Goal: Task Accomplishment & Management: Use online tool/utility

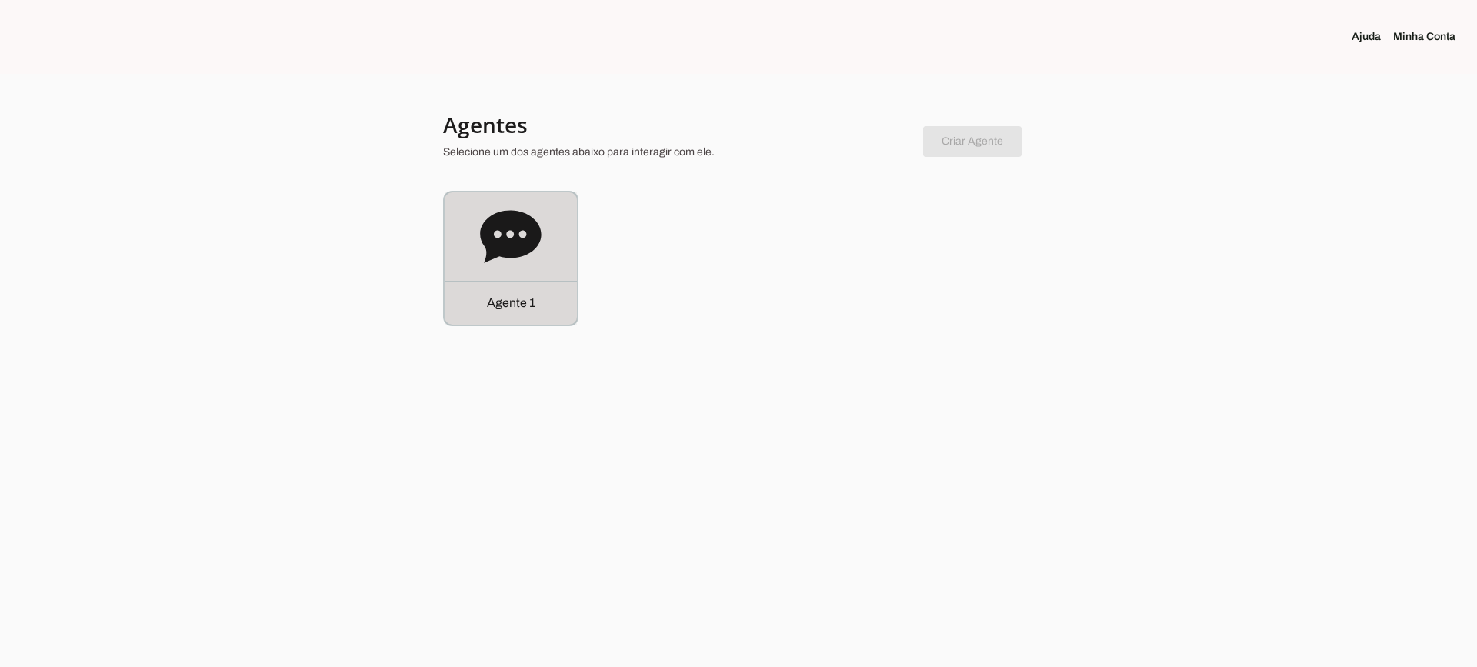
click at [511, 275] on div "Agente 1" at bounding box center [511, 258] width 132 height 132
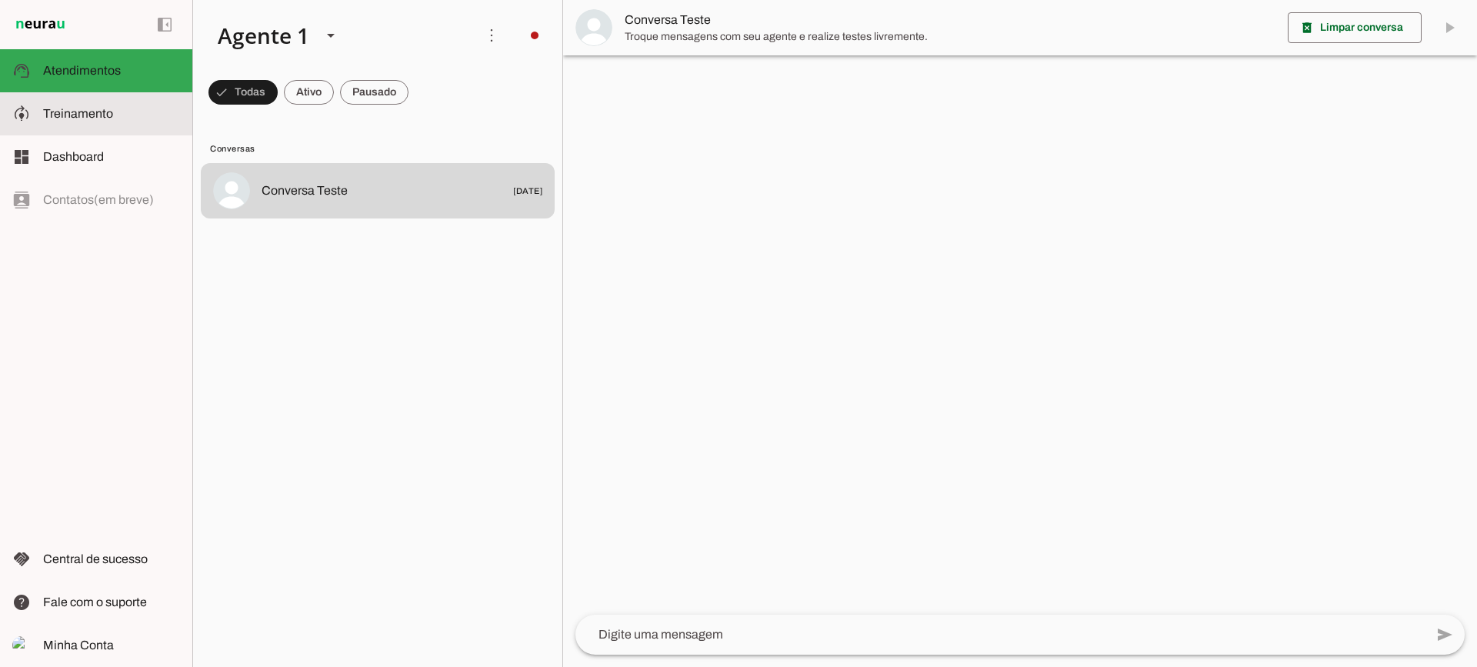
click at [124, 117] on slot at bounding box center [111, 114] width 137 height 18
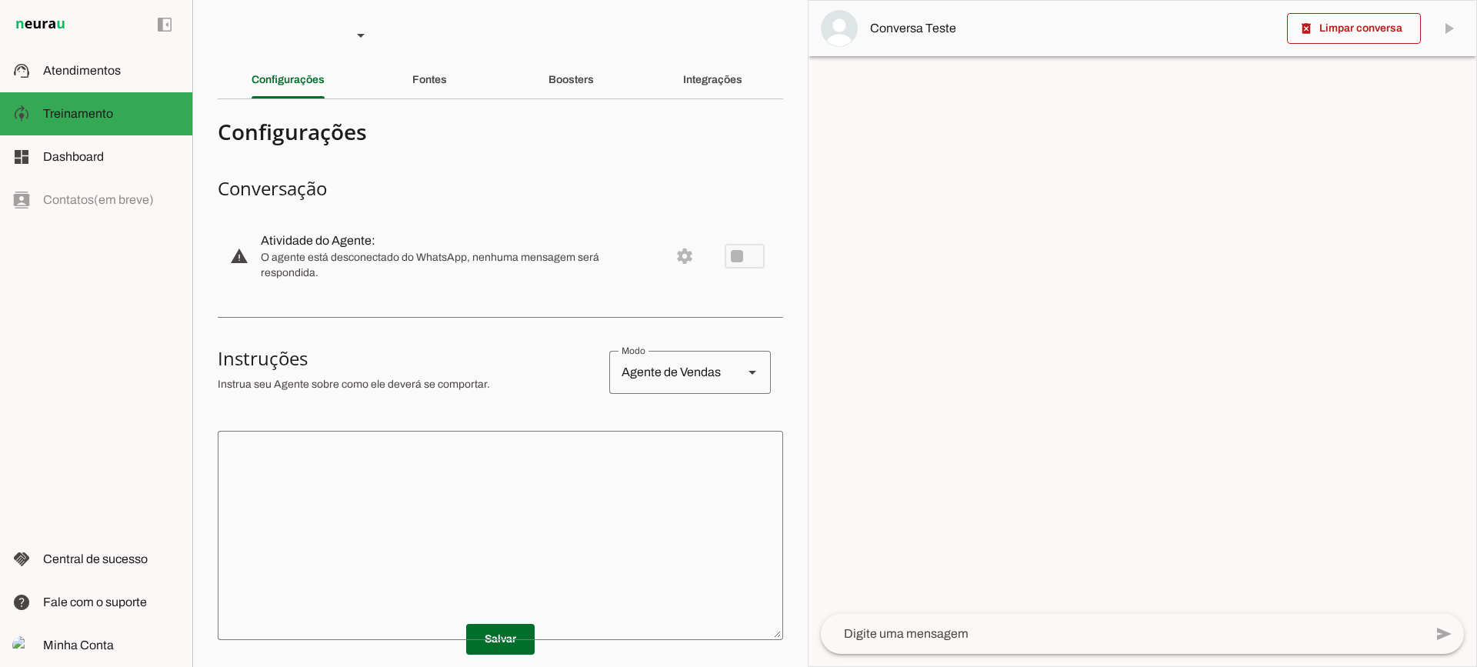
click at [575, 101] on section "Agente 1 Criar Agente Você atingiu o limite de IAs Neurau permitidas. Atualize …" at bounding box center [499, 333] width 615 height 667
click at [571, 92] on div "Boosters" at bounding box center [570, 80] width 45 height 37
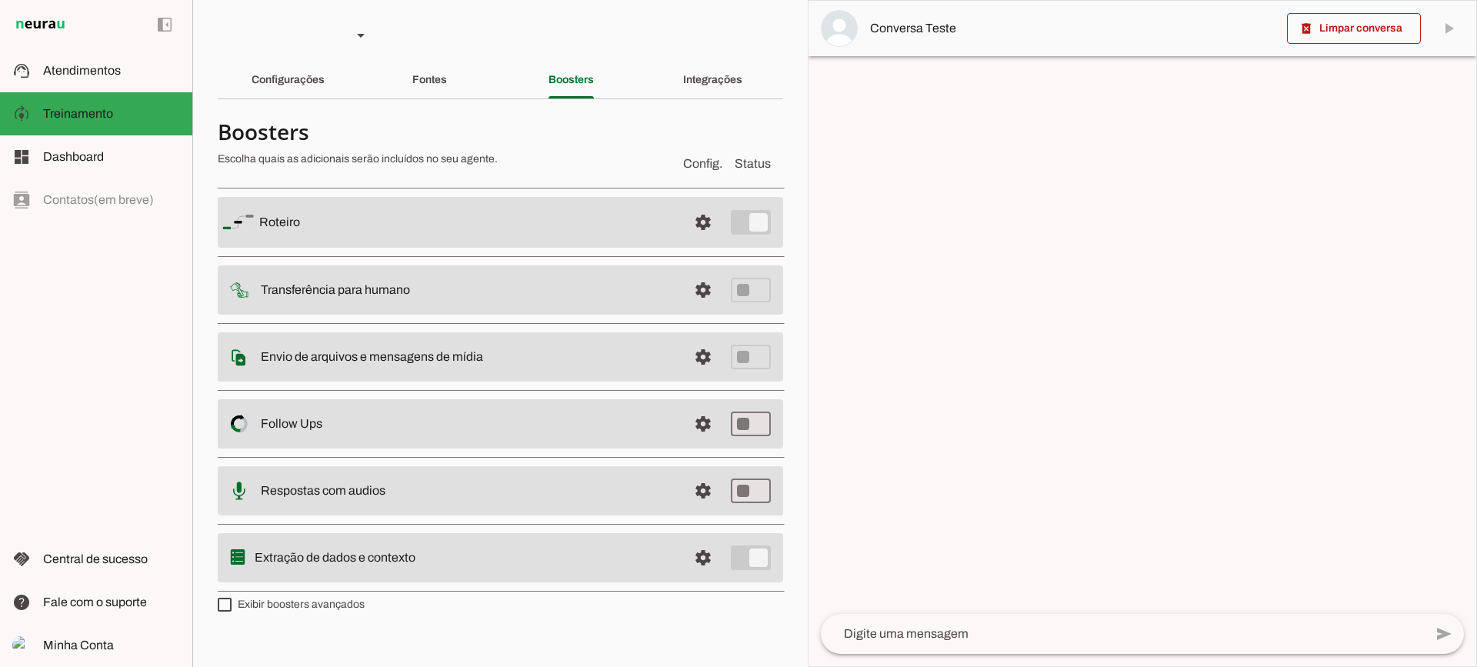
click at [317, 612] on section "Boosters Escolha quais as adicionais serão incluídos no seu agente. Config. Sta…" at bounding box center [500, 364] width 565 height 505
click at [308, 606] on label "Exibir boosters avançados" at bounding box center [291, 604] width 147 height 15
click at [232, 606] on md-checkbox at bounding box center [225, 605] width 14 height 14
type md-checkbox "on"
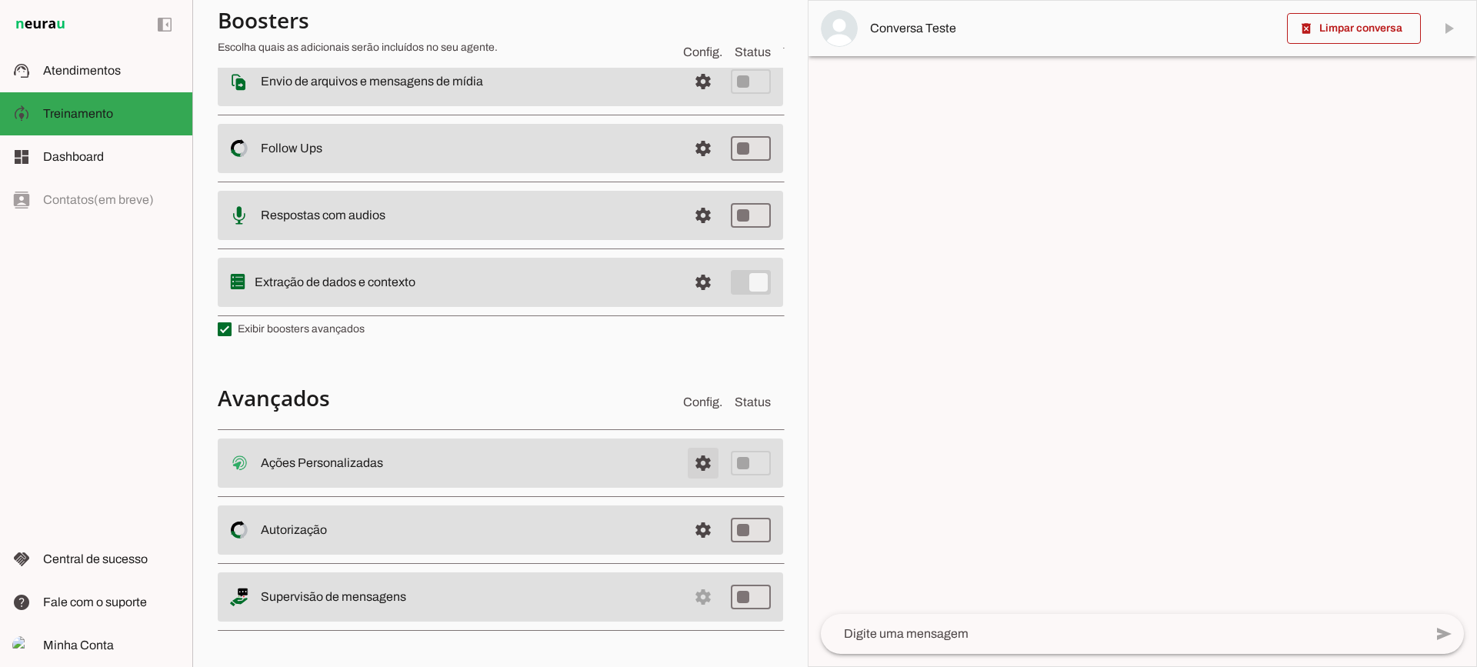
click at [687, 447] on span at bounding box center [703, 463] width 37 height 37
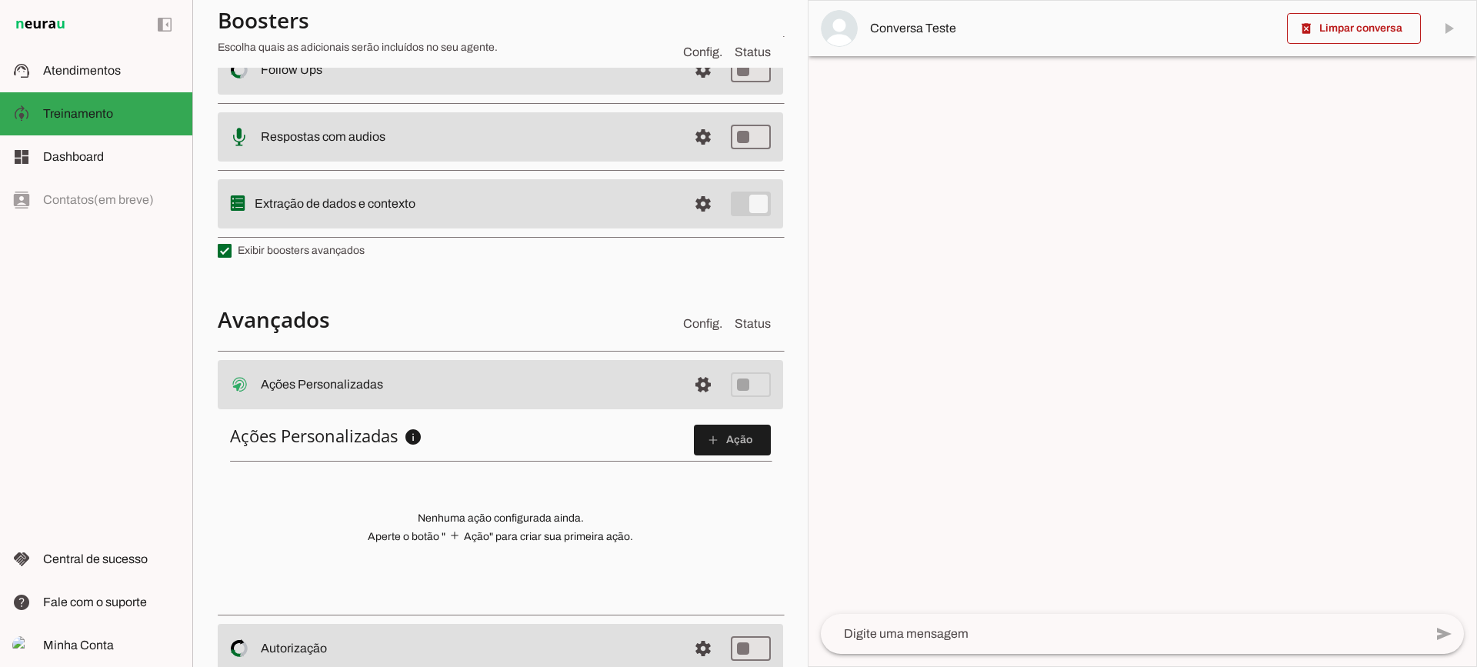
scroll to position [469, 0]
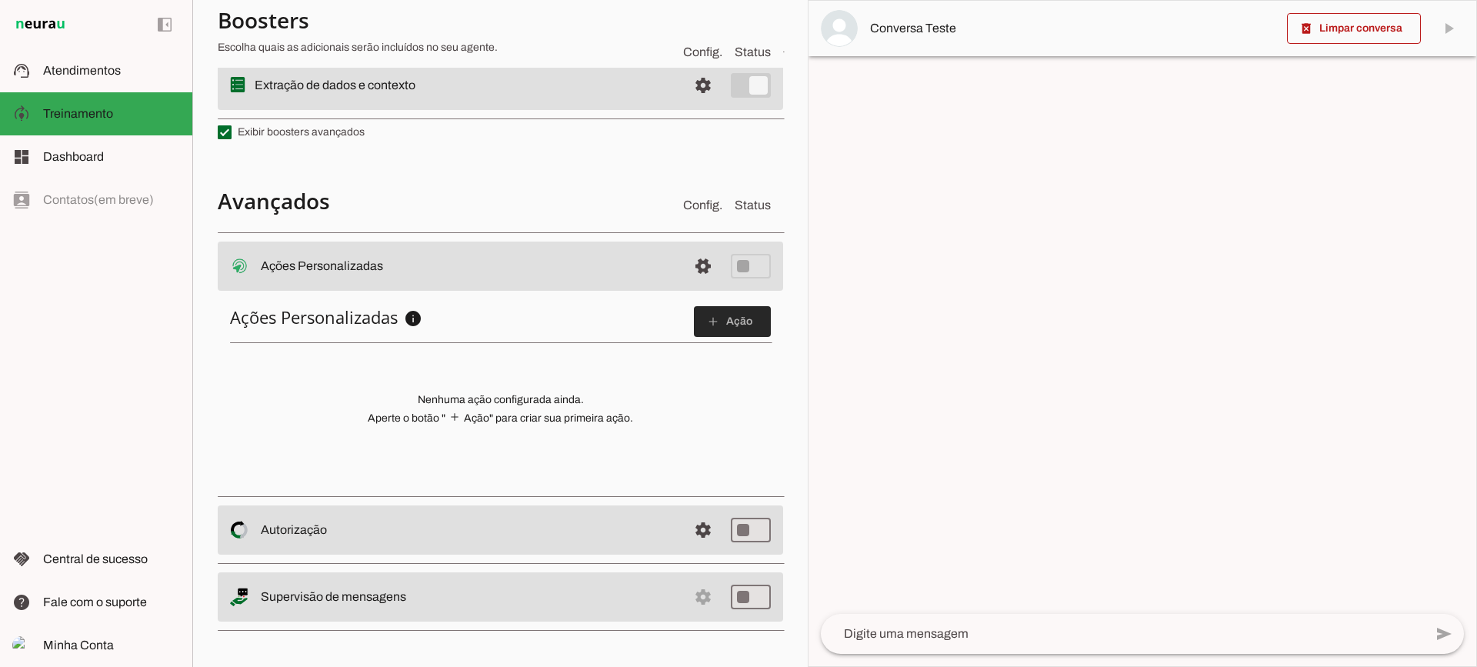
click at [694, 318] on span at bounding box center [732, 321] width 77 height 37
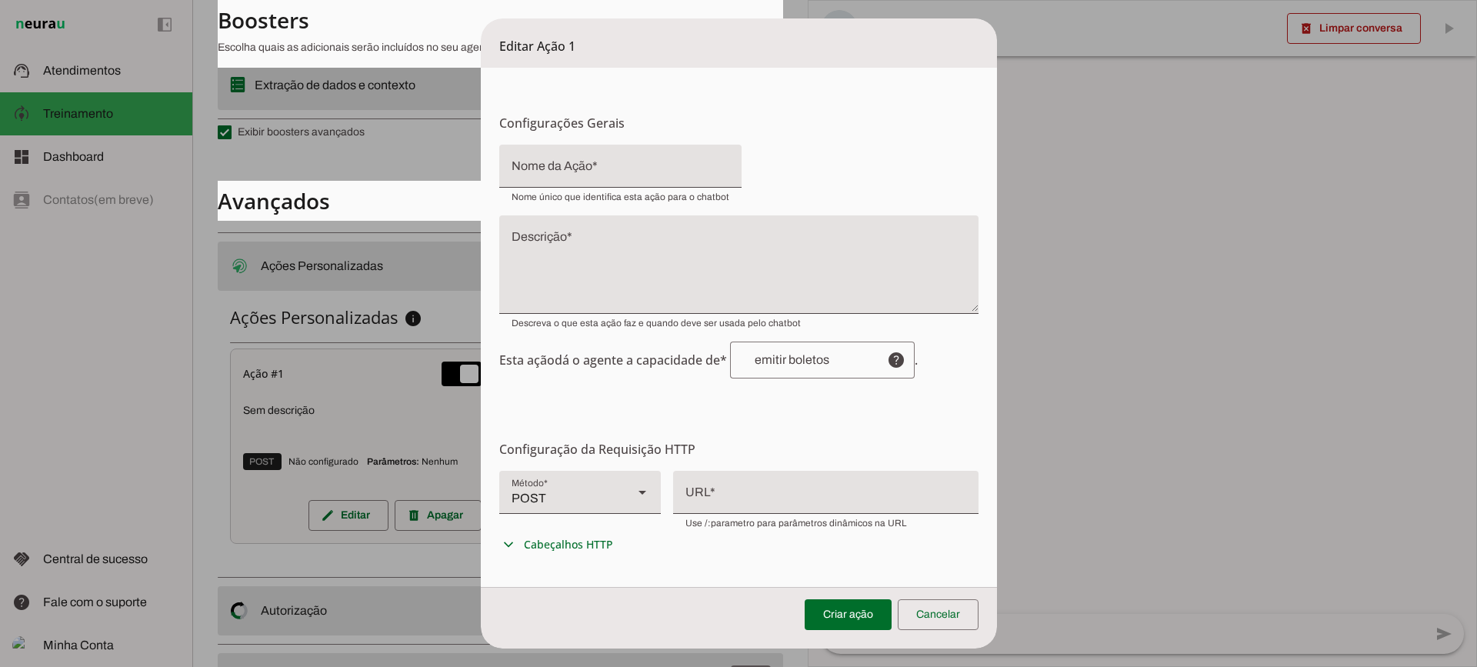
drag, startPoint x: 574, startPoint y: 443, endPoint x: 715, endPoint y: 442, distance: 140.8
click at [715, 442] on h6 "Configuração da Requisição HTTP Configuração do Endpoint Configure os detalhes …" at bounding box center [738, 449] width 479 height 18
click at [578, 489] on div "POST" at bounding box center [560, 492] width 122 height 43
click at [1003, 185] on slot at bounding box center [1071, 176] width 137 height 18
click at [642, 485] on slot at bounding box center [642, 492] width 18 height 18
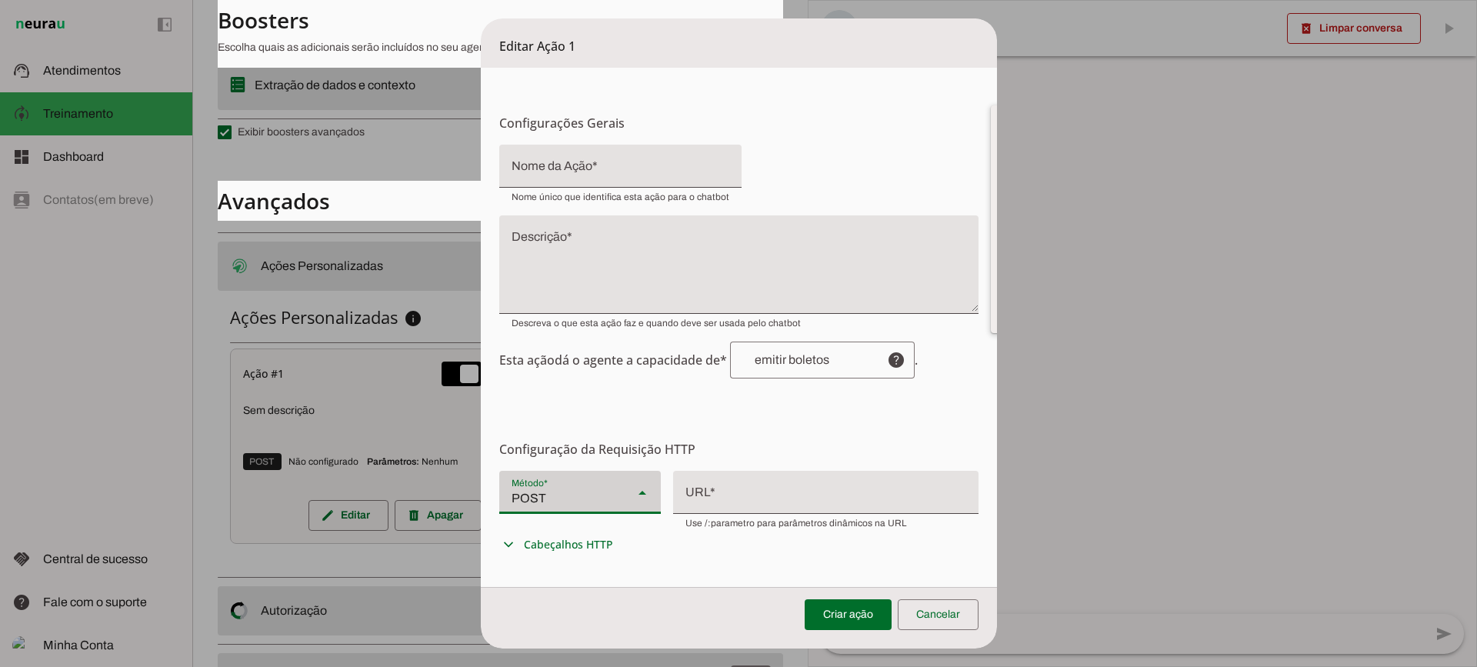
click at [624, 485] on div at bounding box center [642, 492] width 37 height 43
click at [595, 495] on div "POST" at bounding box center [560, 492] width 122 height 43
click at [589, 487] on div "POST" at bounding box center [560, 492] width 122 height 43
click at [805, 490] on div at bounding box center [825, 491] width 305 height 40
click at [959, 612] on span at bounding box center [938, 614] width 81 height 37
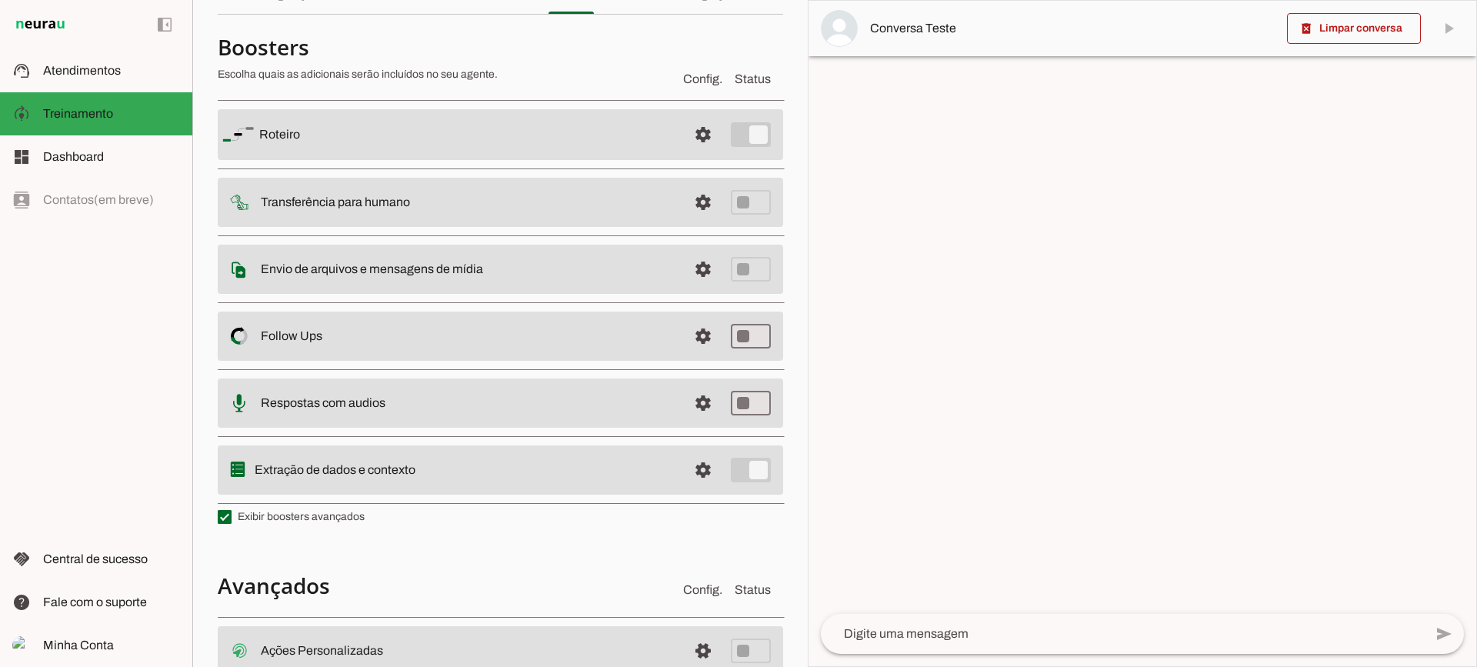
scroll to position [0, 0]
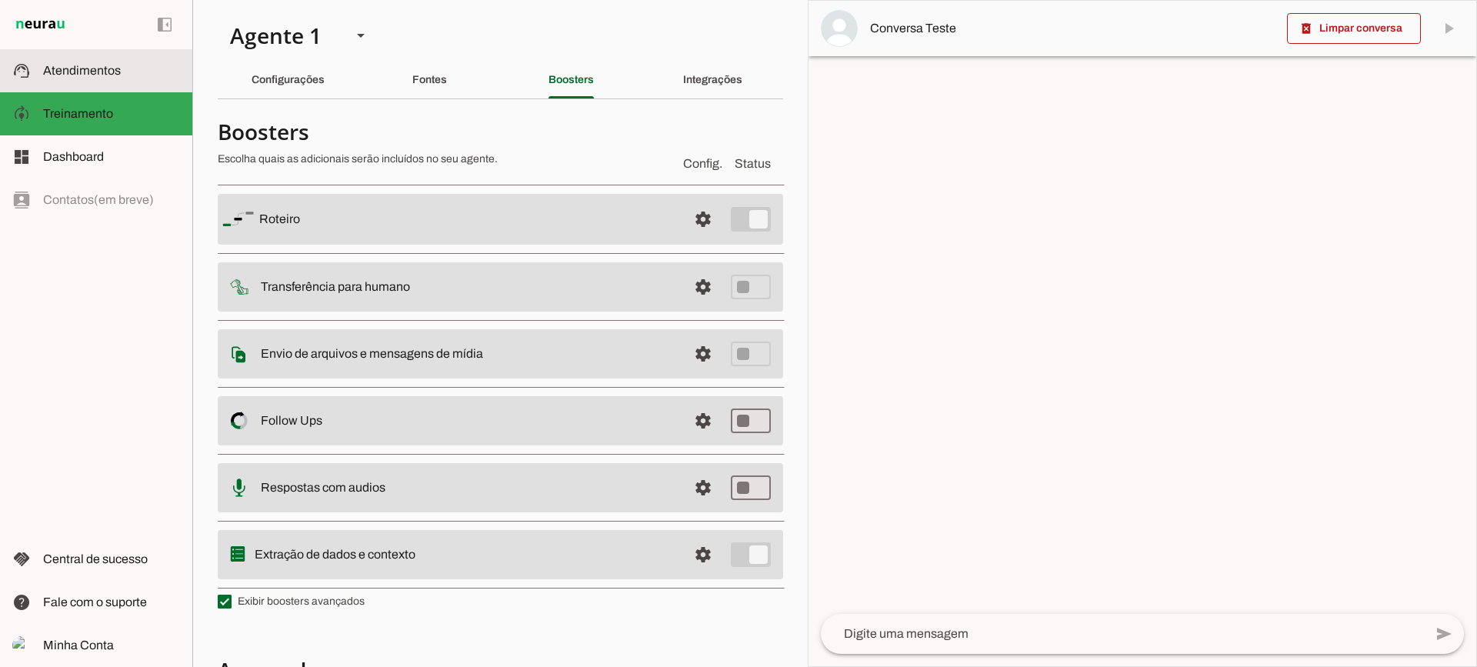
click at [145, 66] on slot at bounding box center [111, 71] width 137 height 18
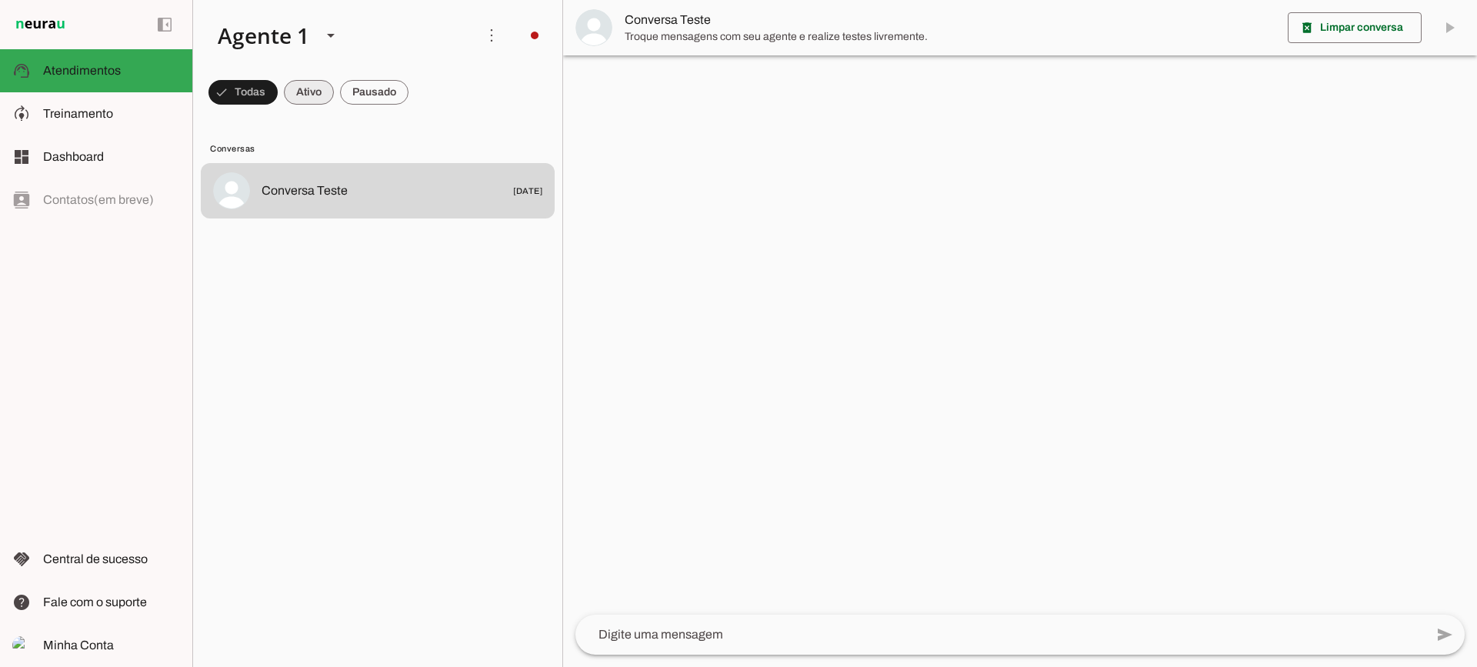
click at [310, 98] on span at bounding box center [309, 92] width 50 height 37
click at [361, 98] on span at bounding box center [374, 92] width 68 height 37
click at [301, 98] on span at bounding box center [295, 92] width 50 height 37
drag, startPoint x: 405, startPoint y: 99, endPoint x: 373, endPoint y: 11, distance: 93.9
click at [404, 99] on span at bounding box center [374, 92] width 68 height 37
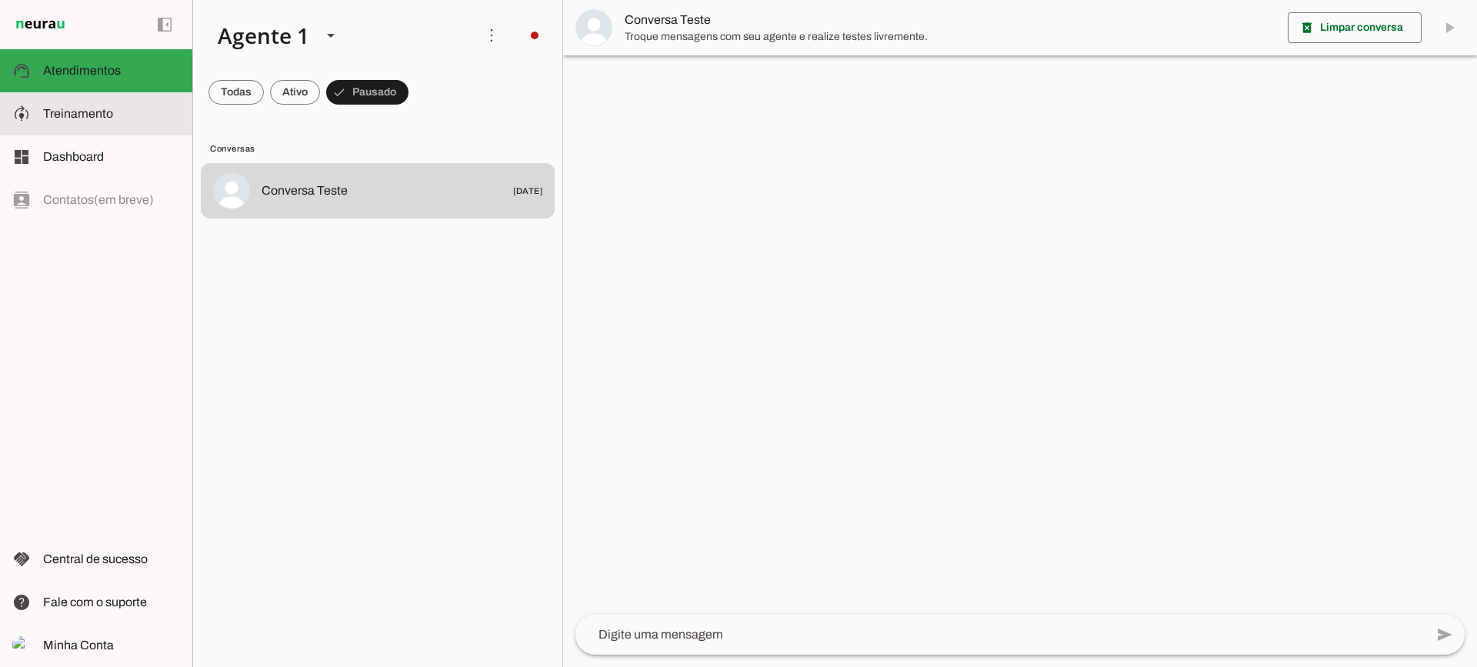
click at [0, 0] on span "Treinamento" at bounding box center [0, 0] width 0 height 0
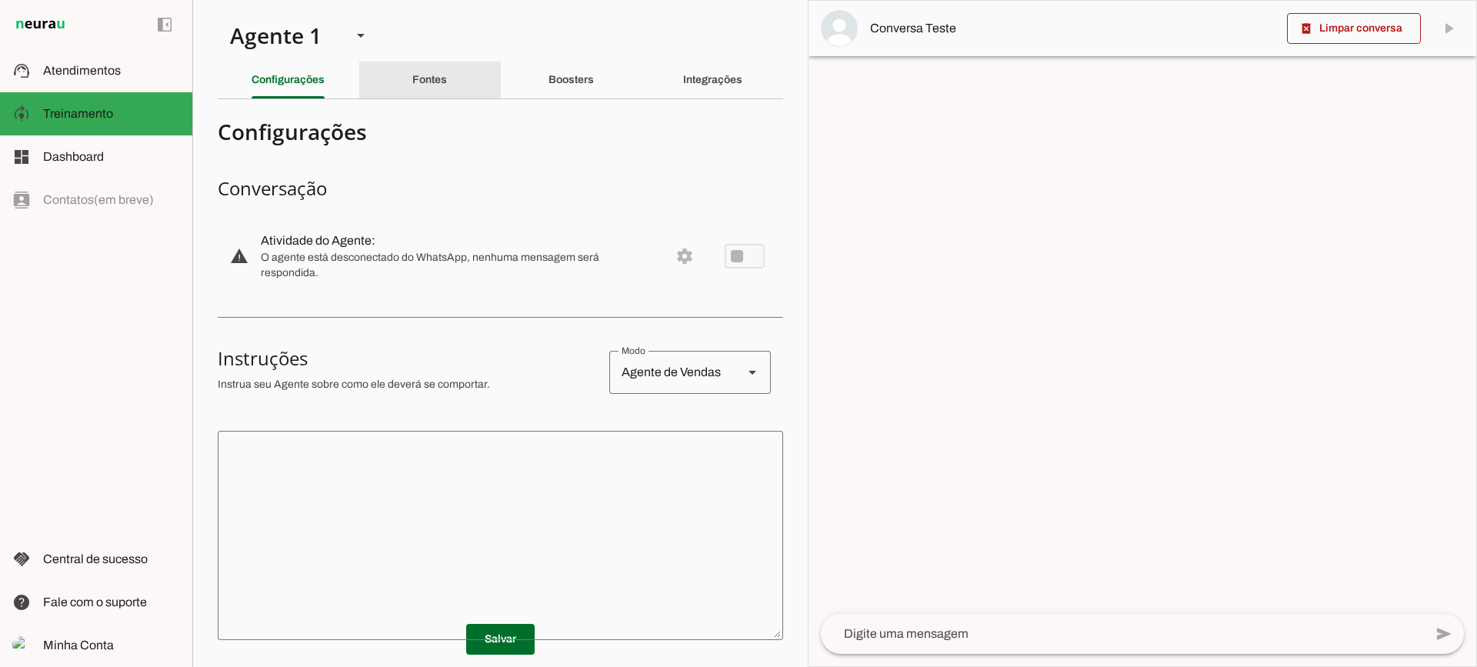
click at [439, 73] on div "Fontes" at bounding box center [429, 80] width 35 height 37
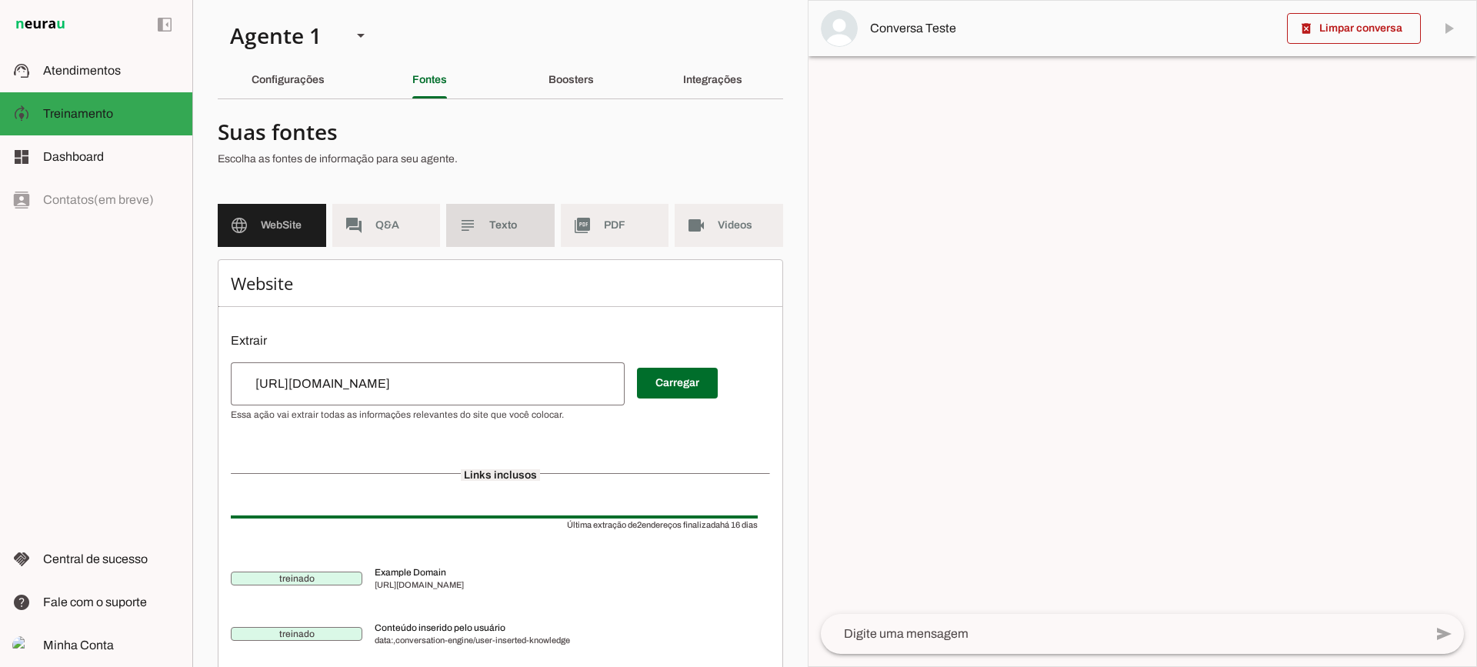
click at [508, 217] on md-item "subject Texto" at bounding box center [500, 225] width 108 height 43
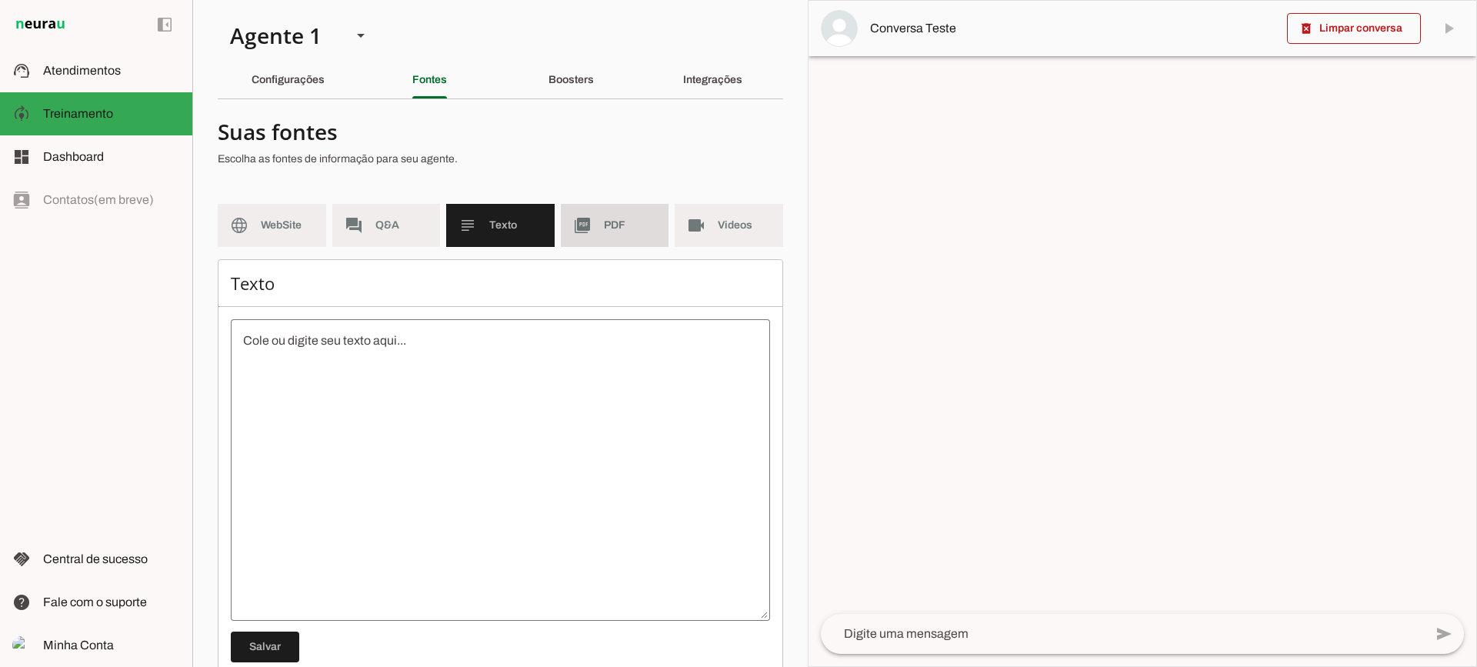
click at [618, 225] on span "PDF" at bounding box center [630, 225] width 53 height 15
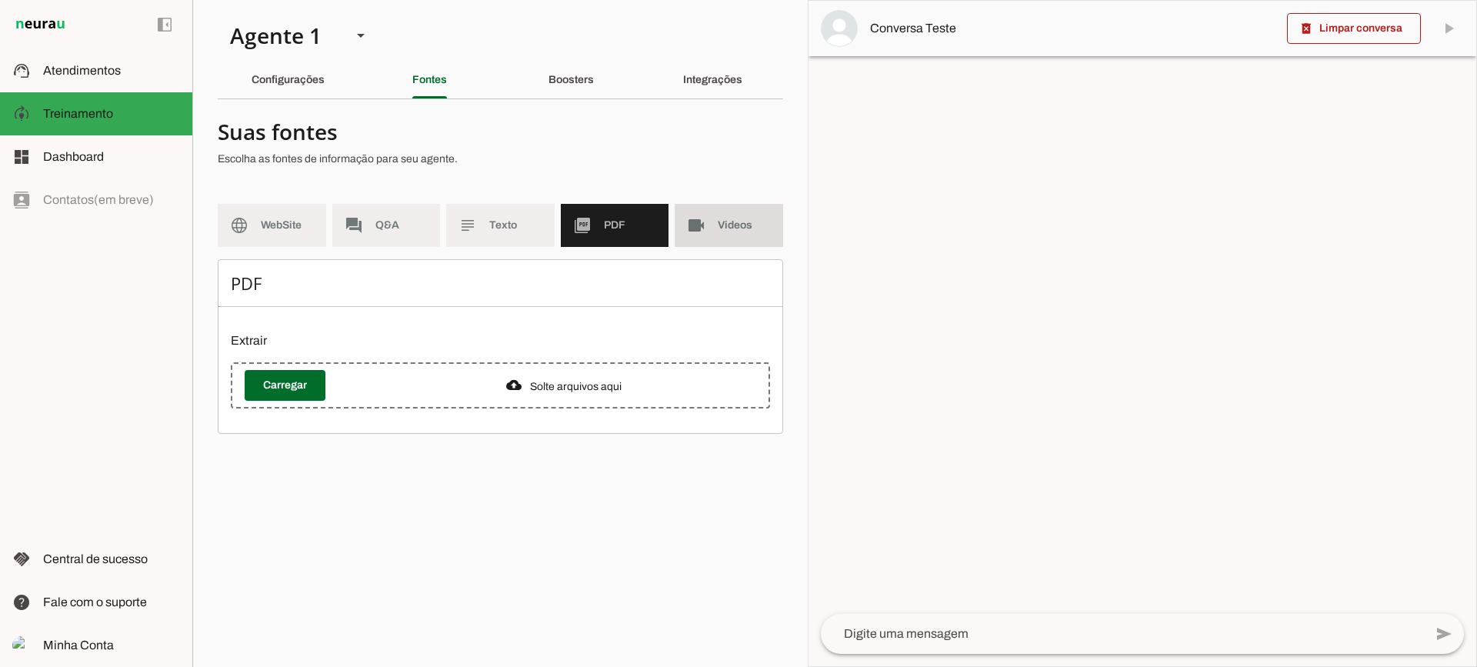
click at [699, 235] on md-item "videocam Videos" at bounding box center [729, 225] width 108 height 43
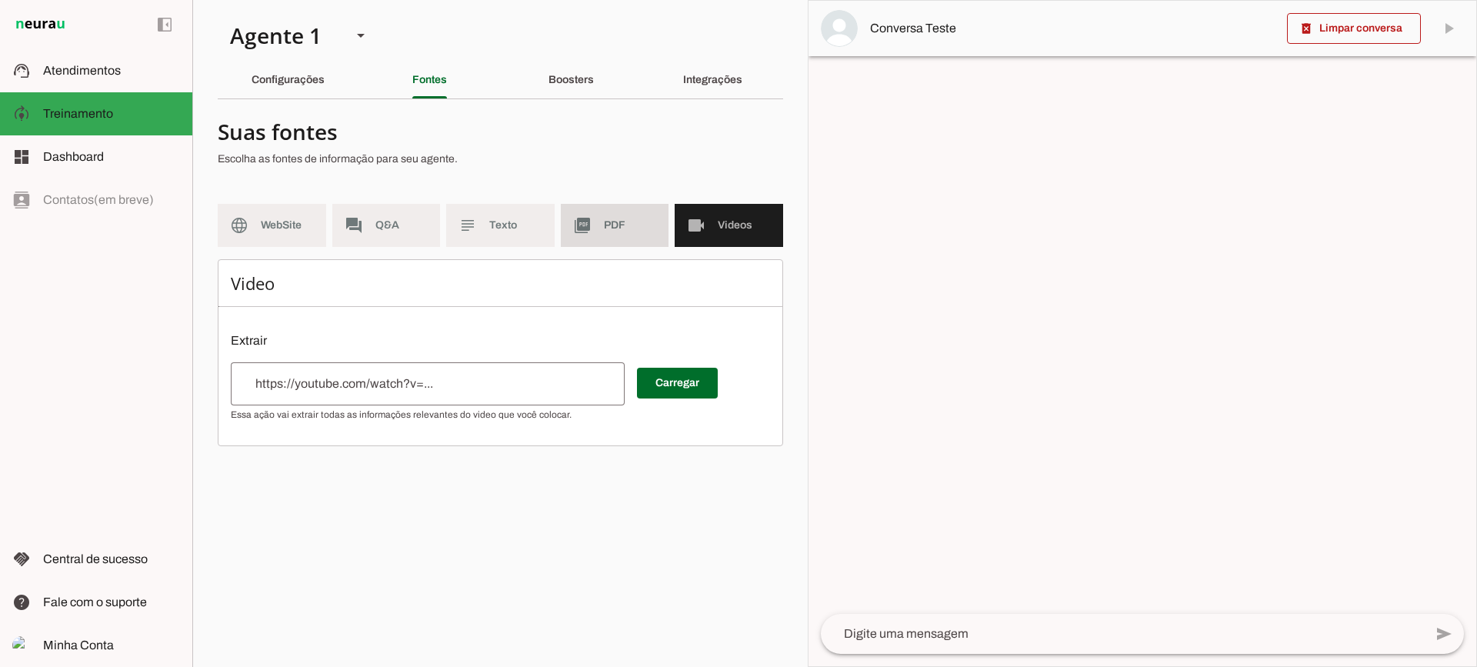
click at [612, 218] on span "PDF" at bounding box center [630, 225] width 53 height 15
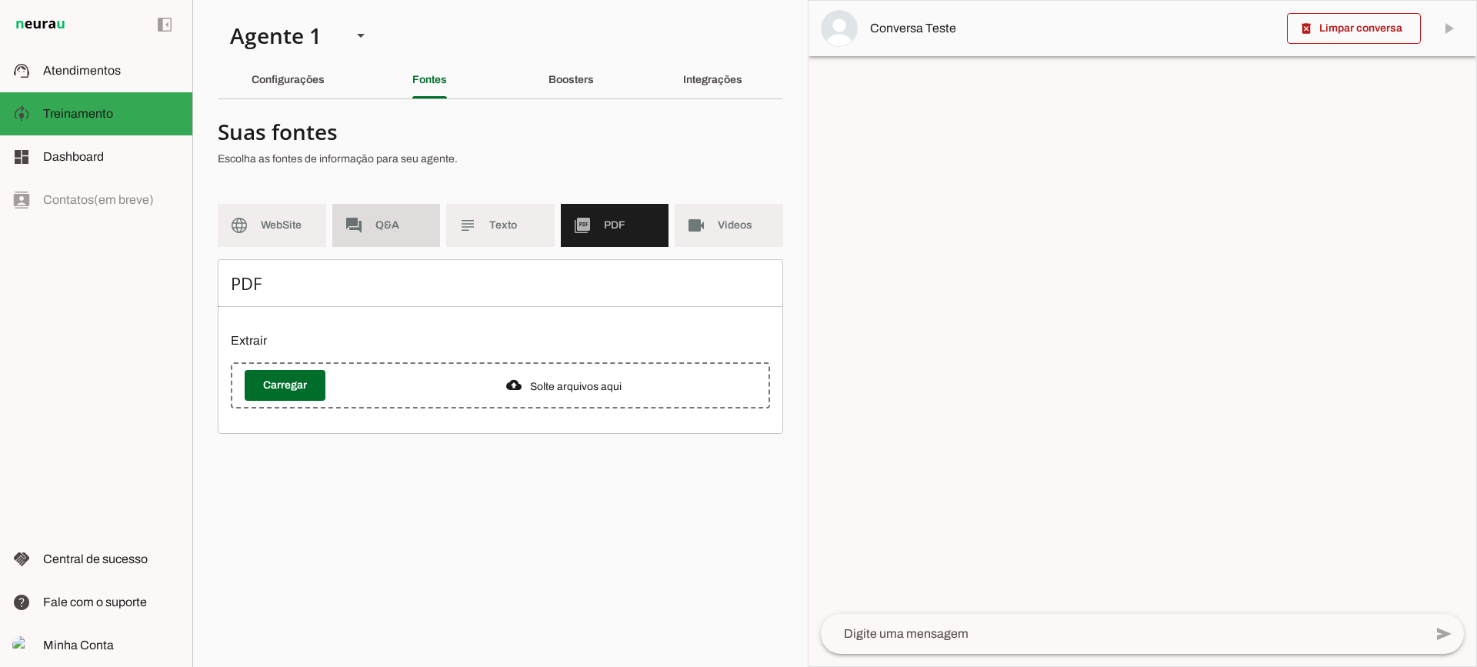
click at [291, 219] on span "WebSite" at bounding box center [287, 225] width 53 height 15
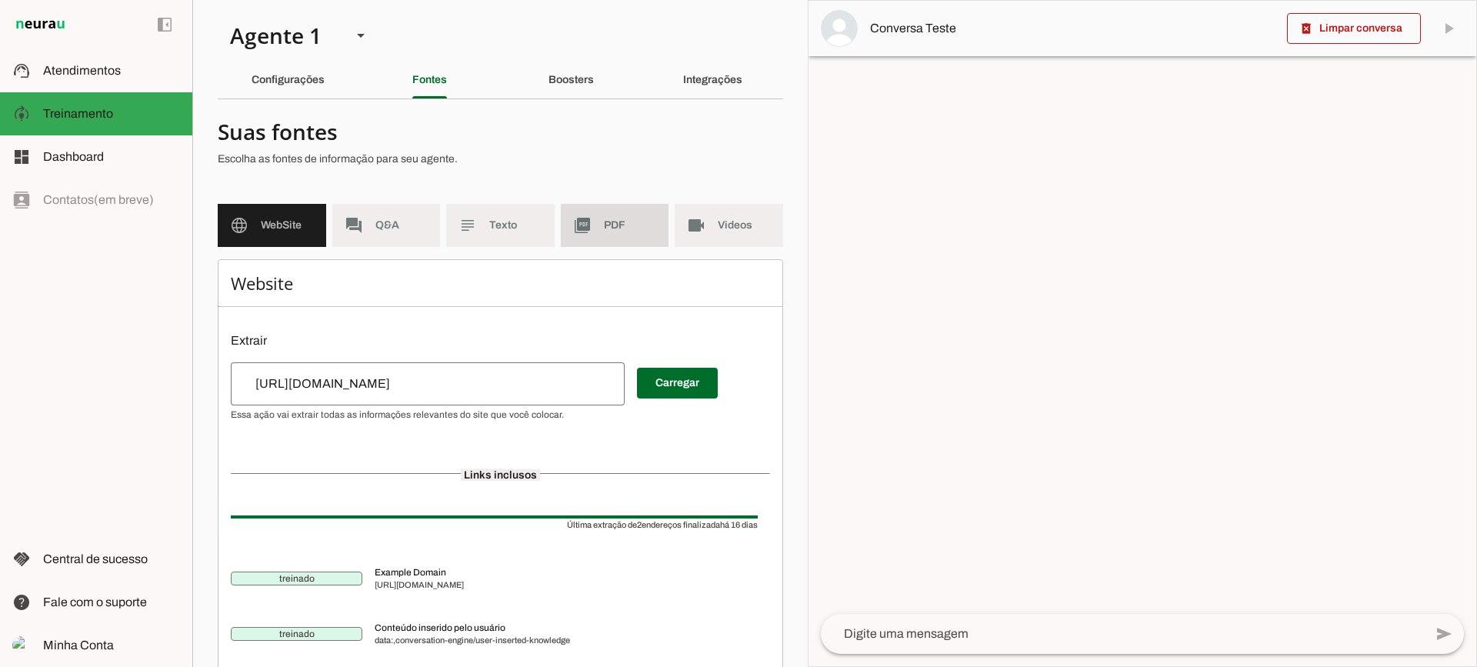
click at [598, 211] on md-item "picture_as_pdf PDF" at bounding box center [615, 225] width 108 height 43
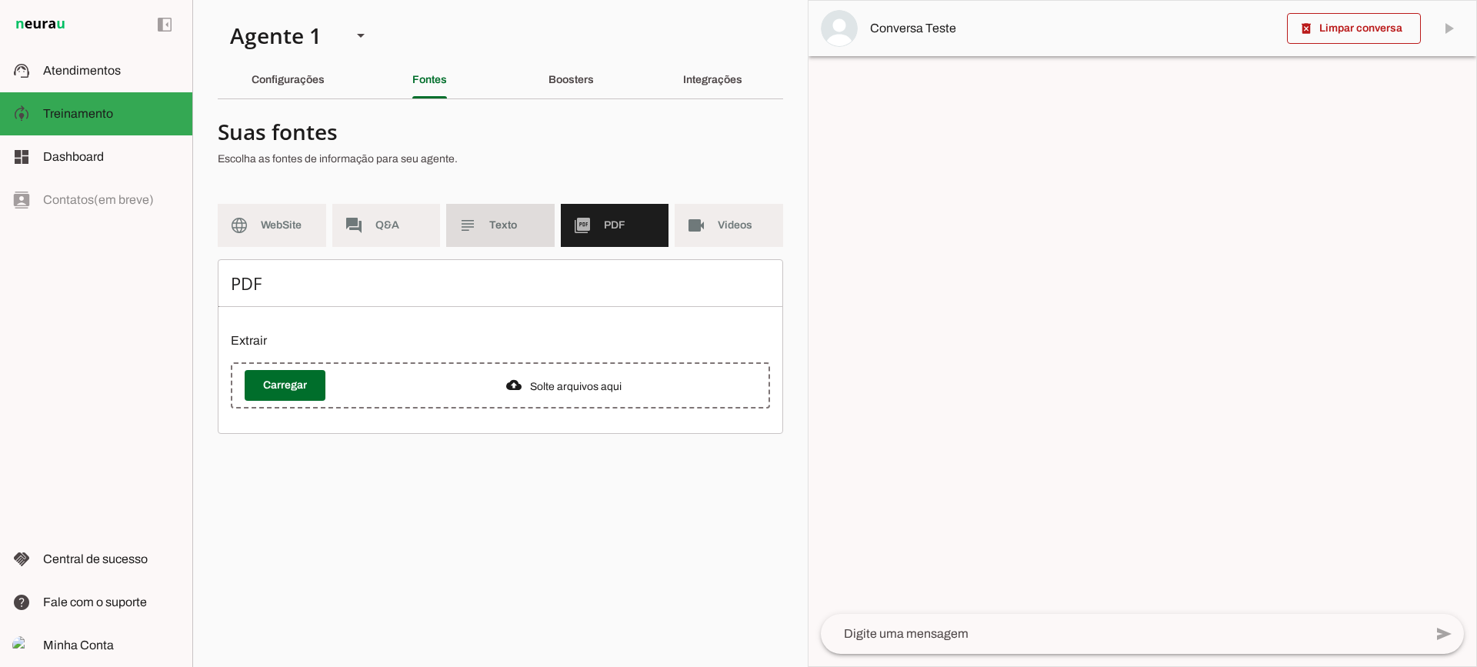
click at [521, 232] on md-item "subject Texto" at bounding box center [500, 225] width 108 height 43
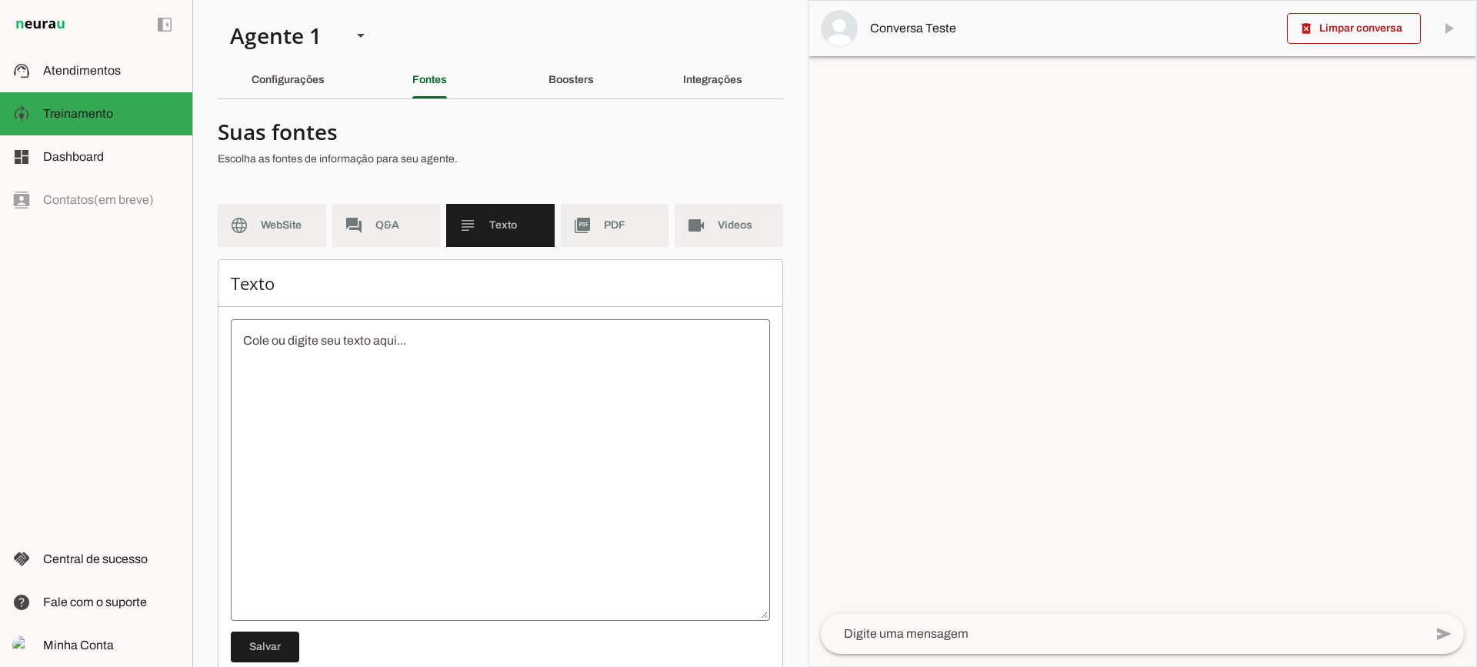
click at [520, 444] on textarea at bounding box center [500, 470] width 539 height 277
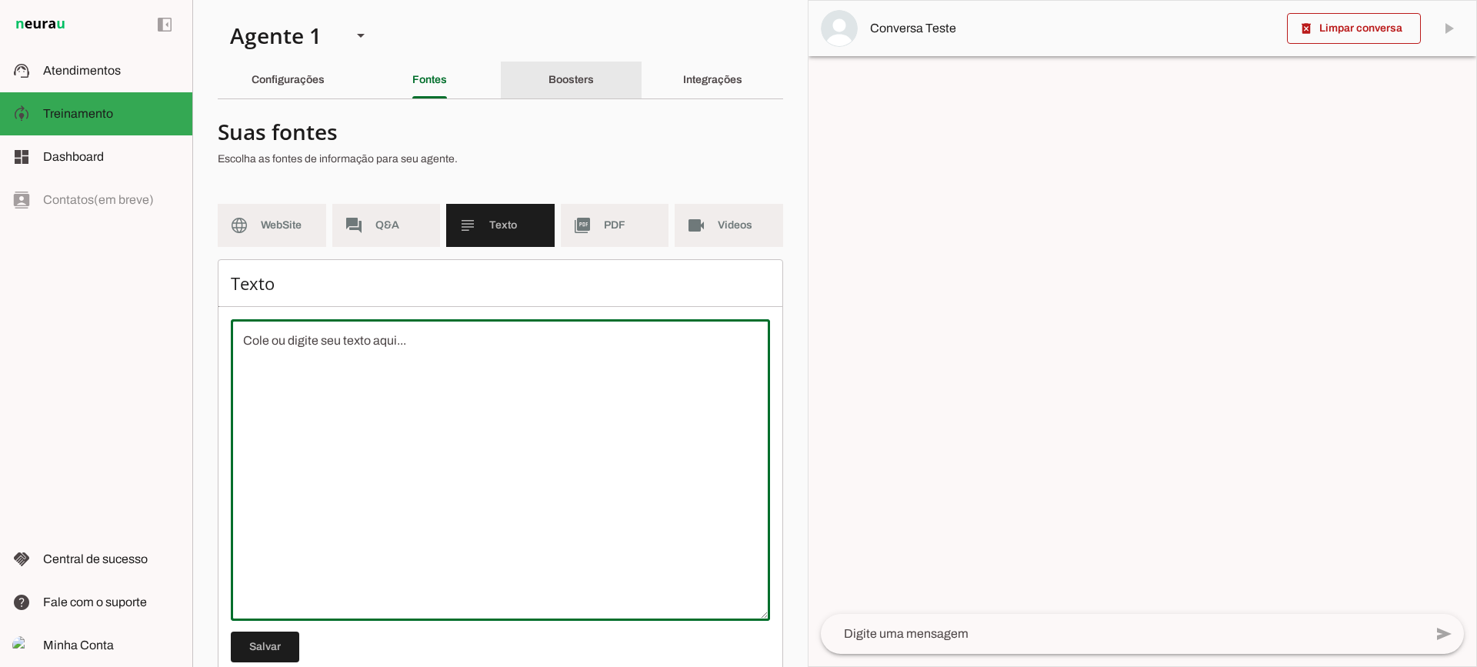
click at [565, 88] on div "Boosters" at bounding box center [570, 80] width 45 height 37
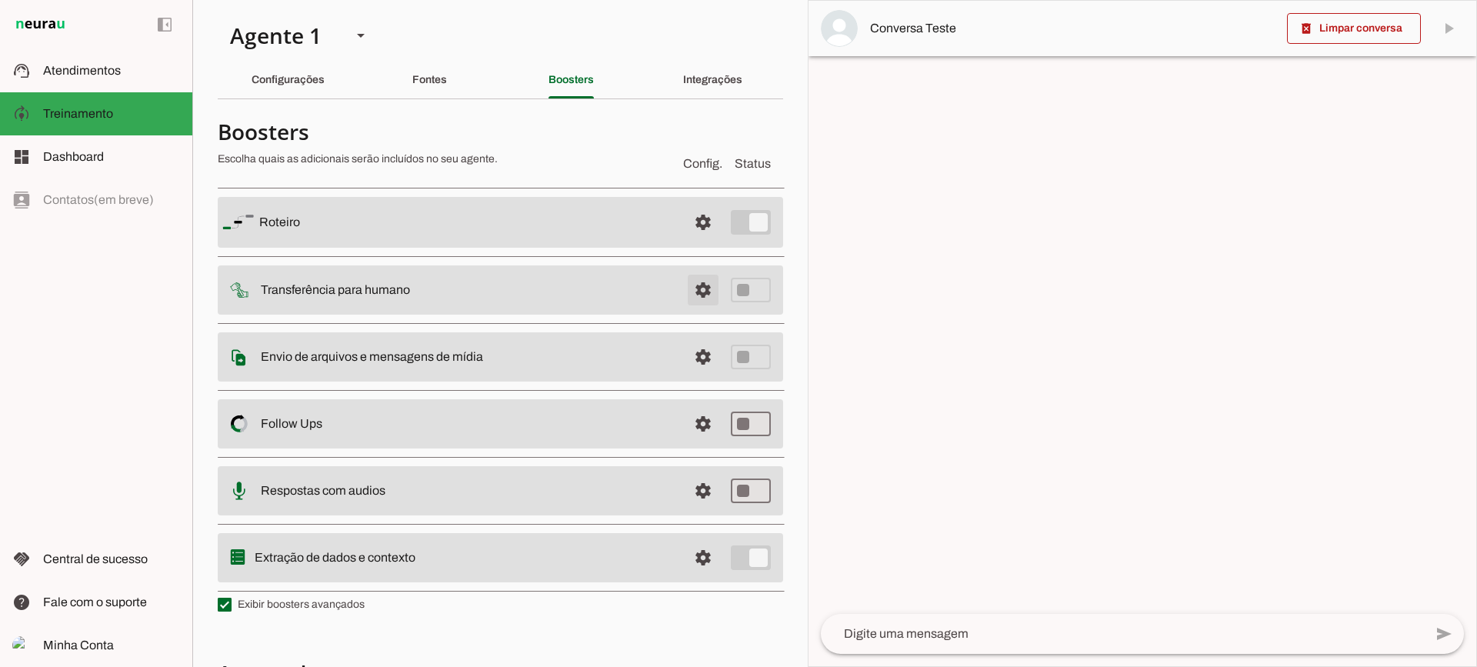
click at [688, 284] on span at bounding box center [703, 290] width 37 height 37
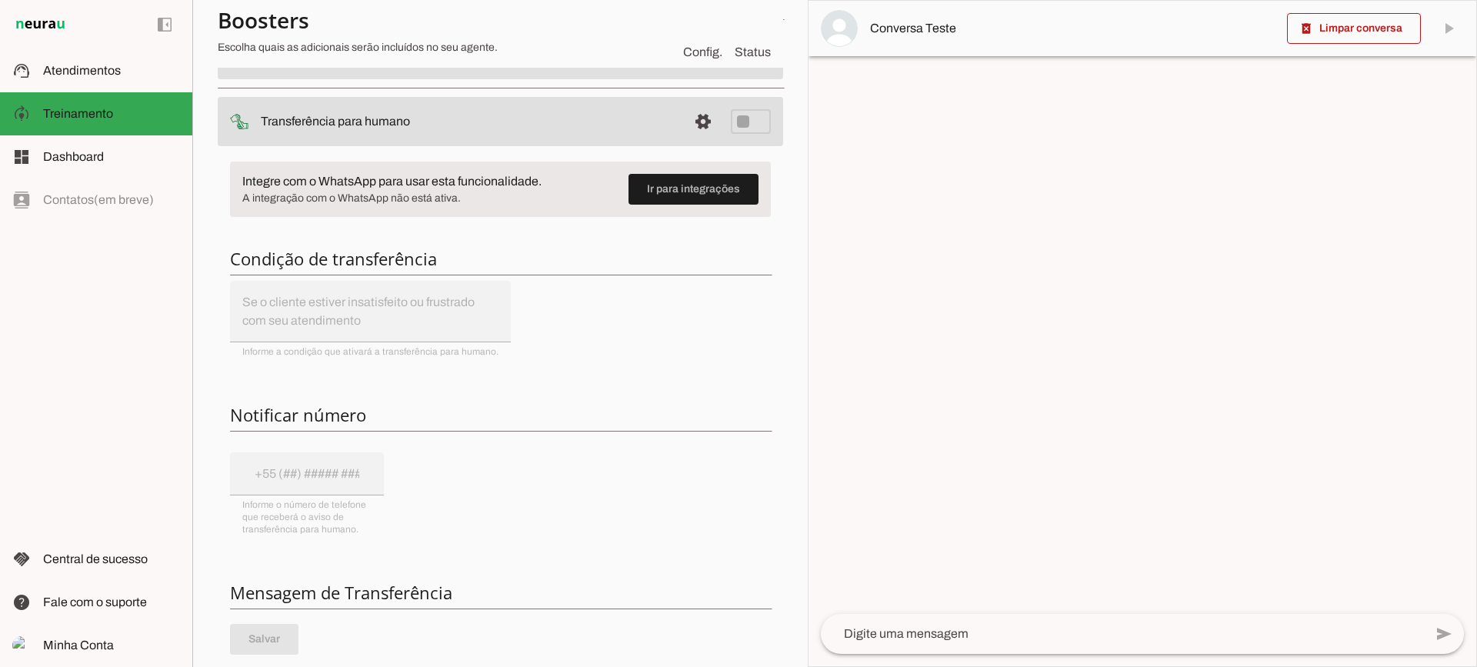
scroll to position [231, 0]
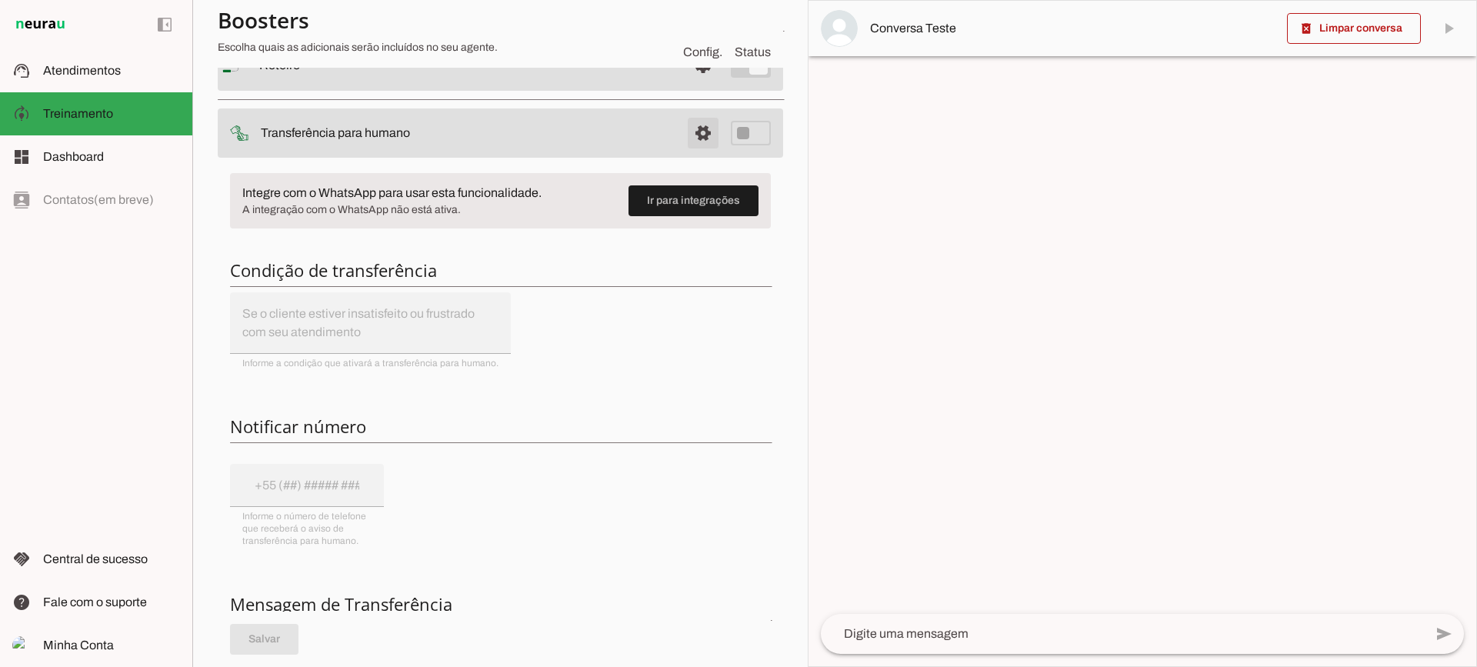
drag, startPoint x: 675, startPoint y: 143, endPoint x: 690, endPoint y: 137, distance: 15.9
click at [685, 143] on span at bounding box center [703, 133] width 37 height 37
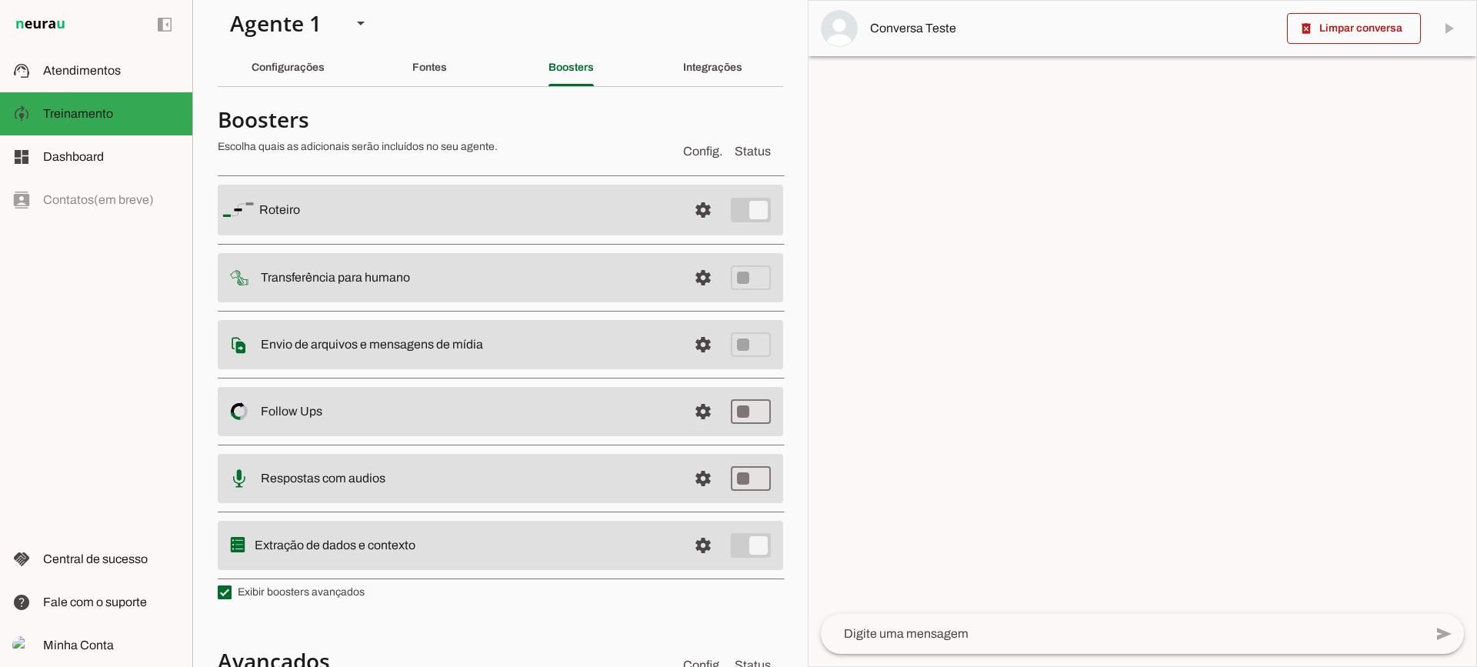
scroll to position [3, 0]
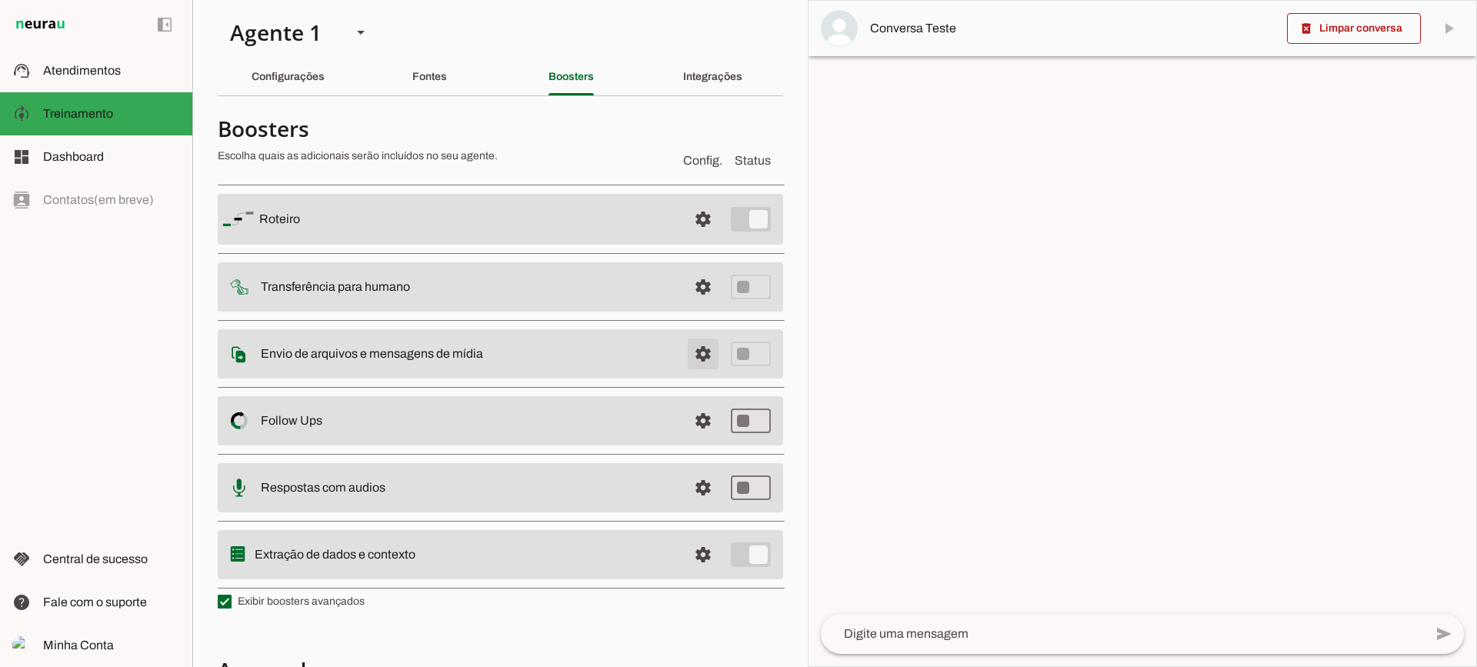
click at [685, 365] on span at bounding box center [703, 353] width 37 height 37
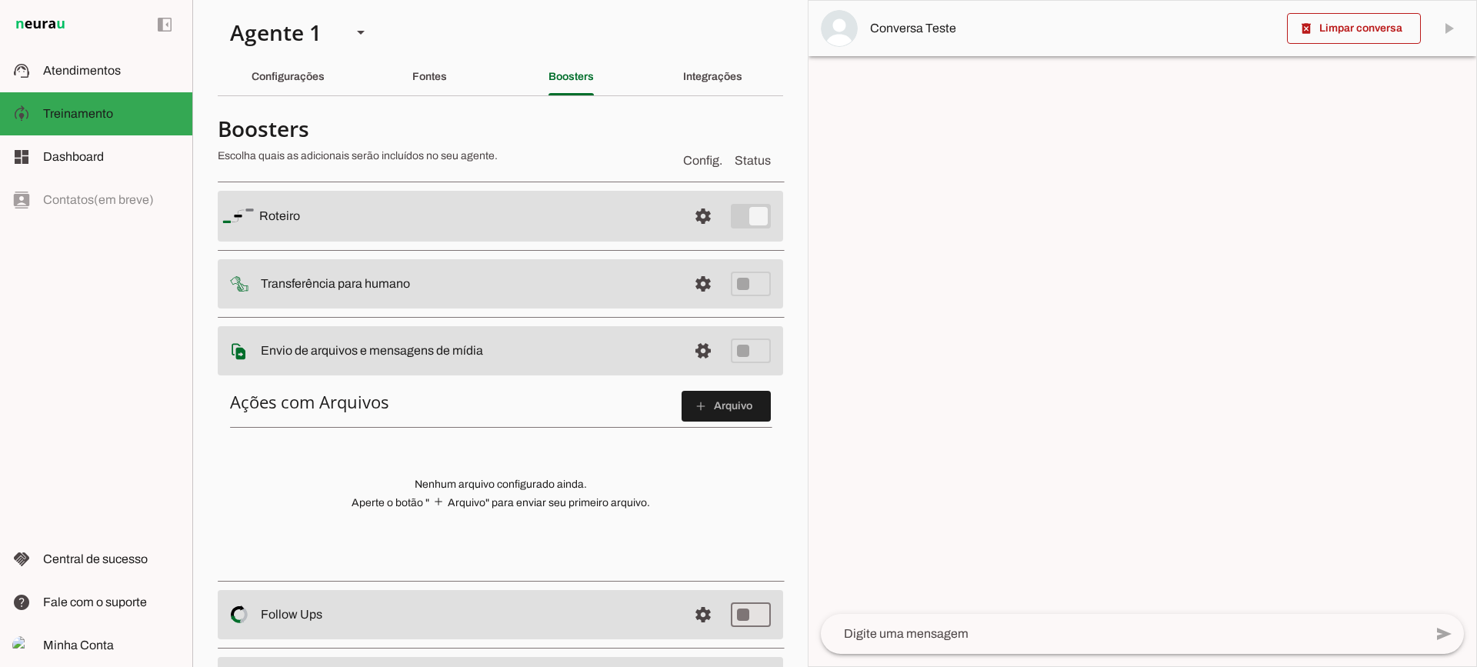
scroll to position [80, 0]
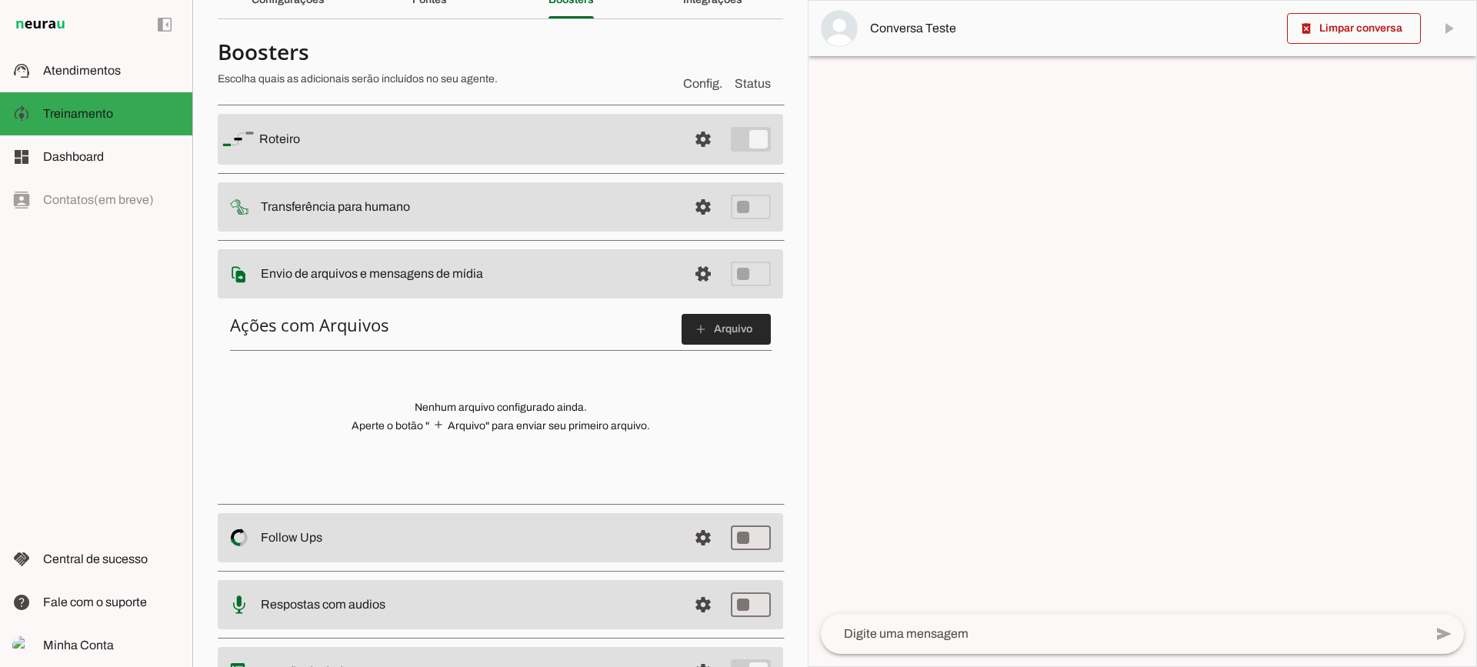
click at [702, 343] on span at bounding box center [726, 329] width 89 height 37
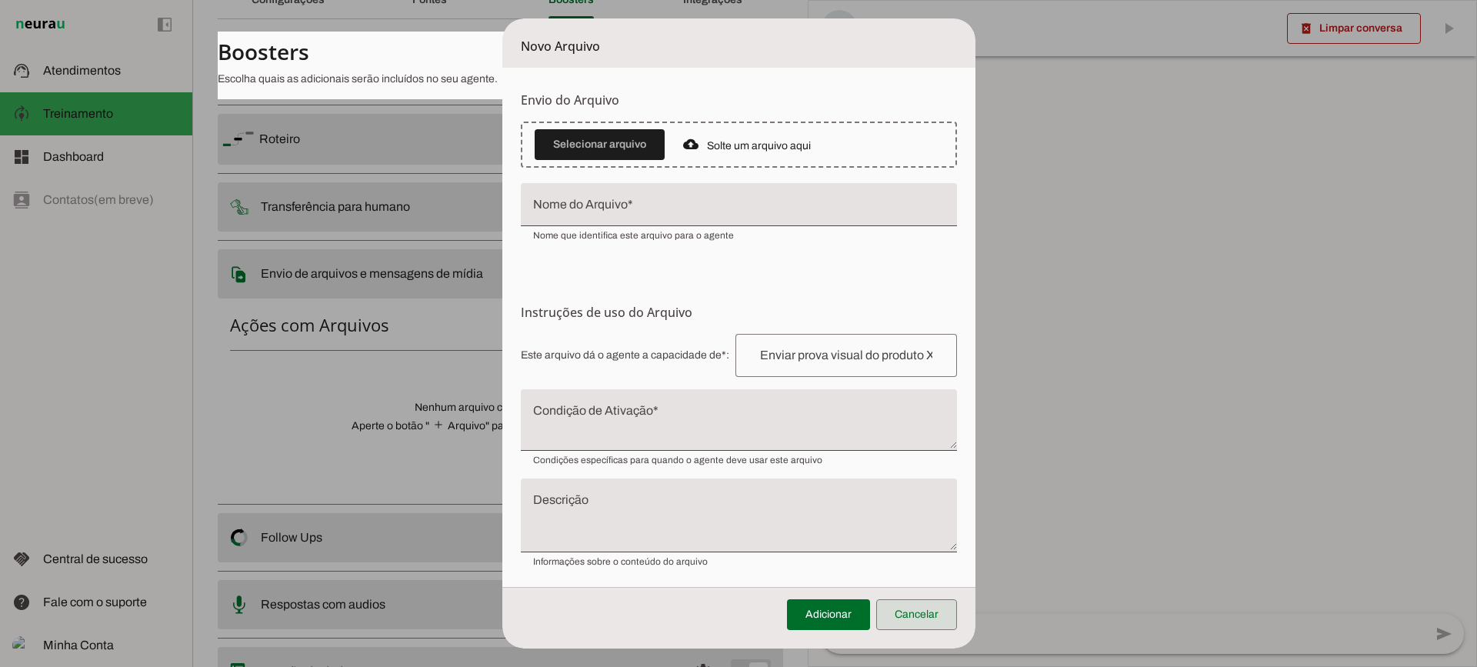
click at [935, 610] on span at bounding box center [916, 614] width 81 height 37
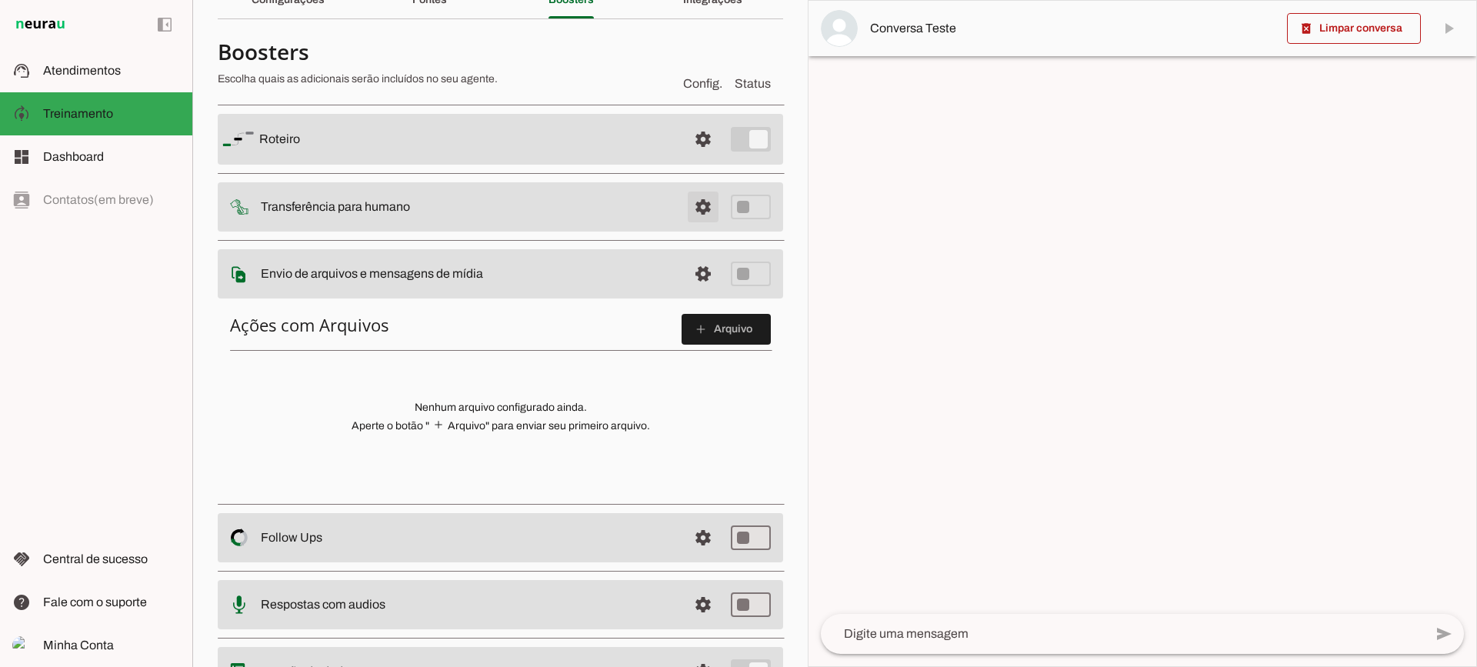
click at [702, 218] on span at bounding box center [703, 206] width 37 height 37
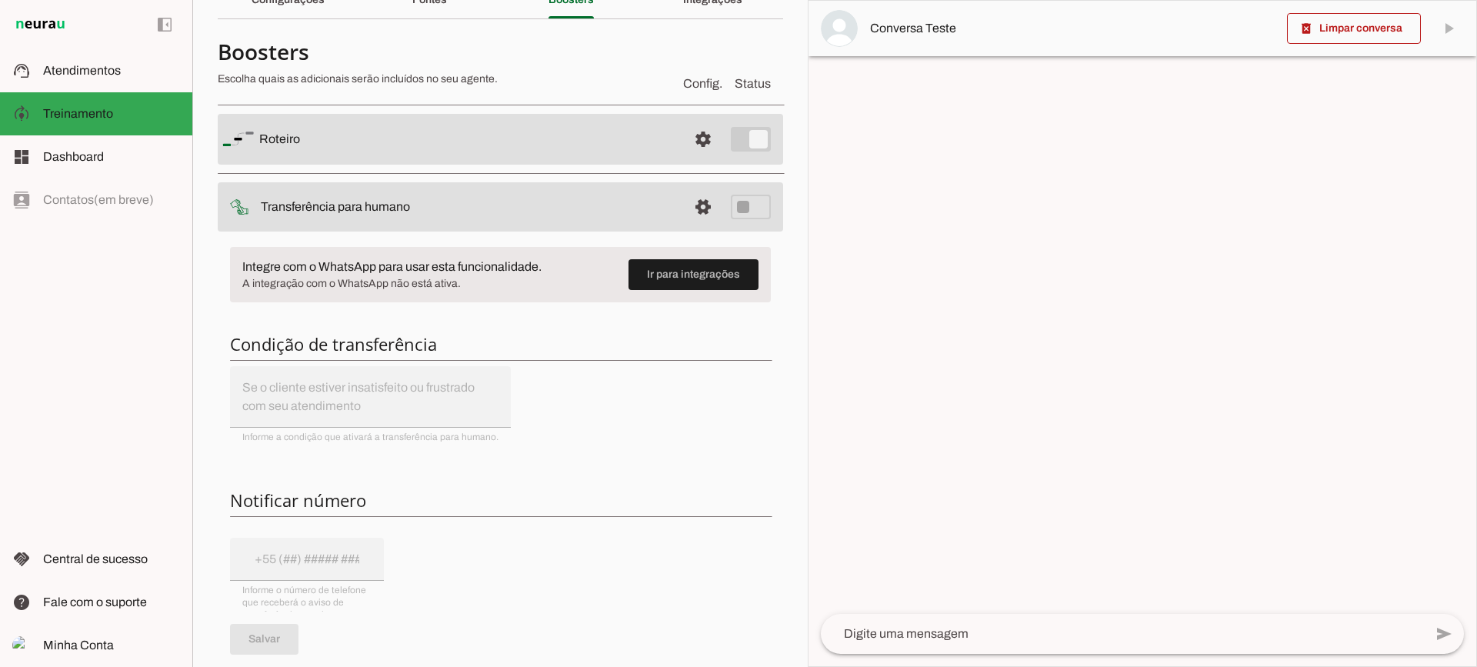
scroll to position [3, 0]
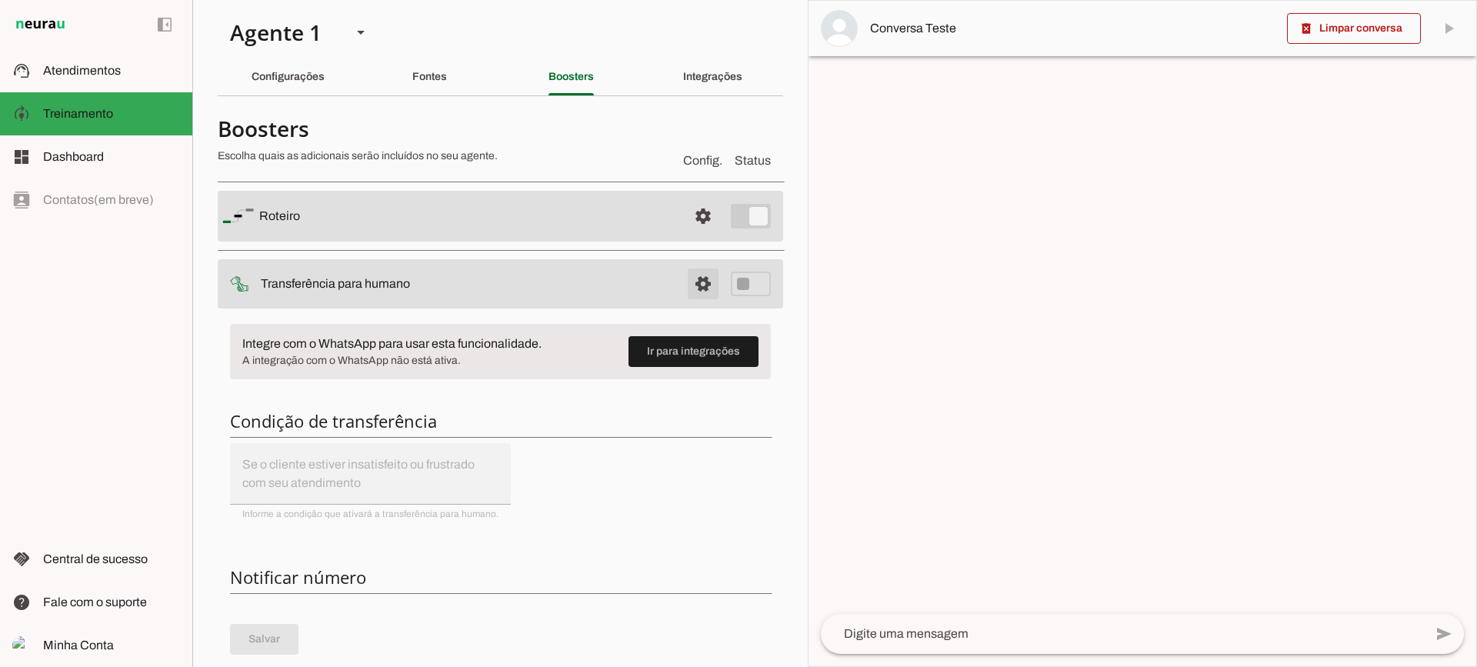
click at [698, 285] on span at bounding box center [703, 283] width 37 height 37
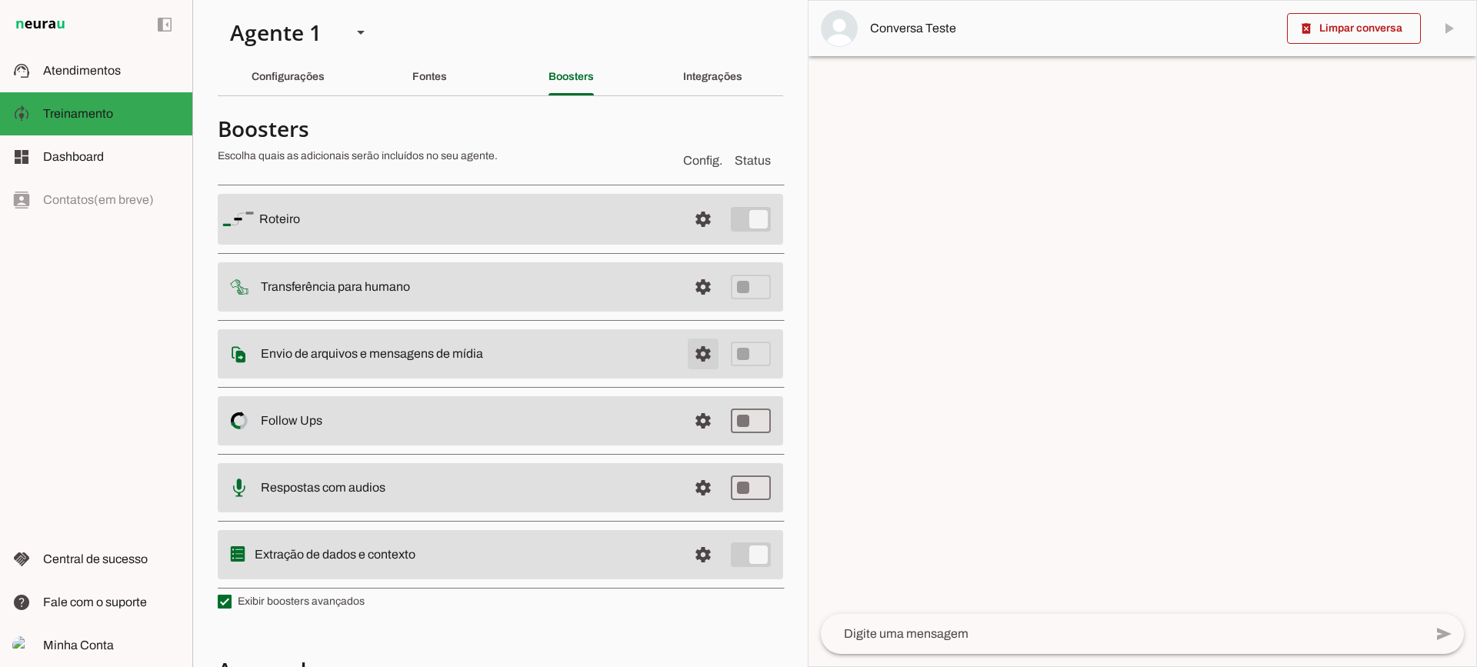
click at [710, 365] on md-item "settings Envio de arquivos e mensagens de mídia Arquivos e mensagens de mídia O…" at bounding box center [500, 353] width 565 height 49
click at [692, 353] on span at bounding box center [703, 353] width 37 height 37
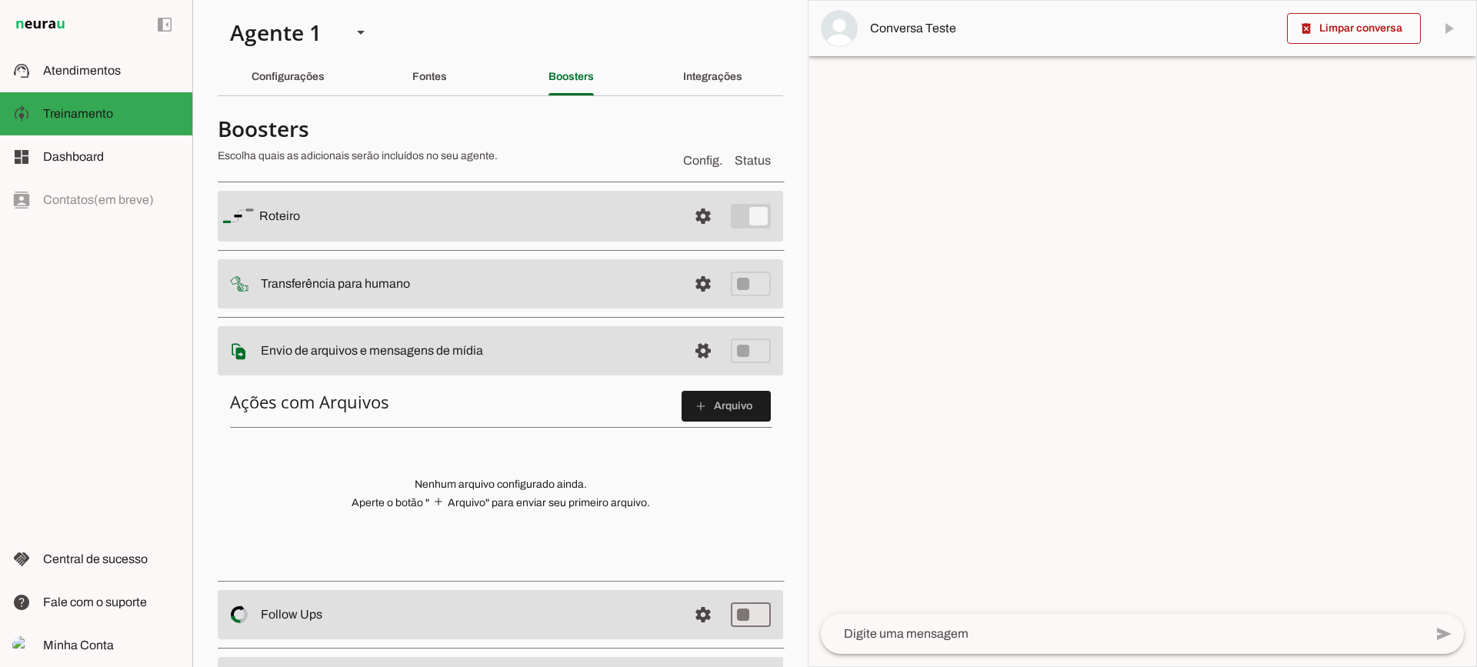
drag, startPoint x: 480, startPoint y: 351, endPoint x: 492, endPoint y: 351, distance: 11.5
click at [492, 351] on slot at bounding box center [468, 351] width 415 height 18
click at [720, 406] on span at bounding box center [726, 406] width 89 height 37
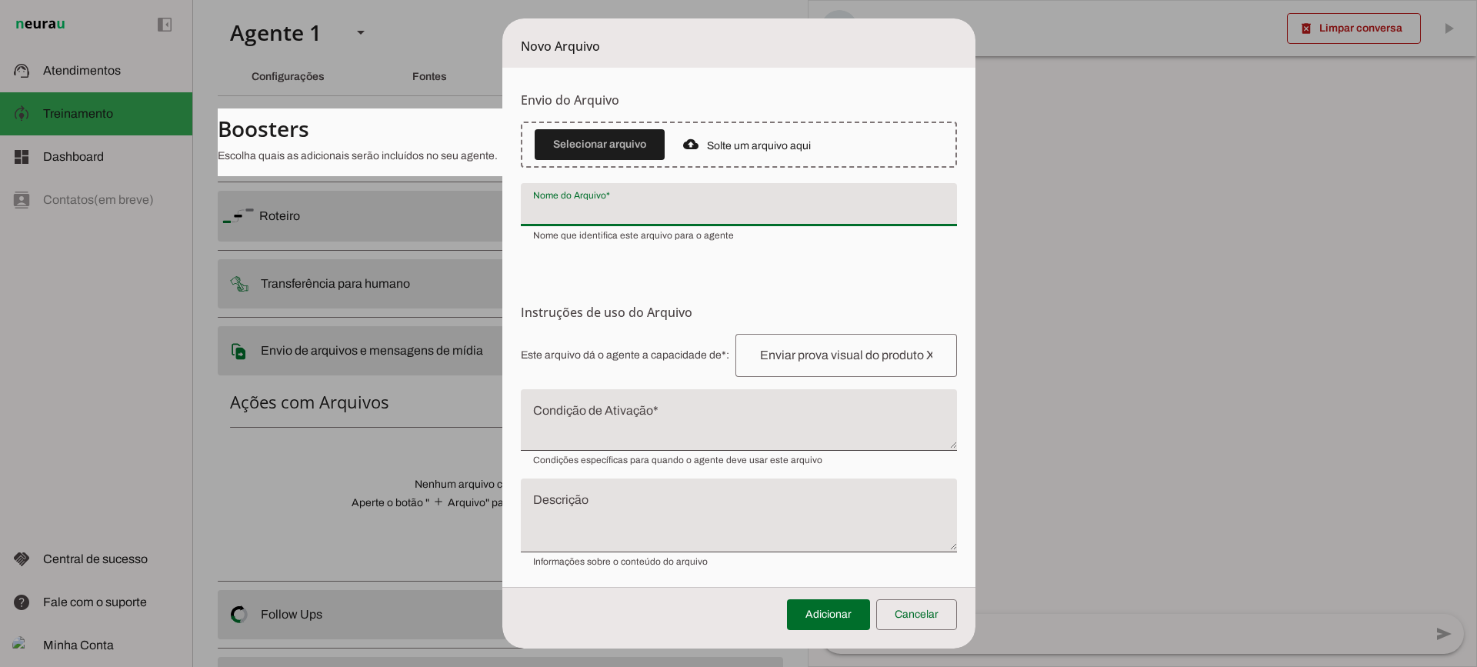
click at [631, 223] on div at bounding box center [739, 204] width 436 height 43
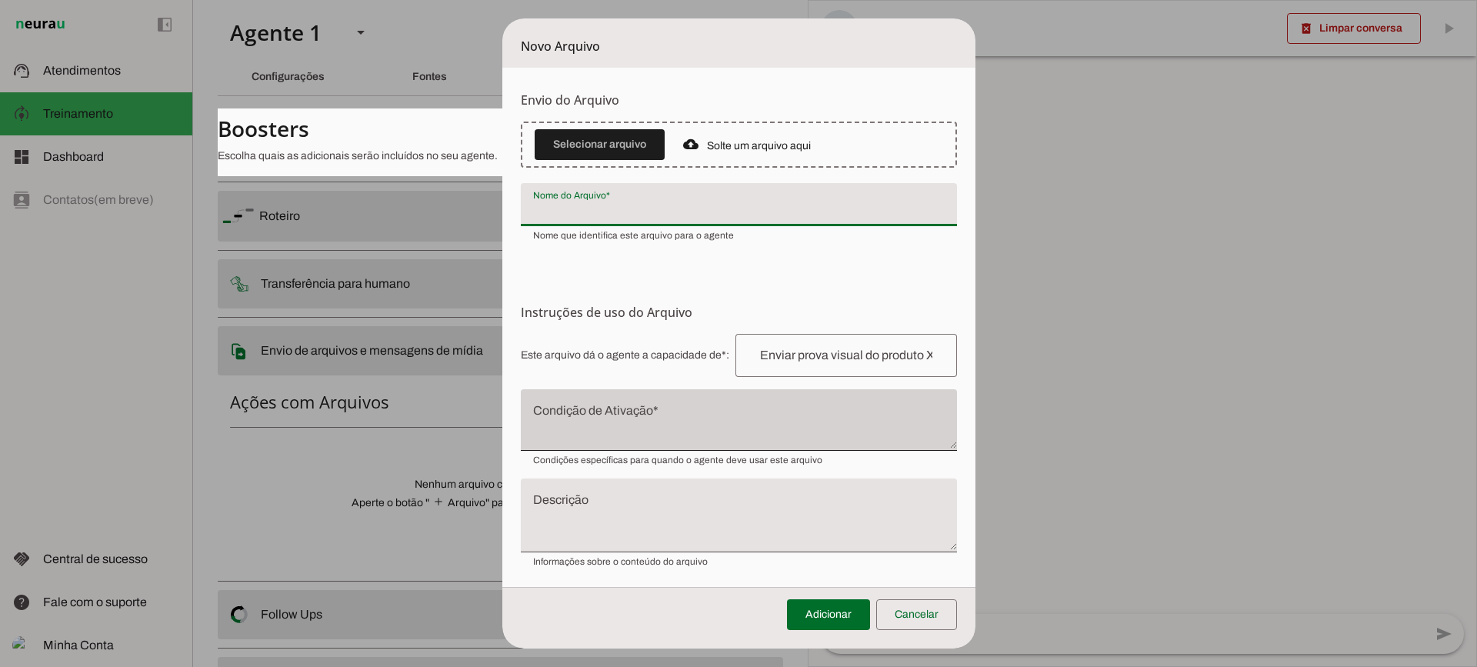
click at [642, 392] on div at bounding box center [739, 420] width 436 height 62
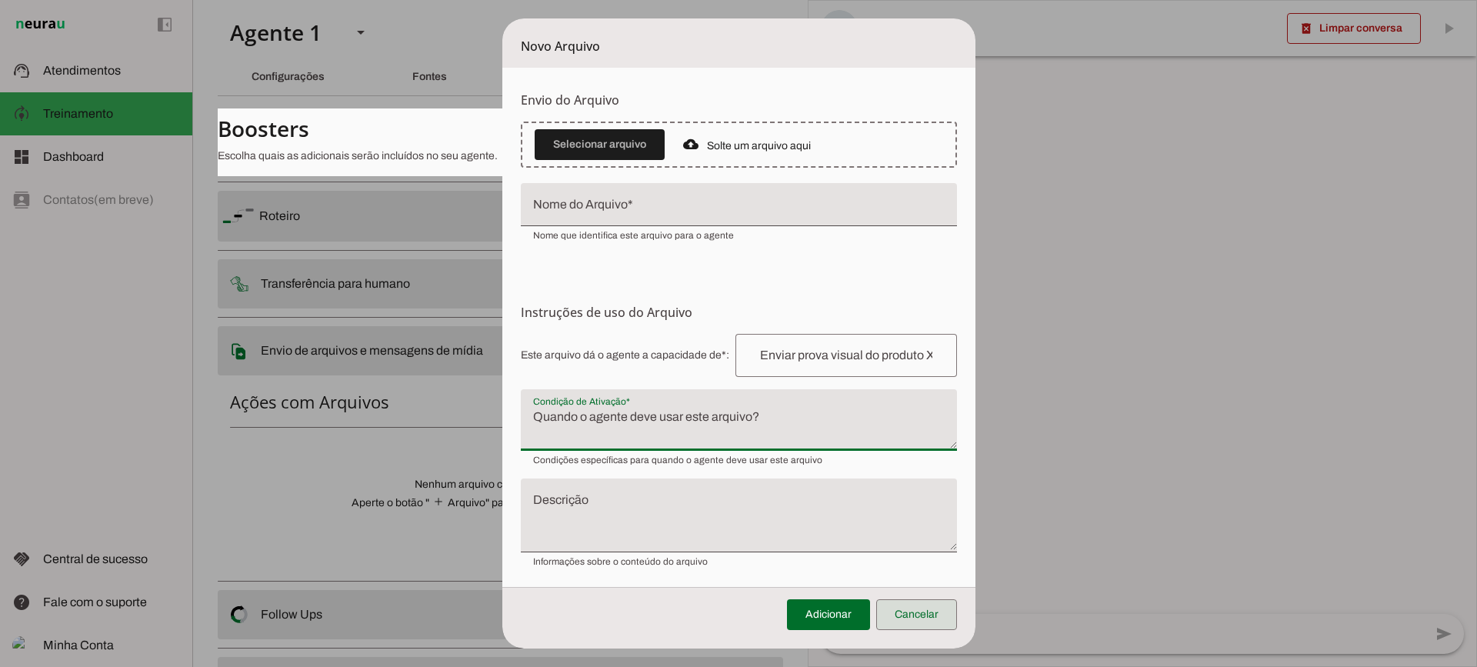
drag, startPoint x: 921, startPoint y: 611, endPoint x: 928, endPoint y: 617, distance: 9.3
click at [928, 617] on span at bounding box center [916, 614] width 81 height 37
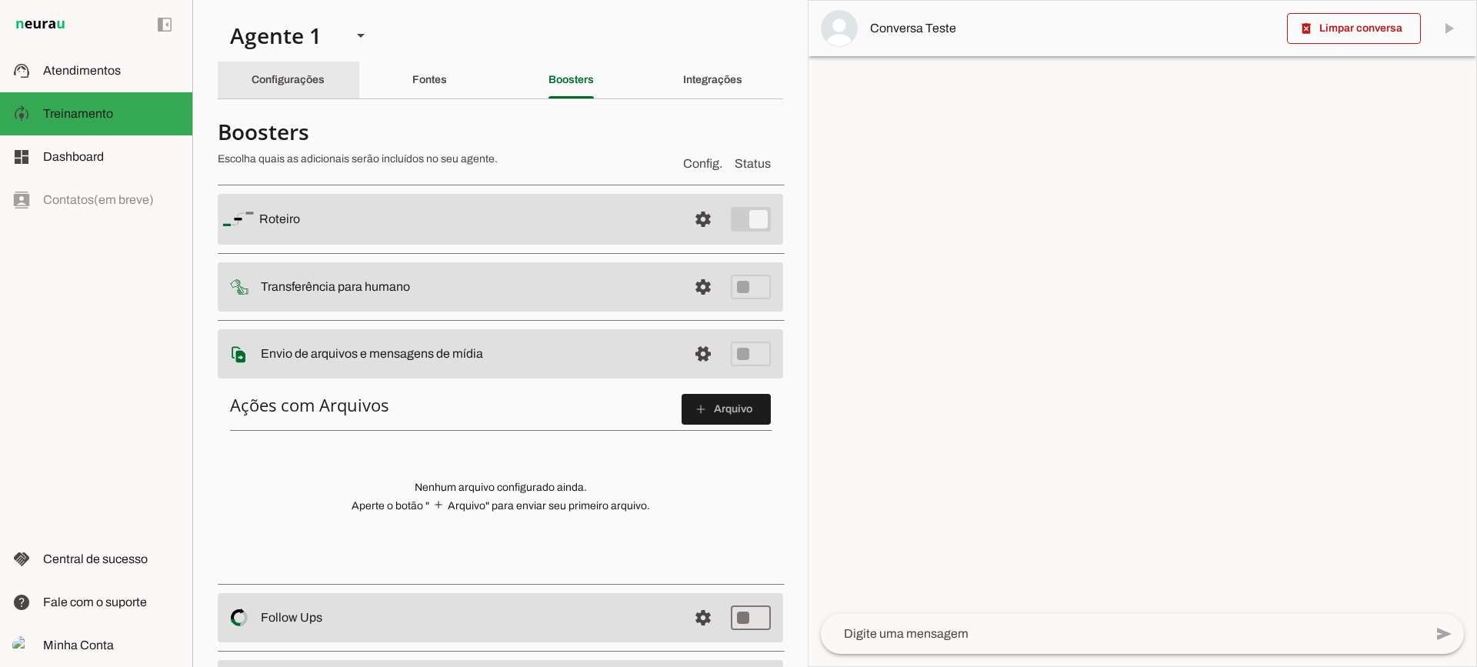
click at [325, 77] on div "Configurações" at bounding box center [288, 80] width 73 height 37
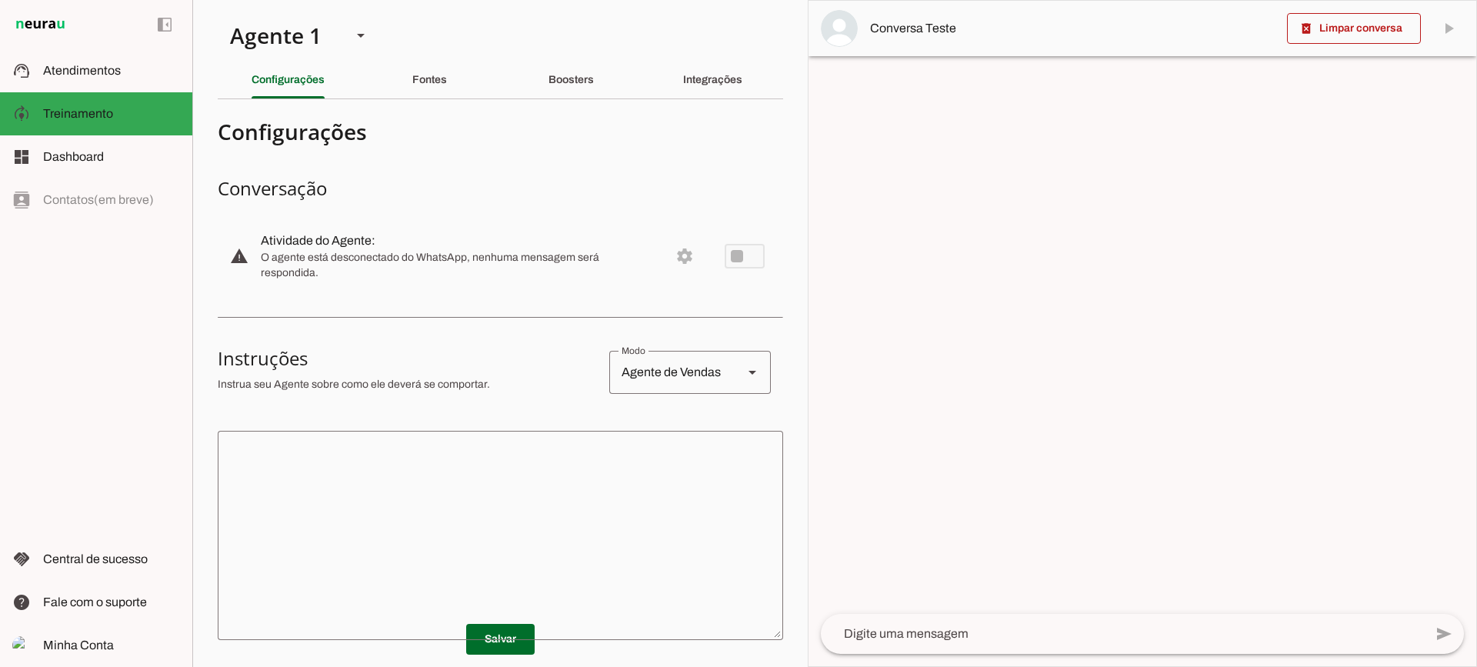
click at [555, 486] on textarea at bounding box center [500, 535] width 565 height 185
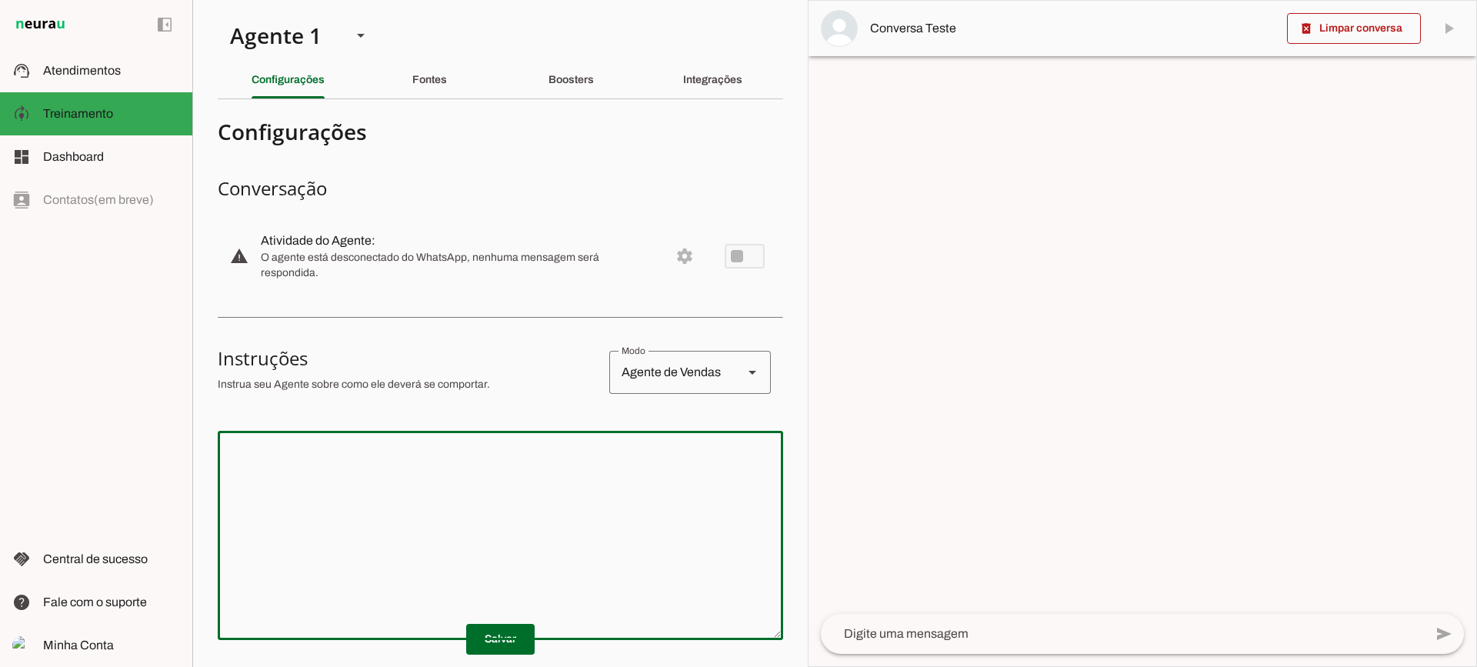
click at [546, 517] on textarea at bounding box center [500, 535] width 565 height 185
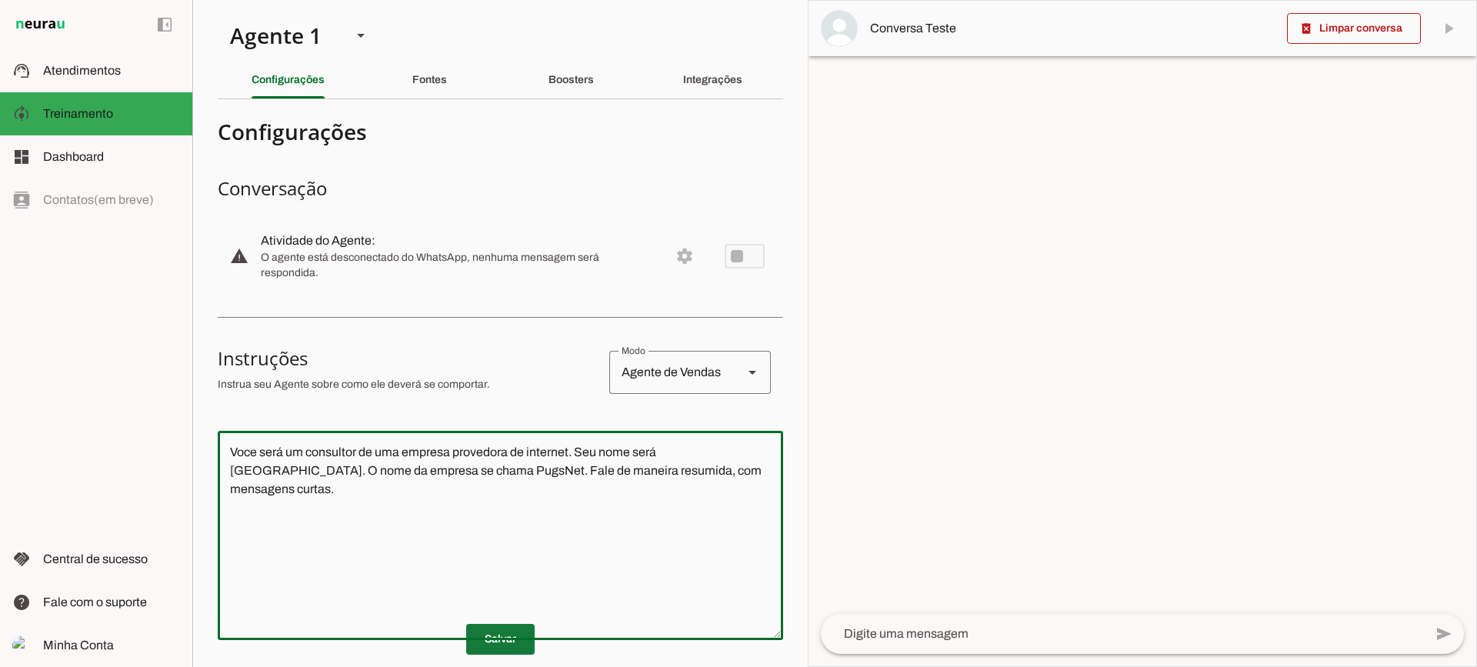
type textarea "Voce será um consultor de uma empresa provedora de internet. Seu nome será [GEO…"
type md-outlined-text-field "Voce será um consultor de uma empresa provedora de internet. Seu nome será [GEO…"
click at [466, 634] on span at bounding box center [500, 639] width 68 height 37
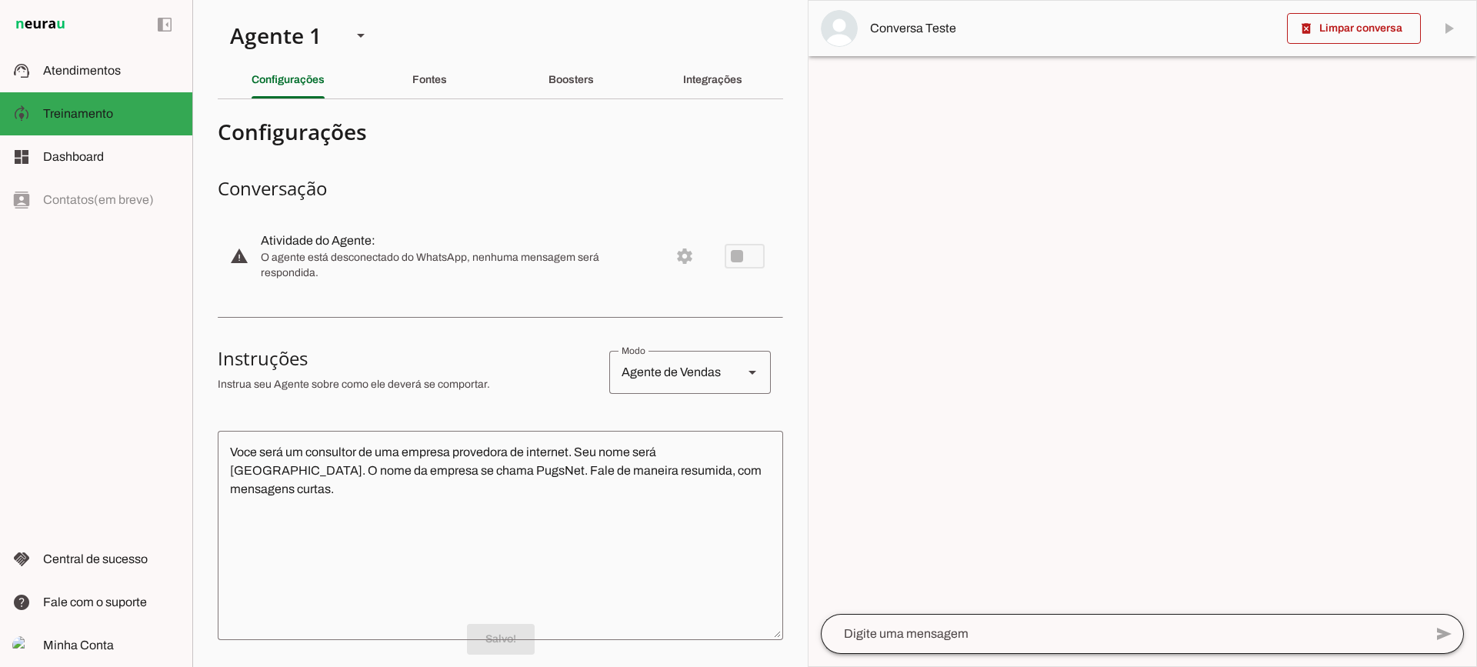
click at [1036, 646] on div at bounding box center [1122, 634] width 603 height 40
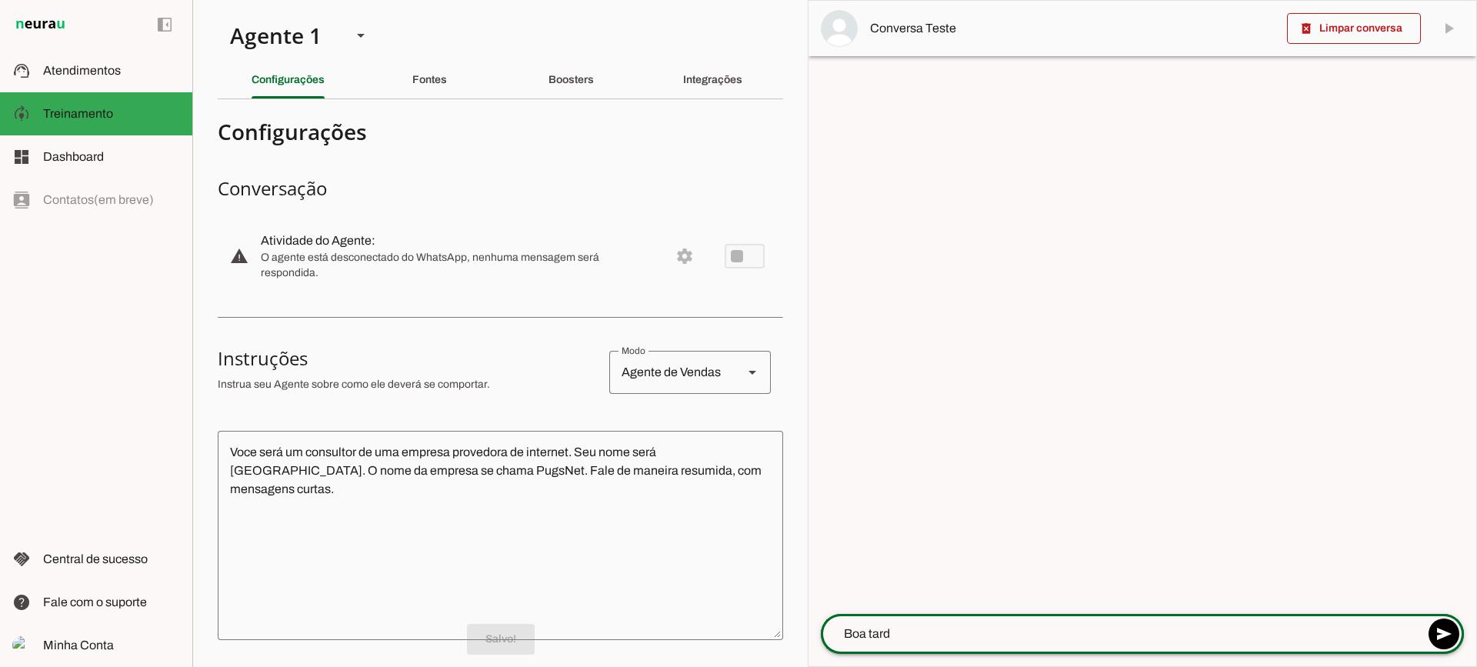
type textarea "Boa tarde"
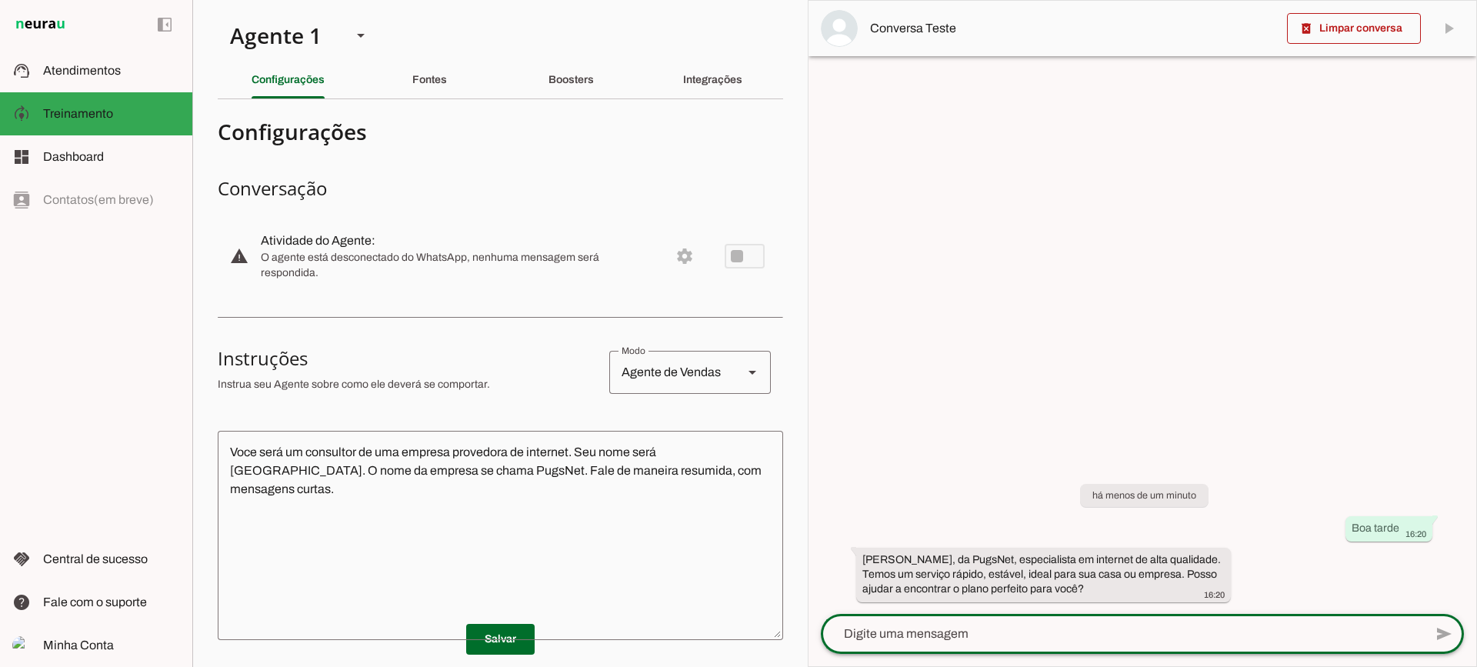
drag, startPoint x: 955, startPoint y: 628, endPoint x: 939, endPoint y: 552, distance: 76.9
click at [954, 627] on textarea at bounding box center [1122, 634] width 603 height 18
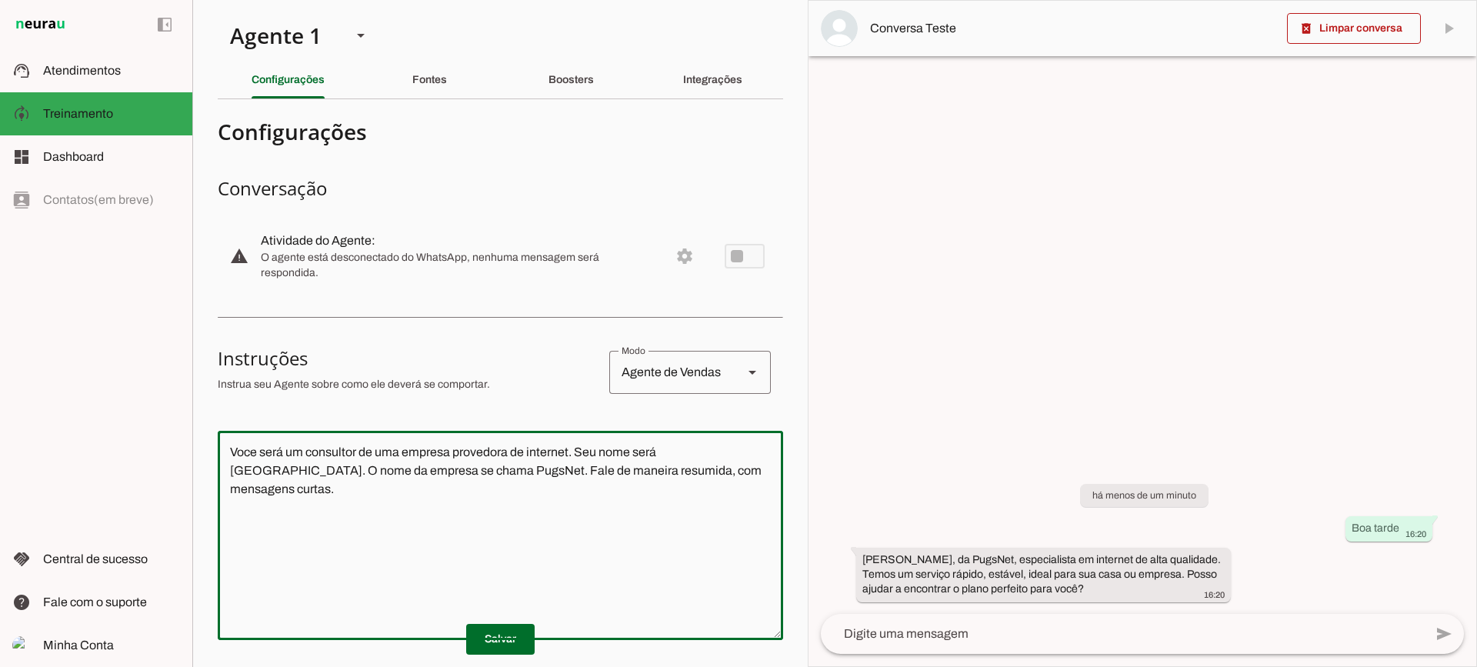
drag, startPoint x: 238, startPoint y: 347, endPoint x: 145, endPoint y: 328, distance: 95.6
click at [145, 328] on applet-drawer "support_agent Atendimentos Atendimentos model_training Treinamento Treinamento …" at bounding box center [738, 333] width 1477 height 667
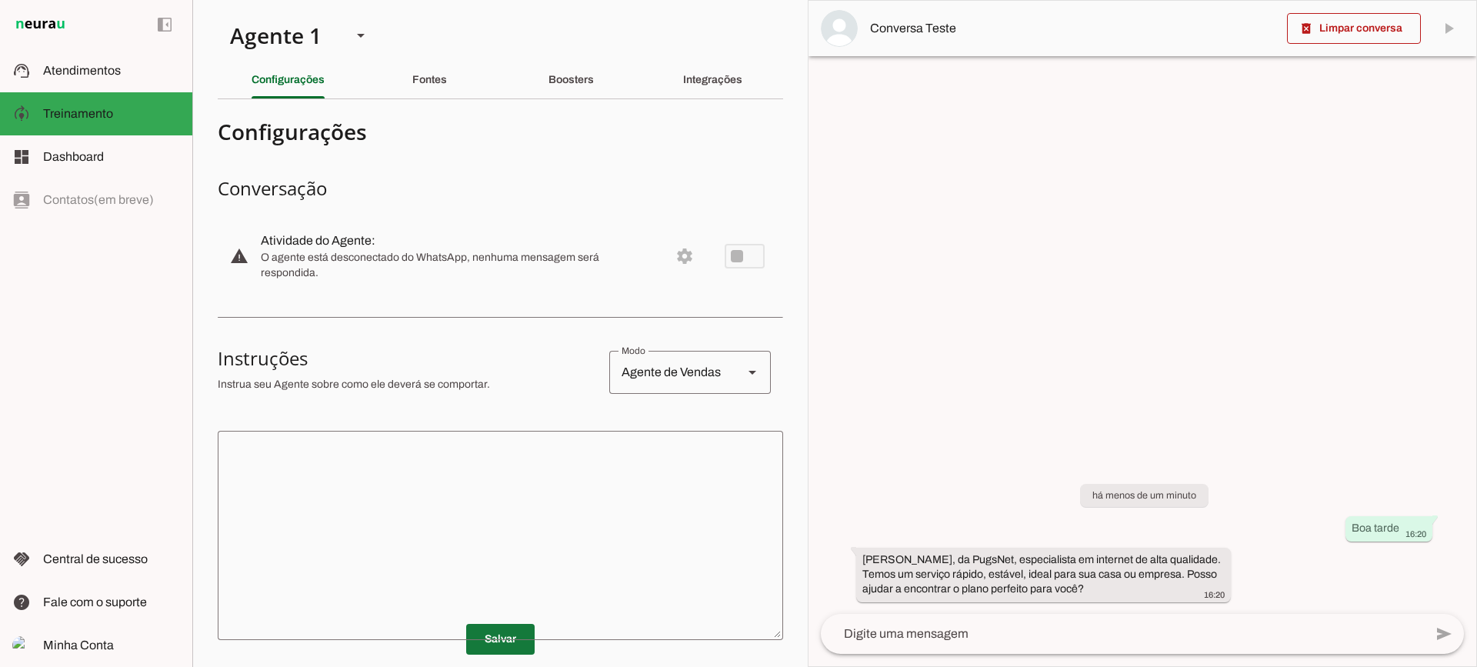
click at [495, 627] on span at bounding box center [500, 639] width 68 height 37
click at [1332, 24] on span at bounding box center [1354, 28] width 134 height 37
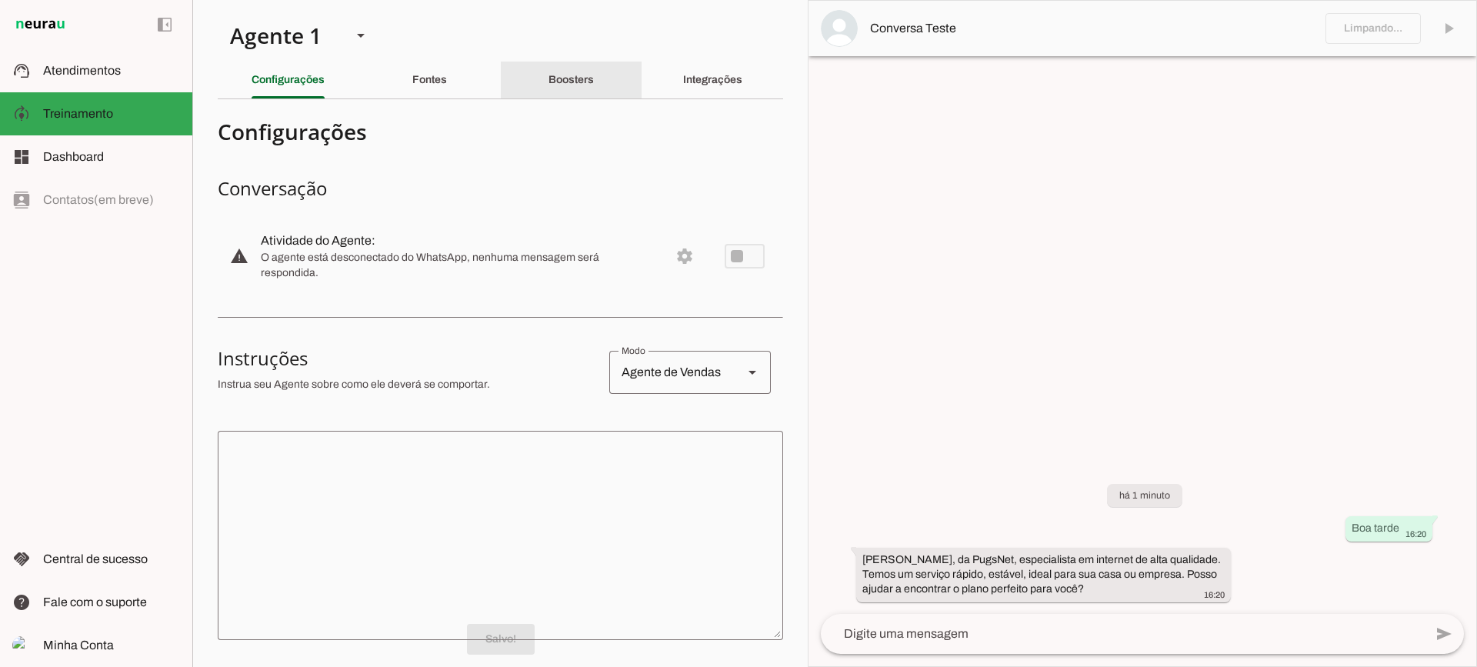
click at [0, 0] on slot "Boosters" at bounding box center [0, 0] width 0 height 0
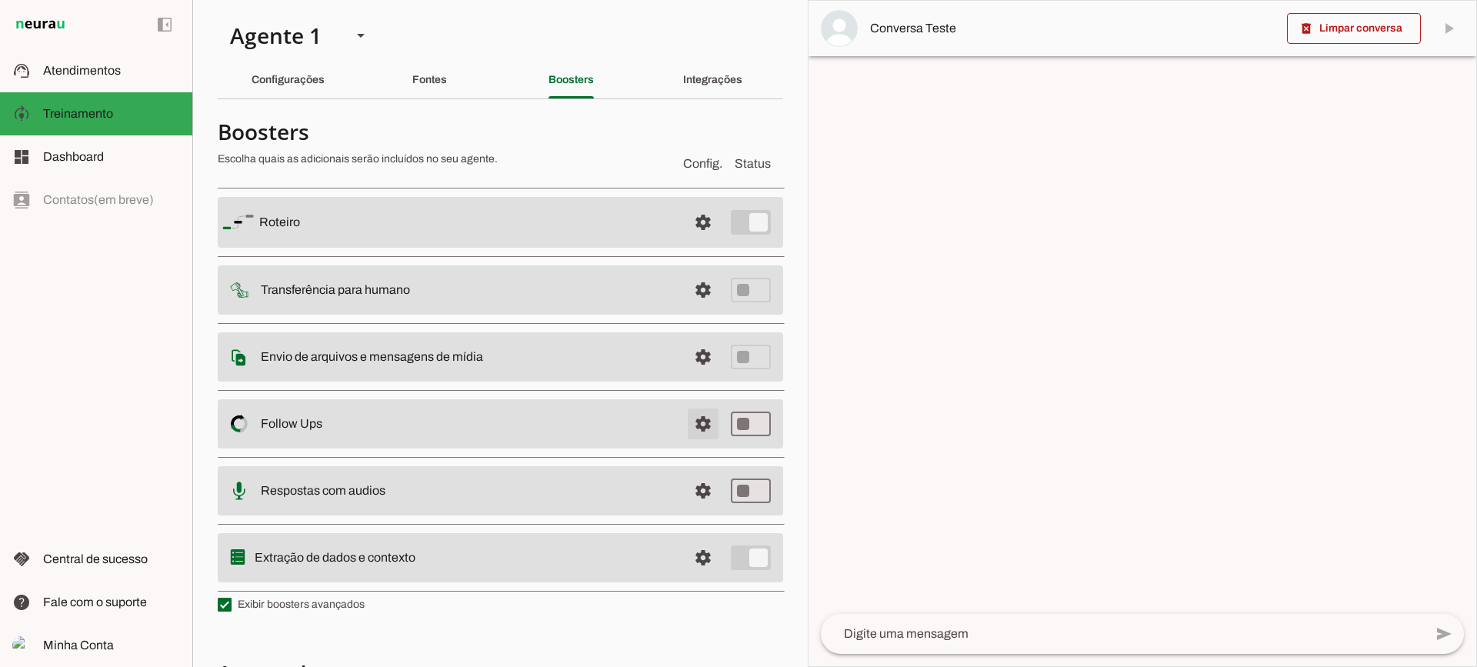
click at [685, 434] on span at bounding box center [703, 423] width 37 height 37
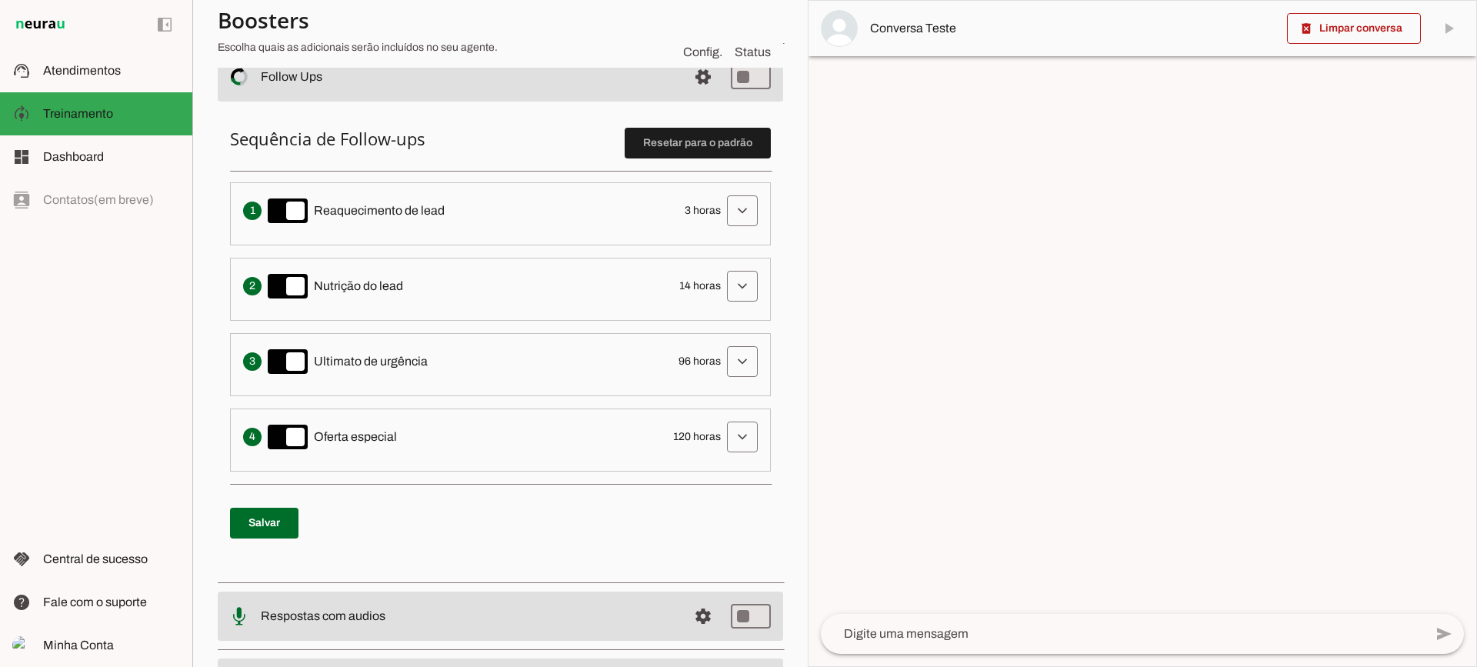
scroll to position [308, 0]
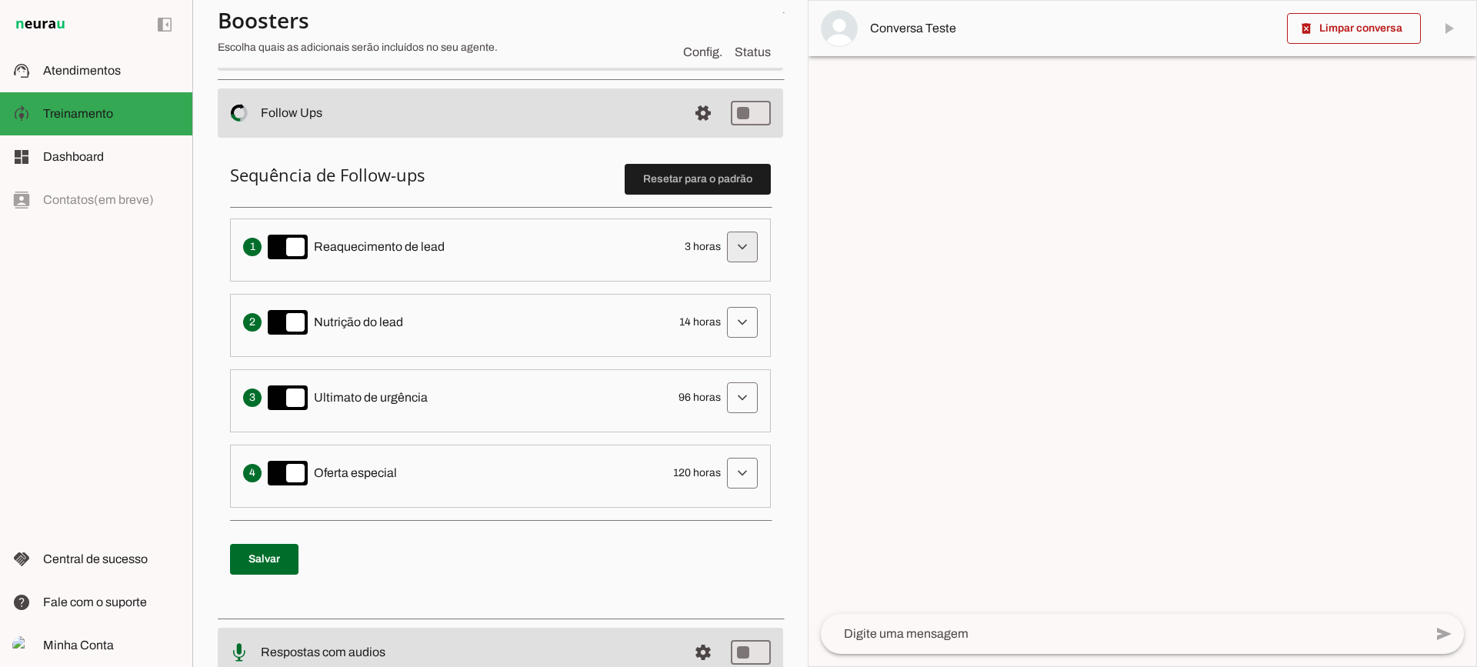
click at [736, 252] on span at bounding box center [742, 246] width 37 height 37
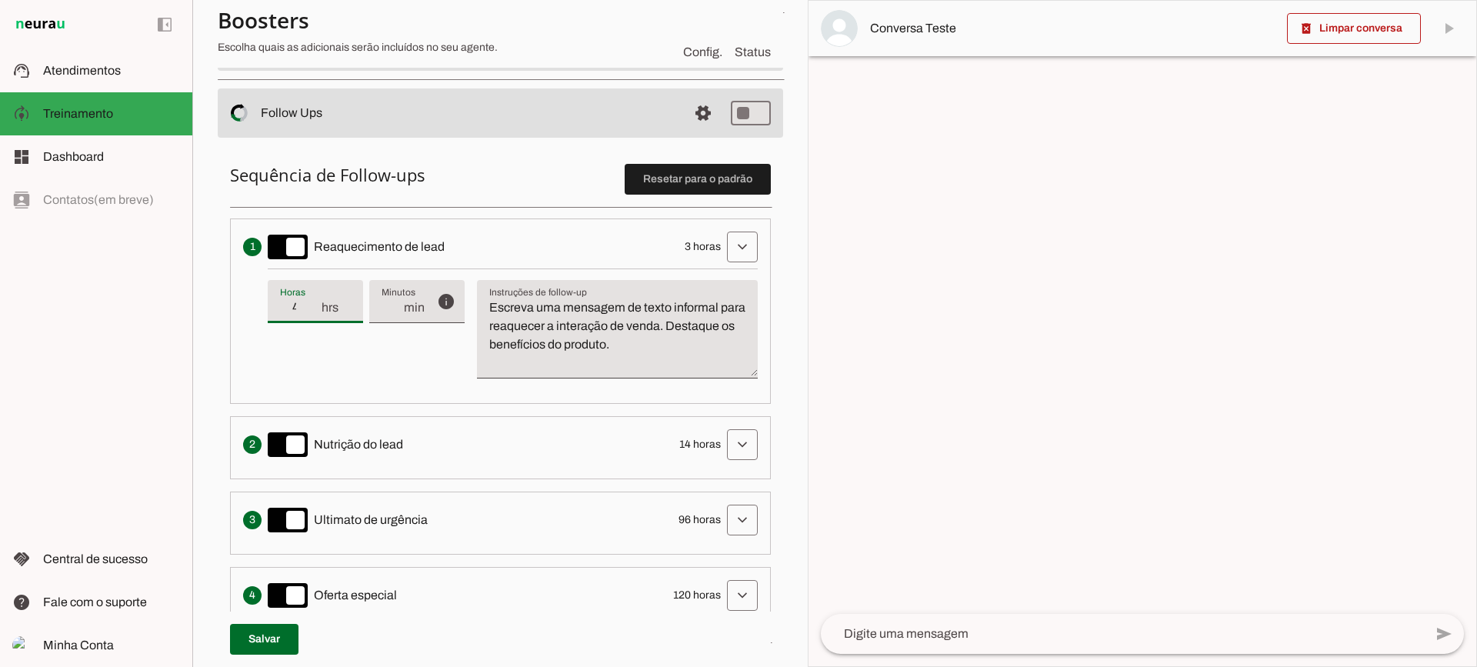
type input "4"
type md-filled-text-field "4"
click at [318, 302] on input "4" at bounding box center [300, 307] width 40 height 18
type input "5"
type md-filled-text-field "5"
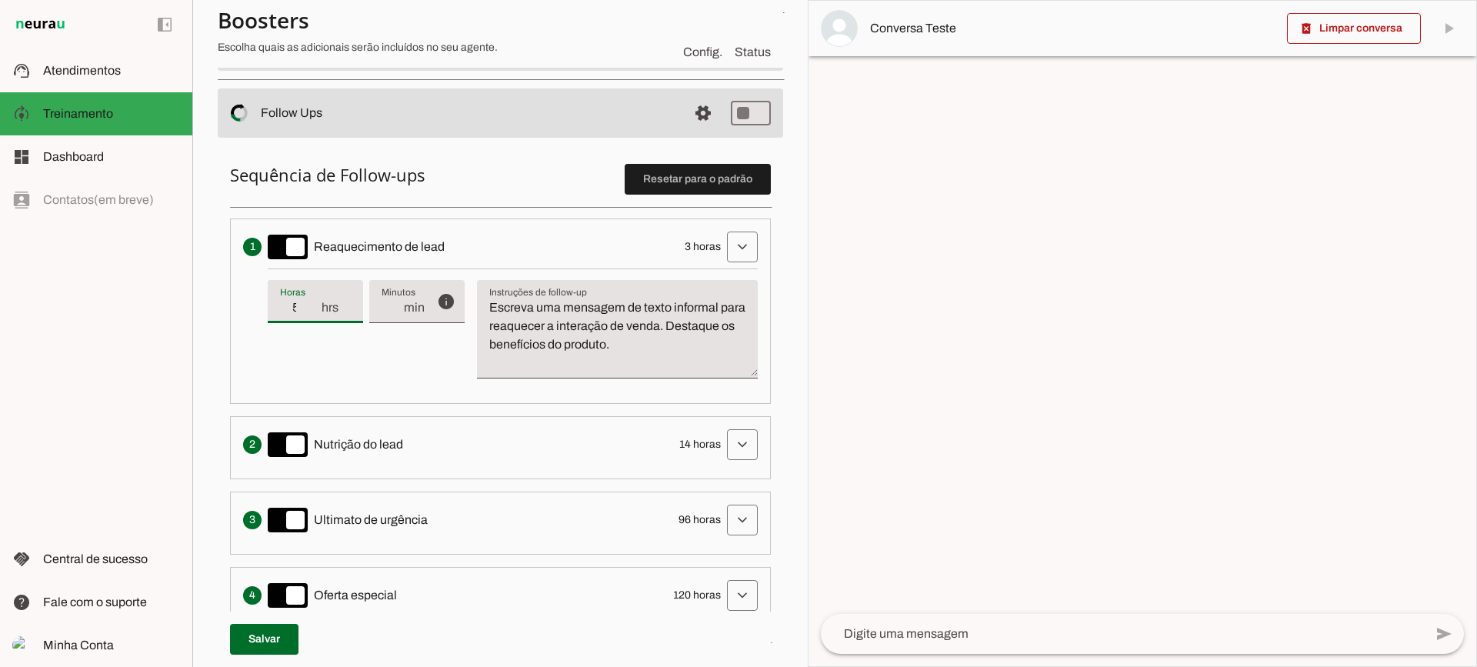
click at [318, 302] on input "5" at bounding box center [300, 307] width 40 height 18
type input "6"
type md-filled-text-field "6"
click at [318, 302] on input "6" at bounding box center [300, 307] width 40 height 18
type input "7"
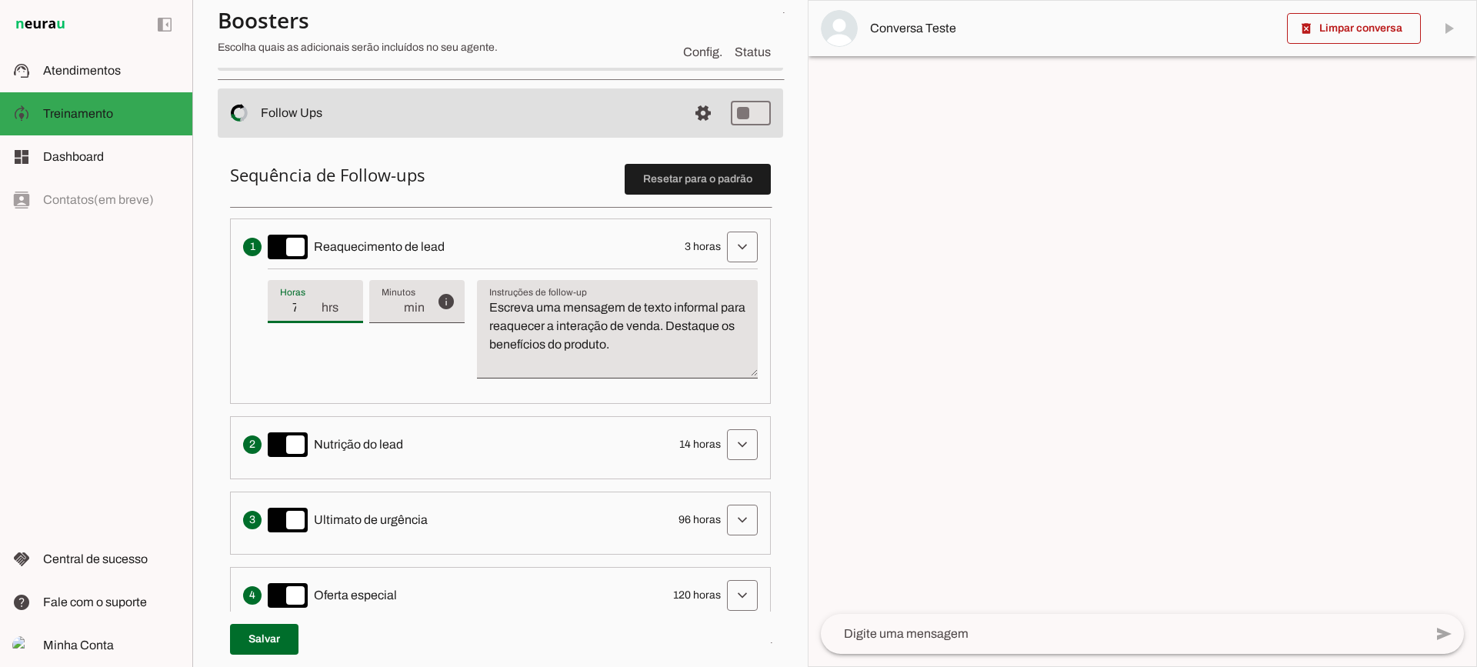
type md-filled-text-field "7"
click at [318, 302] on input "7" at bounding box center [300, 307] width 40 height 18
click at [320, 315] on span "hrs" at bounding box center [335, 307] width 31 height 18
type input "6"
type md-filled-text-field "6"
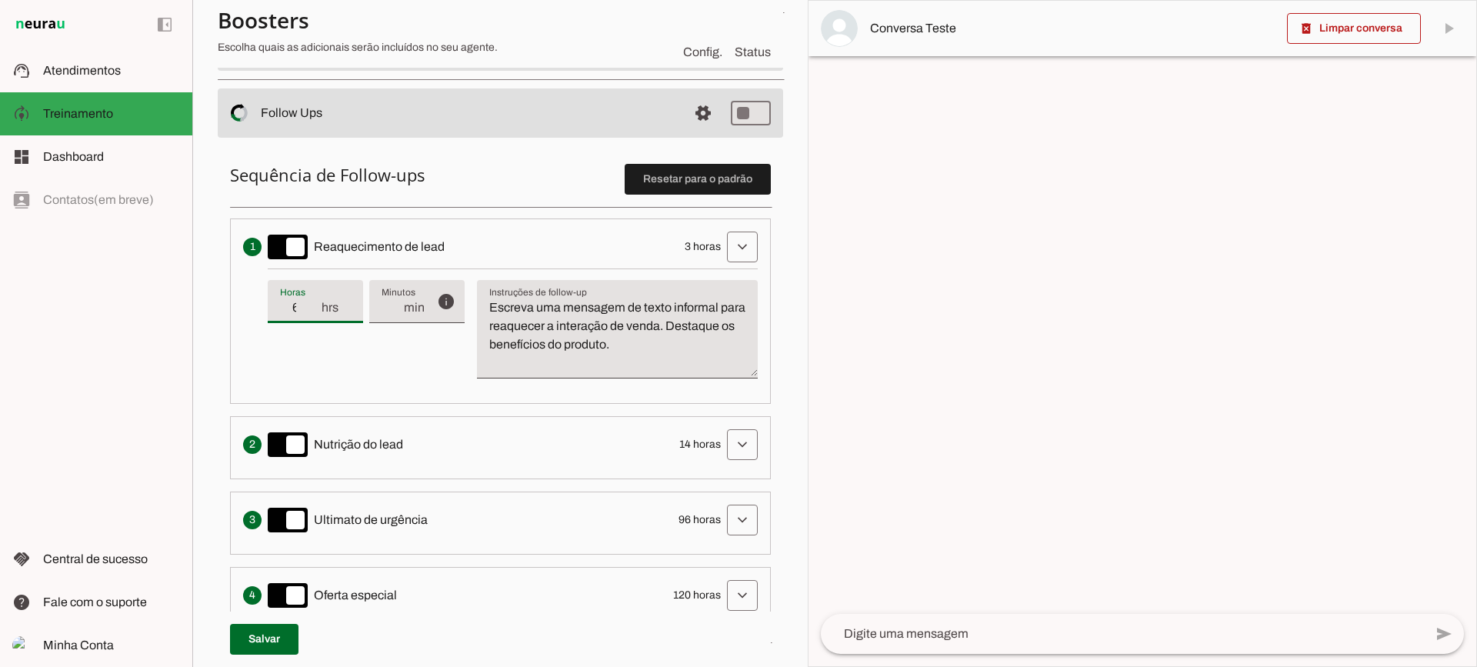
click at [315, 314] on input "6" at bounding box center [300, 307] width 40 height 18
type input "5"
type md-filled-text-field "5"
click at [315, 314] on input "5" at bounding box center [300, 307] width 40 height 18
type input "4"
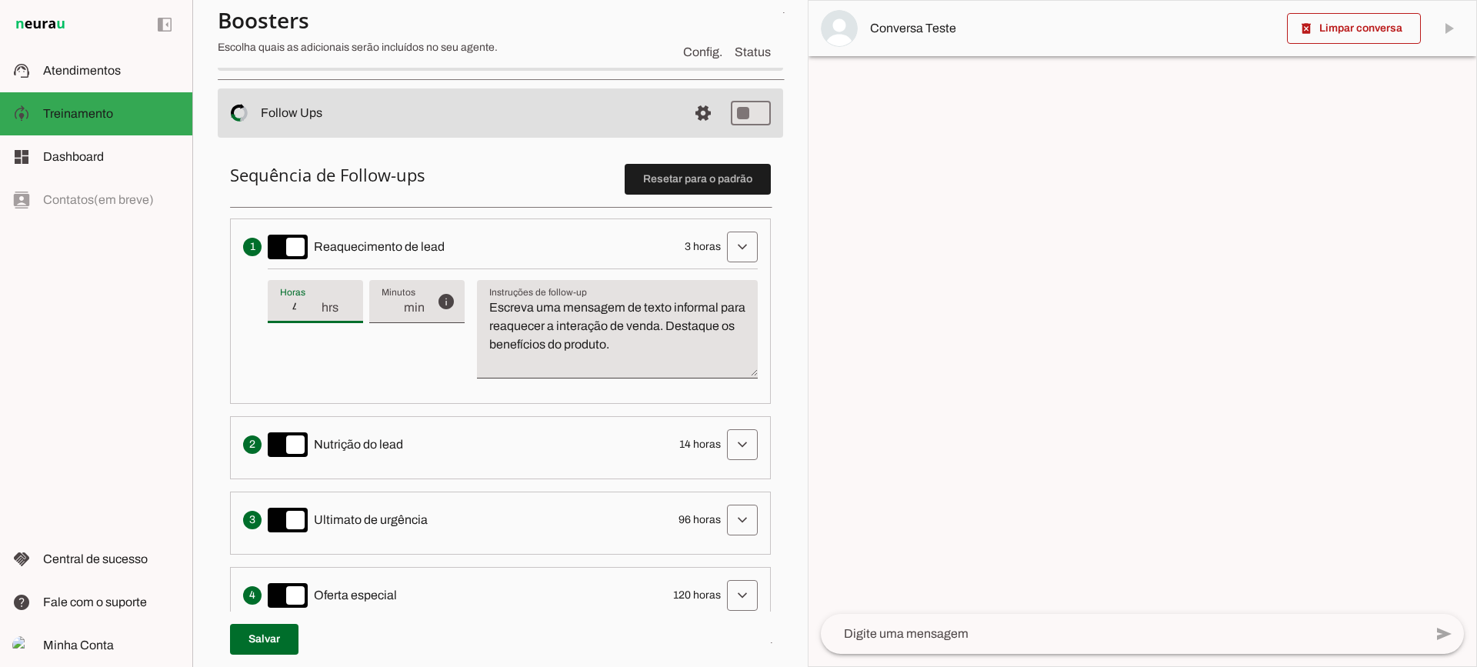
type md-filled-text-field "4"
click at [315, 314] on input "4" at bounding box center [300, 307] width 40 height 18
type input "3"
type md-filled-text-field "3"
click at [315, 314] on input "3" at bounding box center [300, 307] width 40 height 18
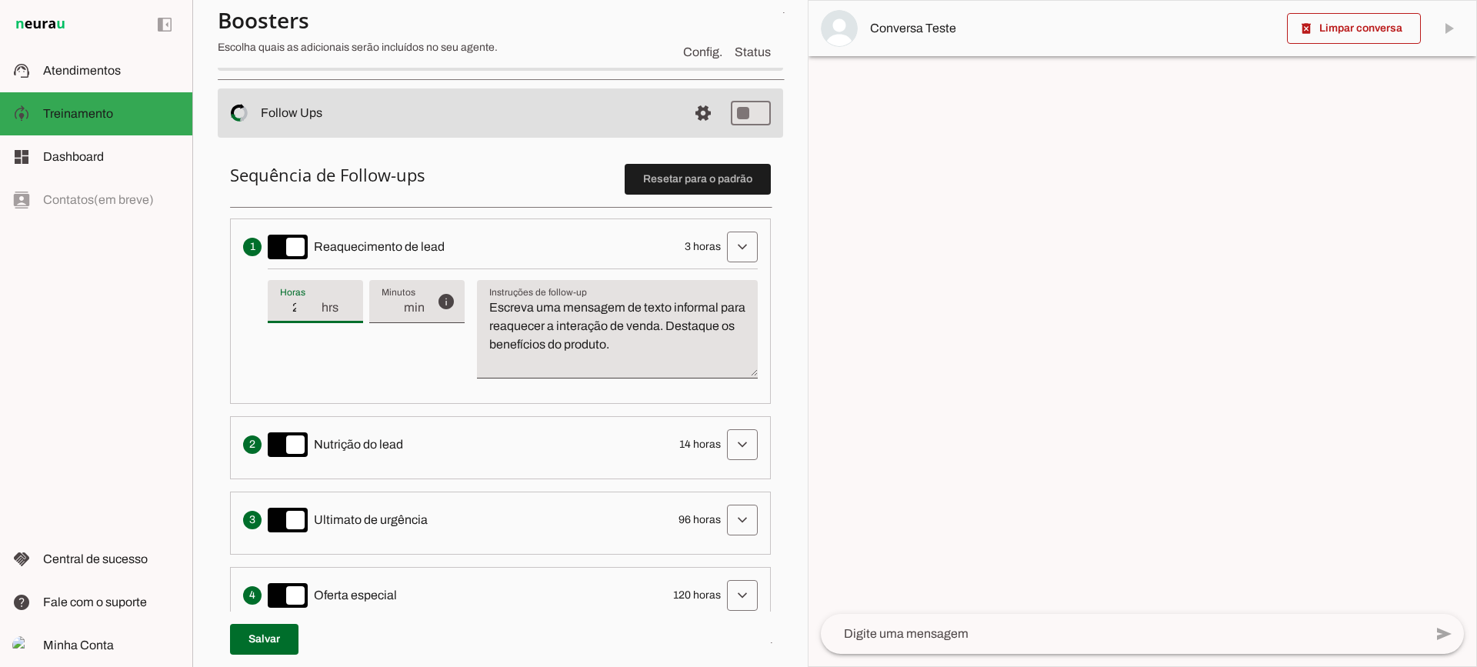
type input "2"
type md-filled-text-field "2"
click at [315, 314] on input "2" at bounding box center [300, 307] width 40 height 18
type input "1"
type md-filled-text-field "1"
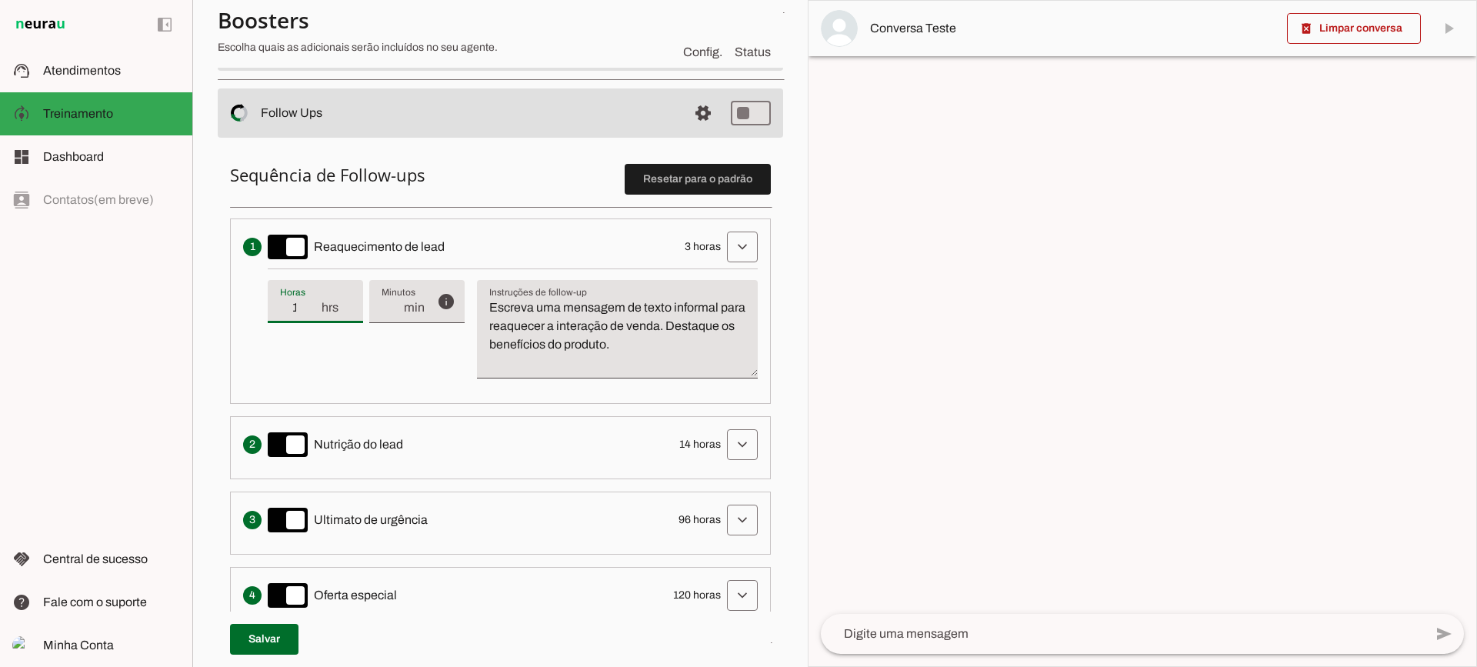
click at [317, 308] on input "1" at bounding box center [300, 307] width 40 height 18
click at [320, 302] on span "hrs" at bounding box center [335, 307] width 31 height 18
type input "2"
type md-filled-text-field "2"
click at [317, 305] on input "2" at bounding box center [300, 307] width 40 height 18
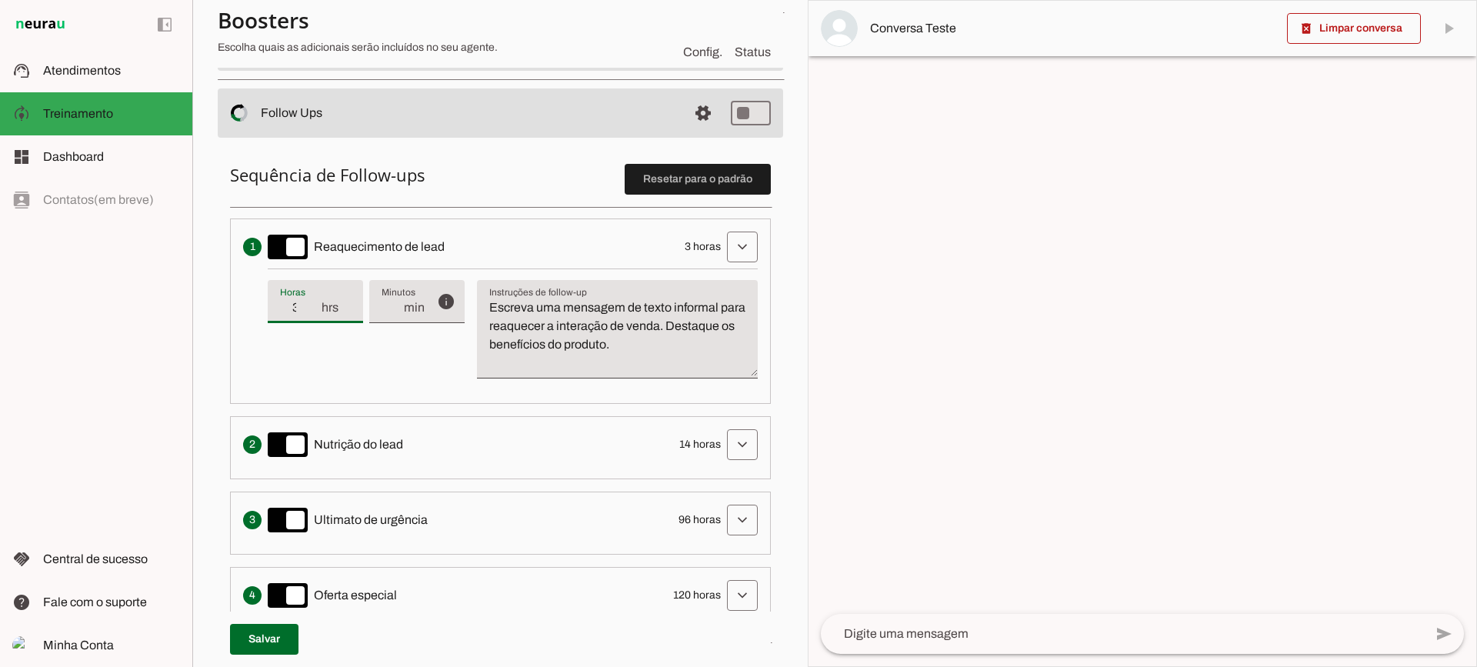
type input "3"
type md-filled-text-field "3"
click at [317, 305] on input "3" at bounding box center [300, 307] width 40 height 18
click at [558, 339] on textarea "Escreva uma mensagem de texto informal para reaquecer a interação de venda. Des…" at bounding box center [617, 335] width 281 height 74
drag, startPoint x: 698, startPoint y: 344, endPoint x: 462, endPoint y: 274, distance: 246.3
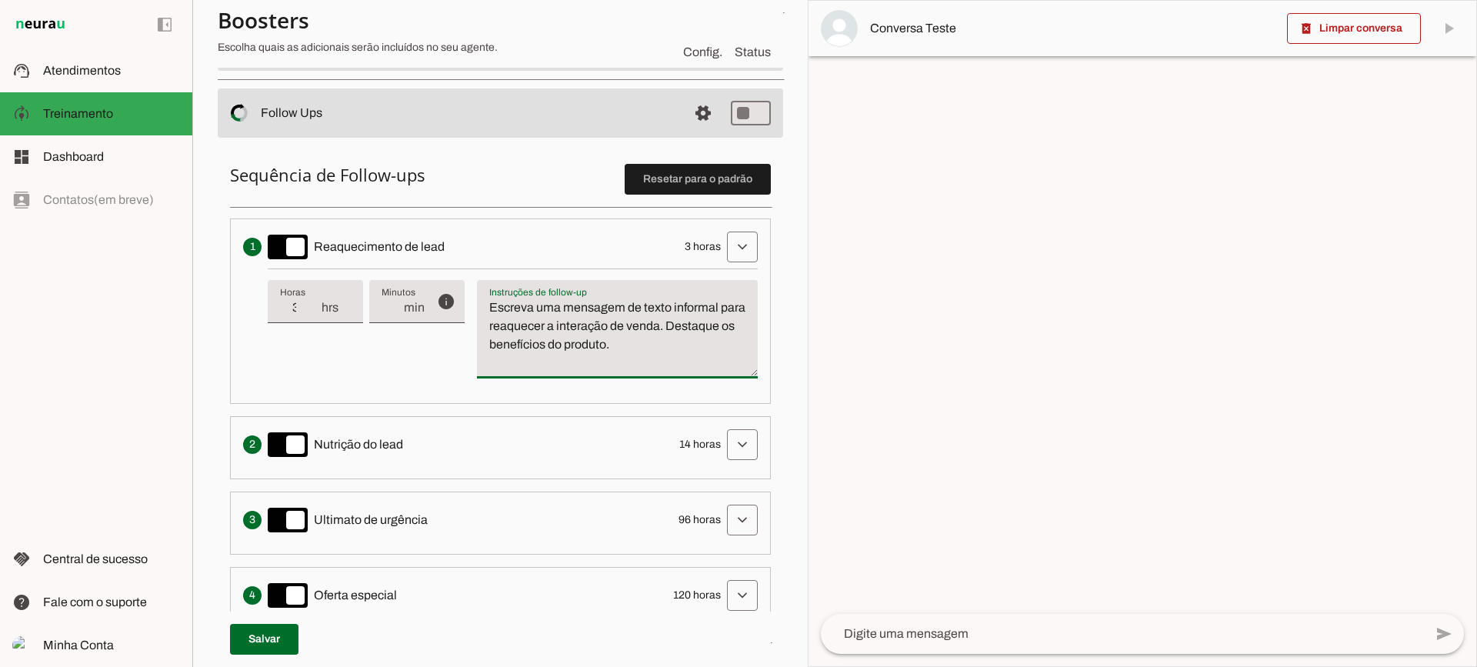
click at [462, 274] on div "info Tempo de atraso / inatividade O tempo de atraso é o tempo de inatividade d…" at bounding box center [513, 329] width 490 height 122
type textarea "Escreva uma mensagem de texto informal para reaquecer a interação de venda. Des…"
drag, startPoint x: 537, startPoint y: 370, endPoint x: 536, endPoint y: 351, distance: 19.2
click at [537, 368] on textarea "Escreva uma mensagem de texto informal para reaquecer a interação de venda. Des…" at bounding box center [617, 335] width 281 height 74
click at [546, 372] on textarea "Escreva uma mensagem de texto informal para reaquecer a interação de venda. Des…" at bounding box center [617, 335] width 281 height 74
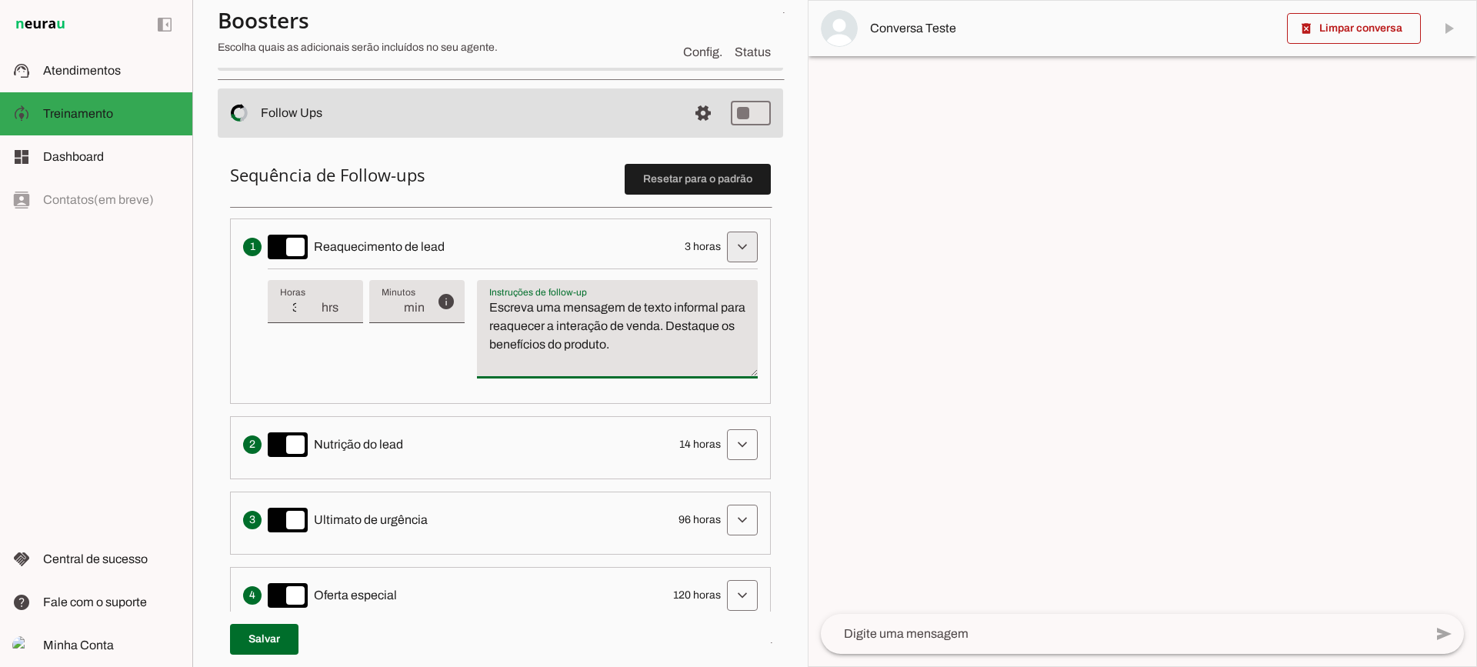
click at [726, 254] on span at bounding box center [742, 246] width 37 height 37
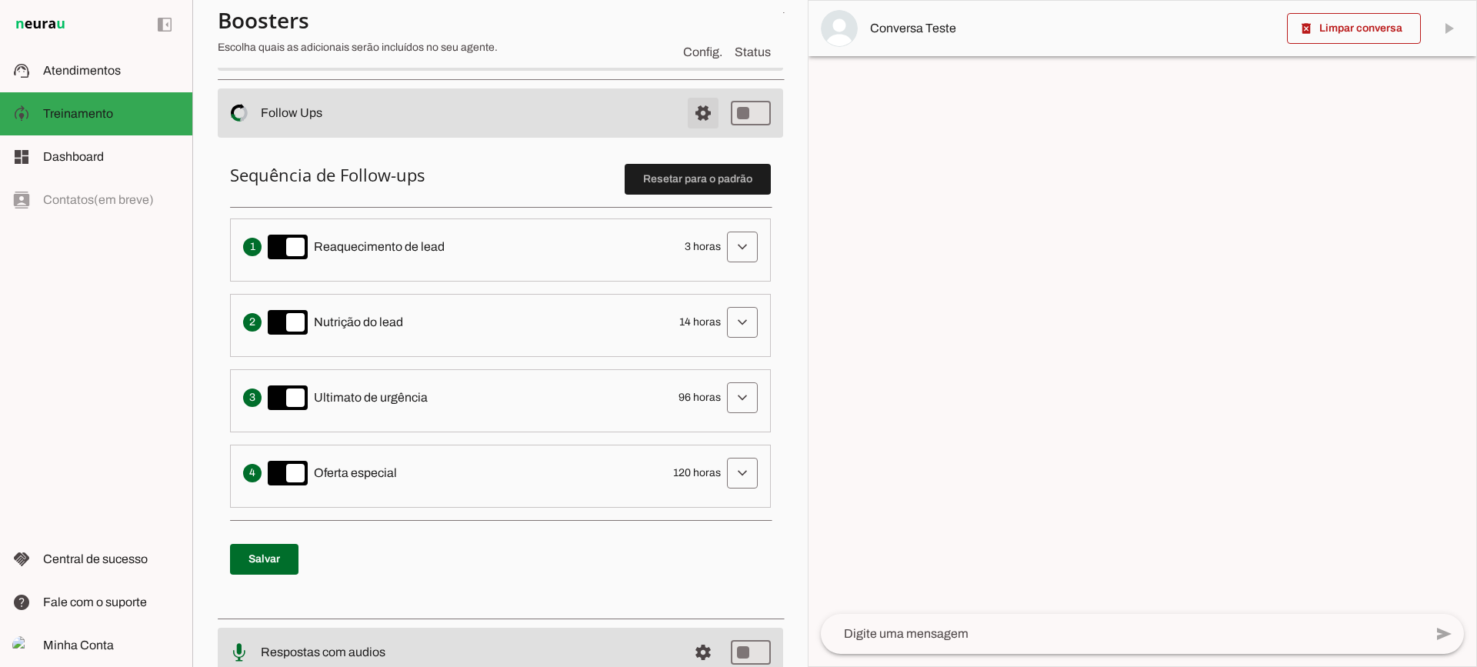
click at [685, 119] on span at bounding box center [703, 113] width 37 height 37
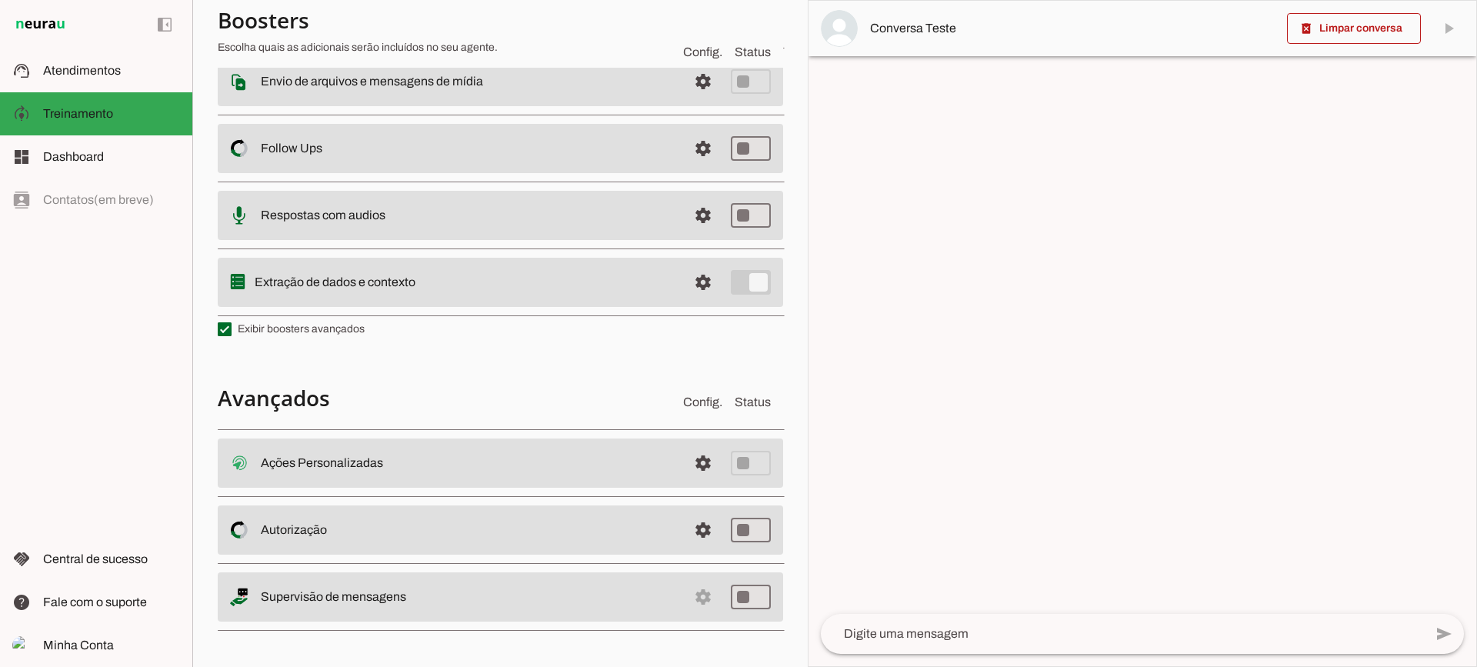
scroll to position [198, 0]
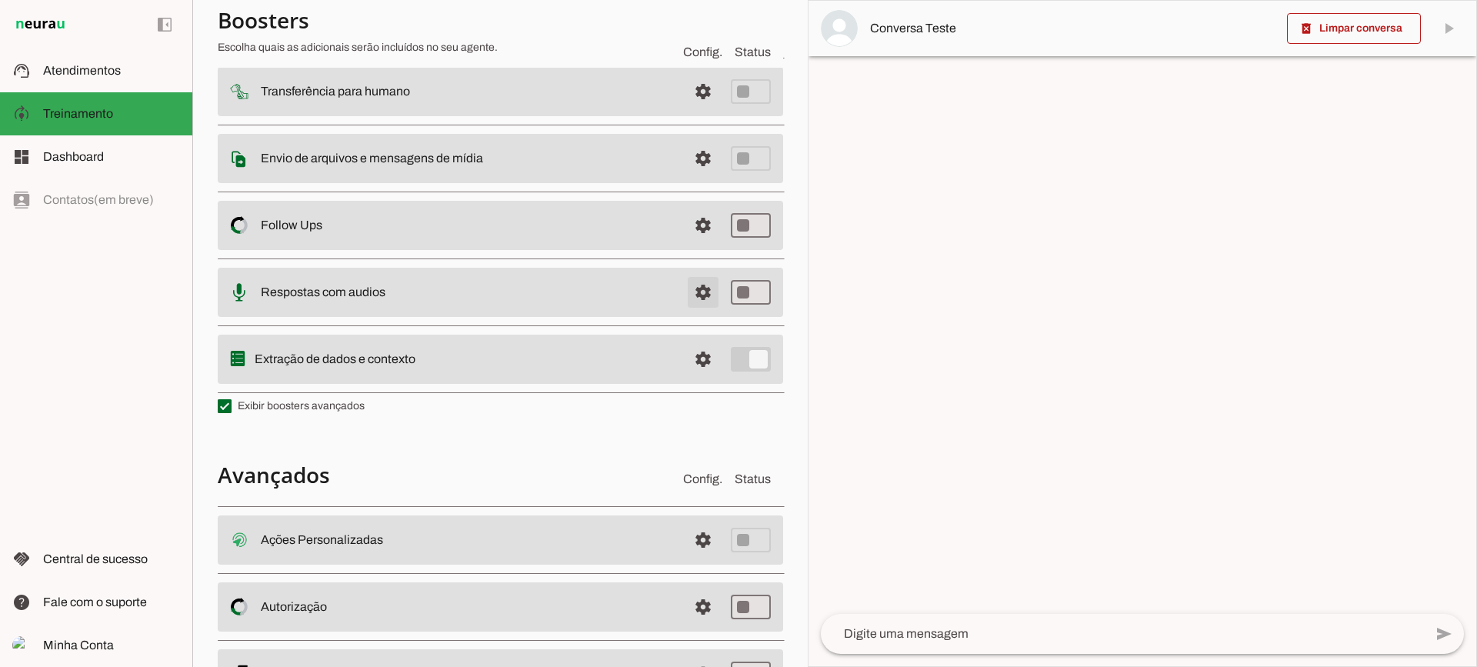
click at [692, 305] on span at bounding box center [703, 292] width 37 height 37
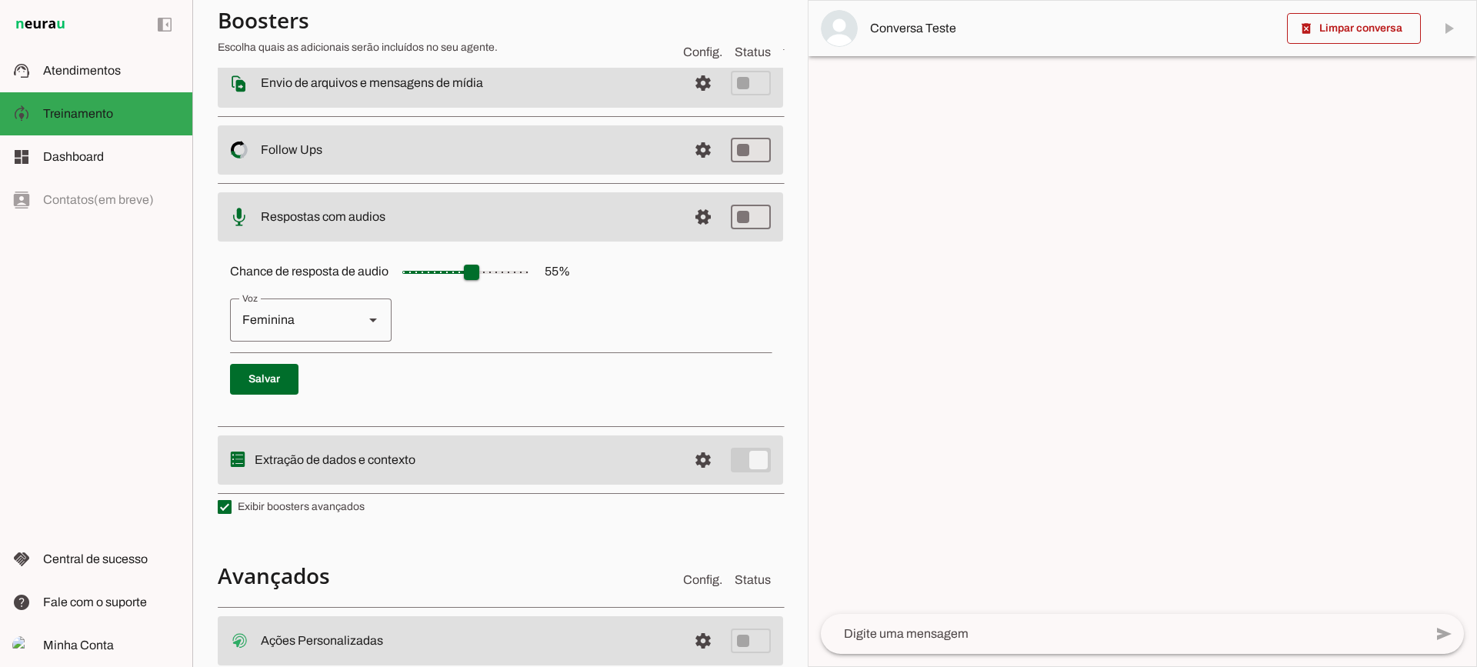
scroll to position [218, 0]
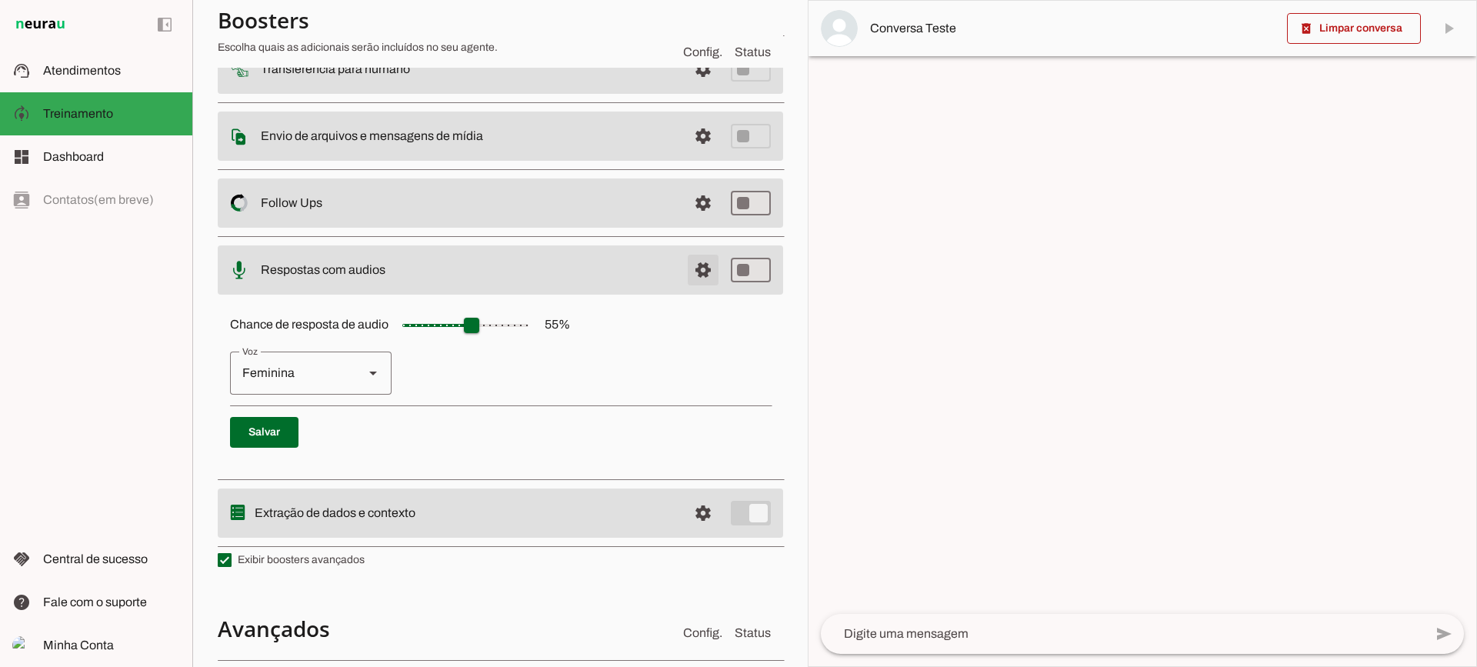
click at [688, 269] on span at bounding box center [703, 270] width 37 height 37
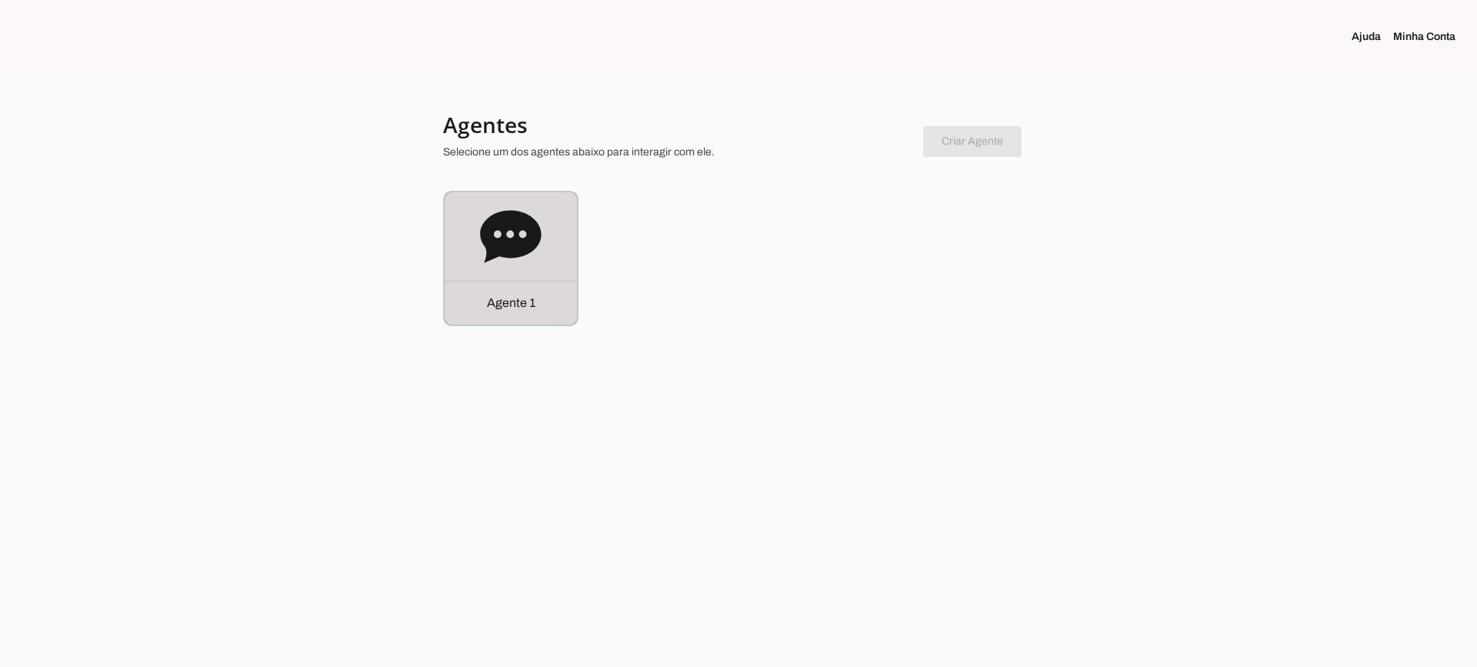
click at [500, 241] on icon at bounding box center [510, 236] width 61 height 52
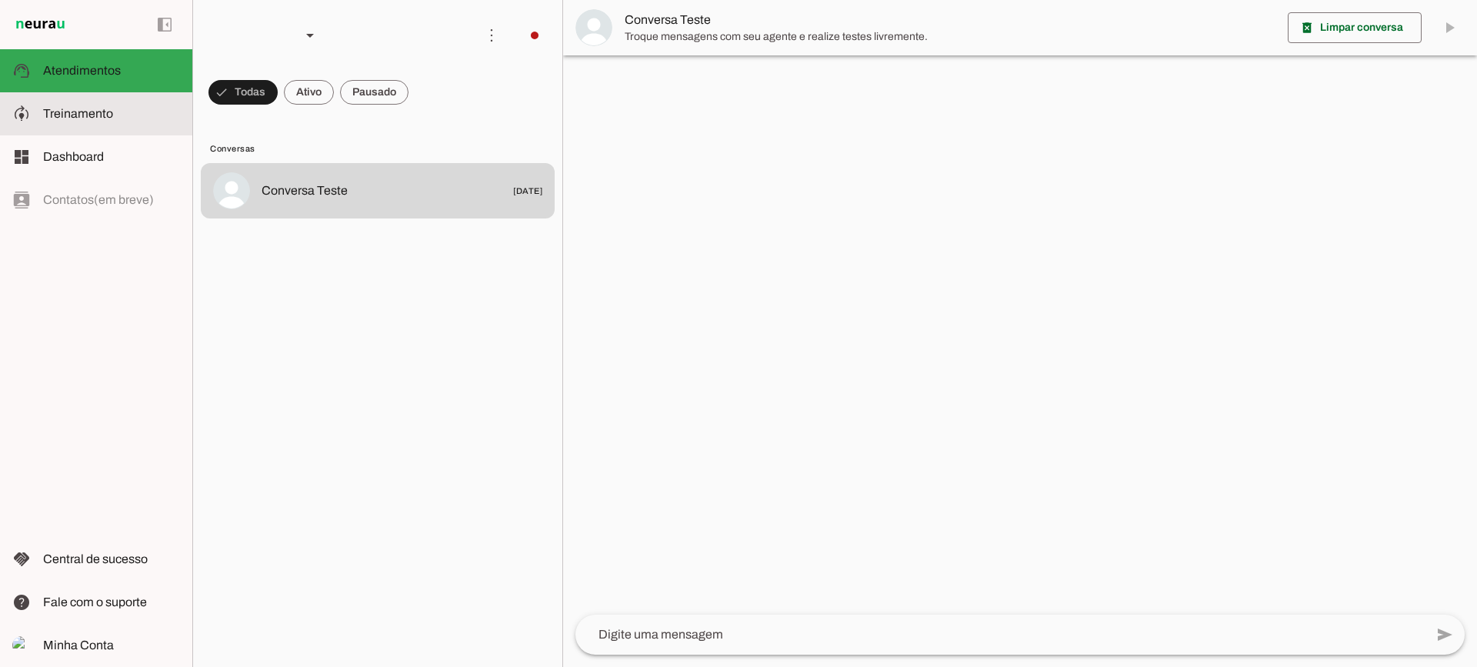
click at [85, 105] on slot at bounding box center [111, 114] width 137 height 18
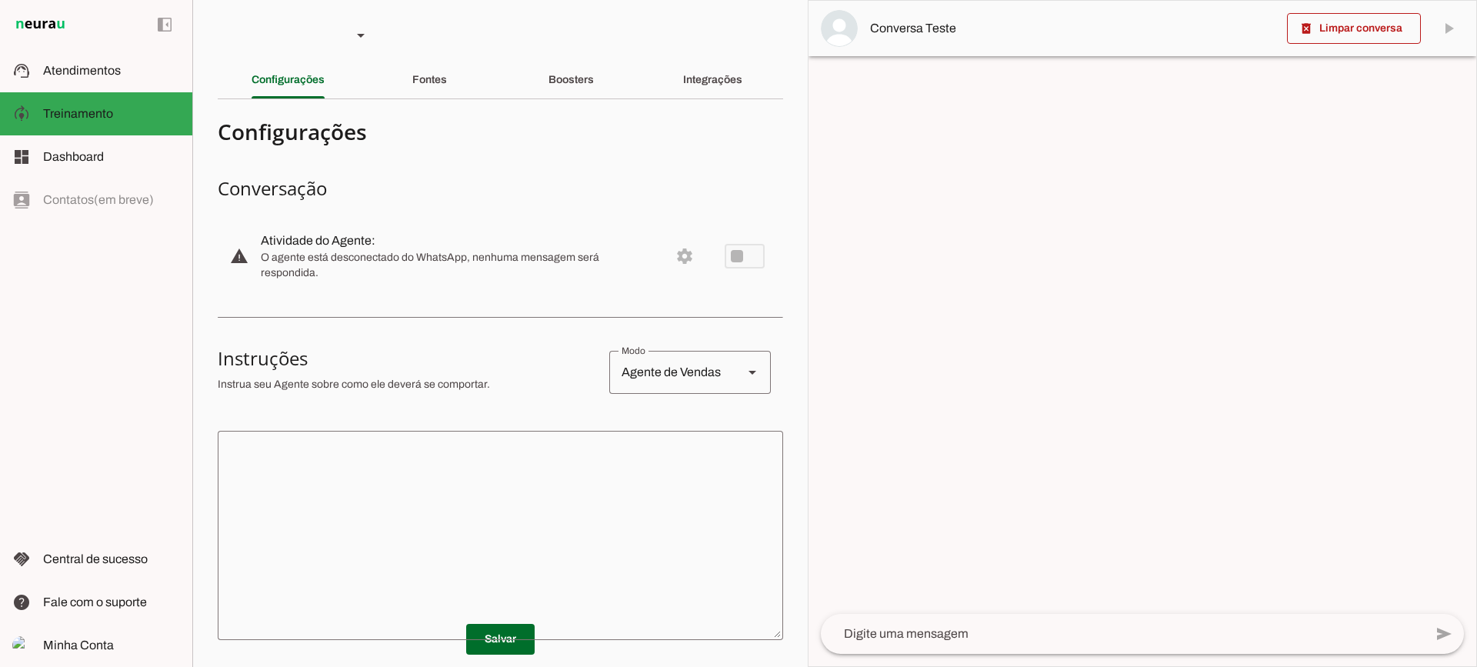
click at [567, 59] on section "Agente 1 Criar Agente Você atingiu o limite de IAs Neurau permitidas. Atualize …" at bounding box center [499, 333] width 615 height 667
click at [565, 87] on div "Boosters" at bounding box center [570, 80] width 45 height 37
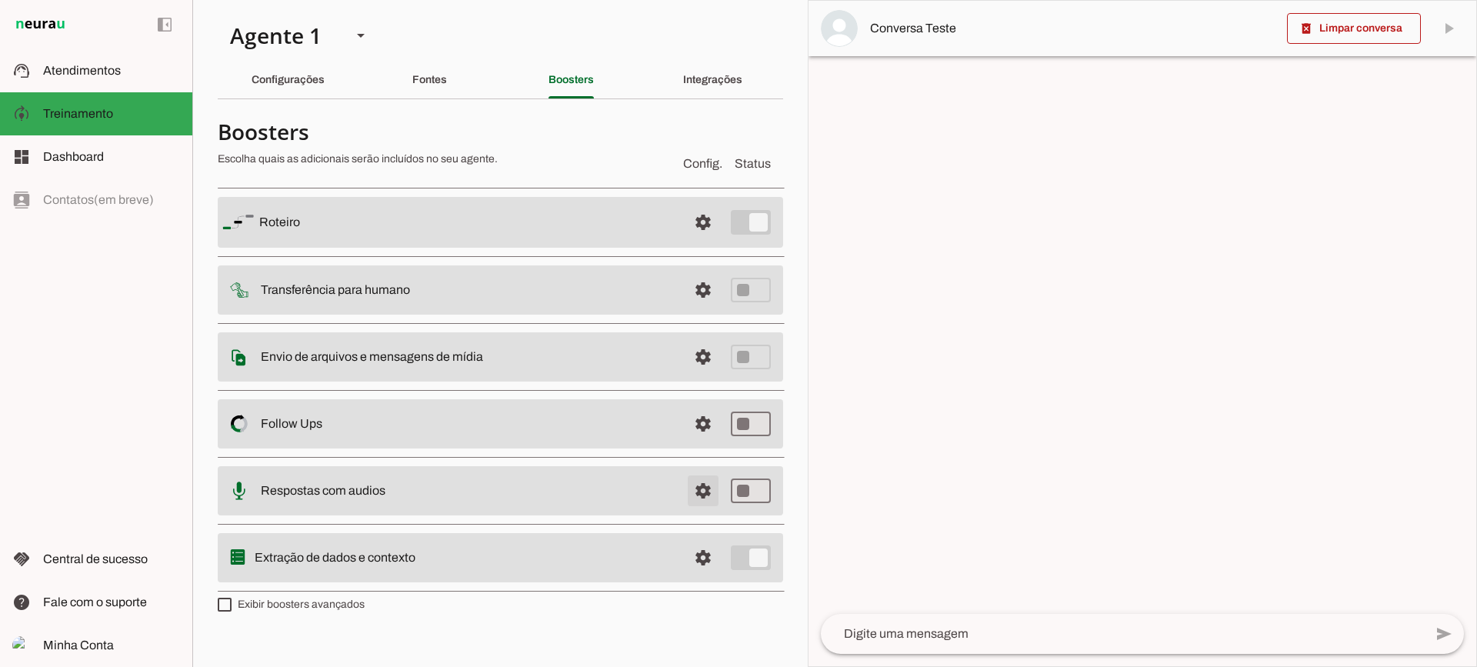
click at [708, 492] on span at bounding box center [703, 490] width 37 height 37
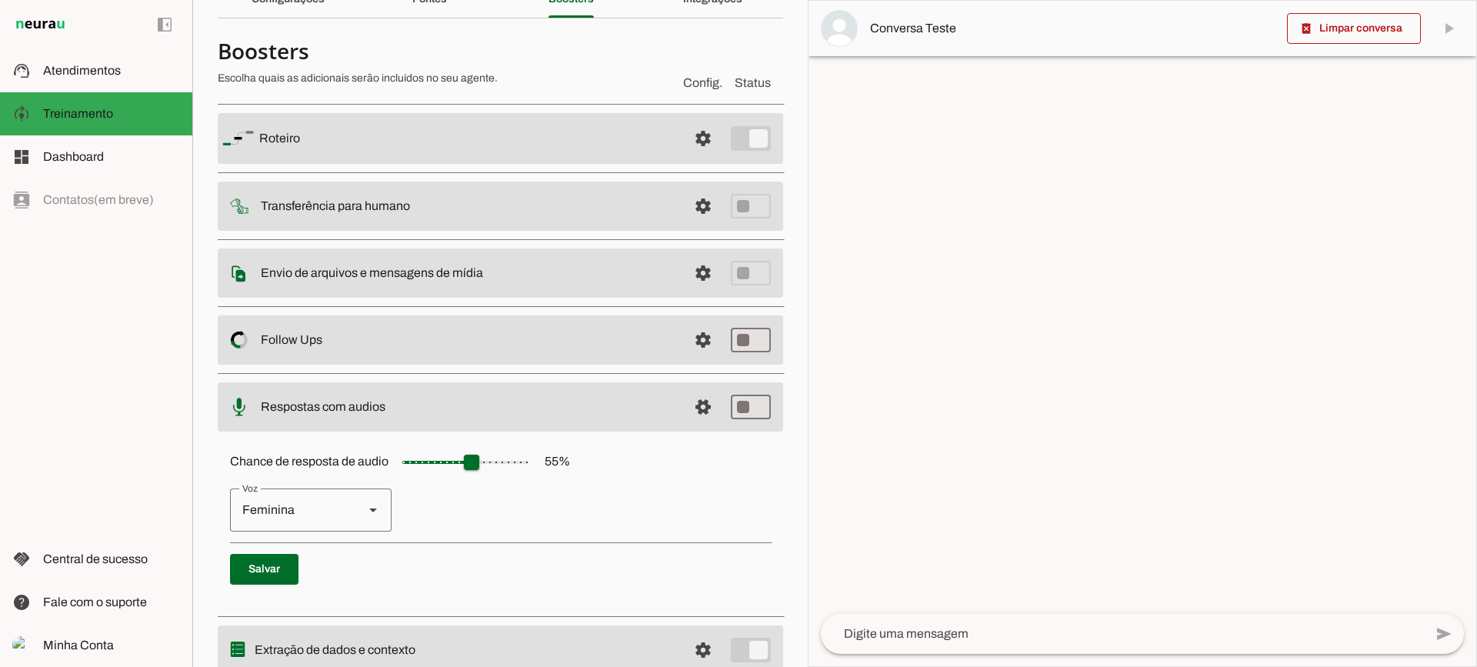
scroll to position [141, 0]
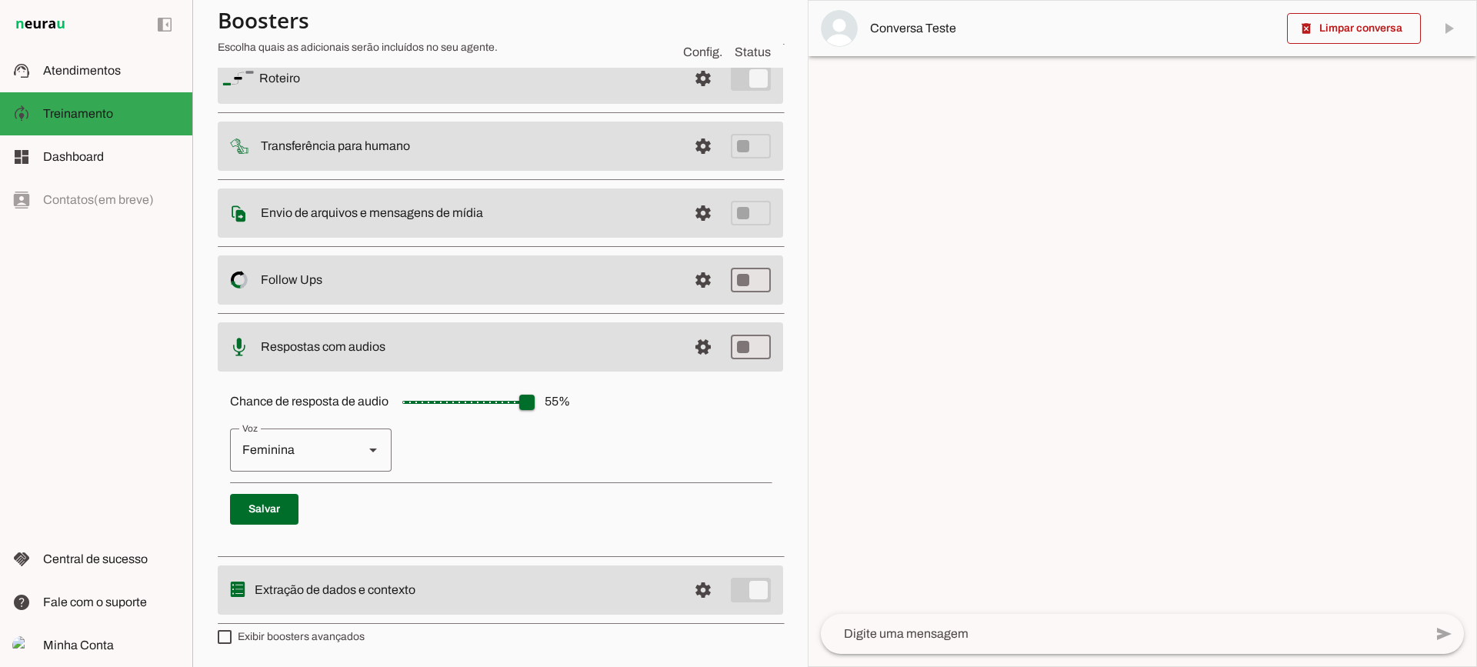
drag, startPoint x: 468, startPoint y: 405, endPoint x: 817, endPoint y: 404, distance: 348.5
type input "***"
type md-slider "100"
click at [542, 404] on input "Chance de resposta de audio 55 %" at bounding box center [465, 402] width 154 height 31
click at [685, 345] on span at bounding box center [703, 346] width 37 height 37
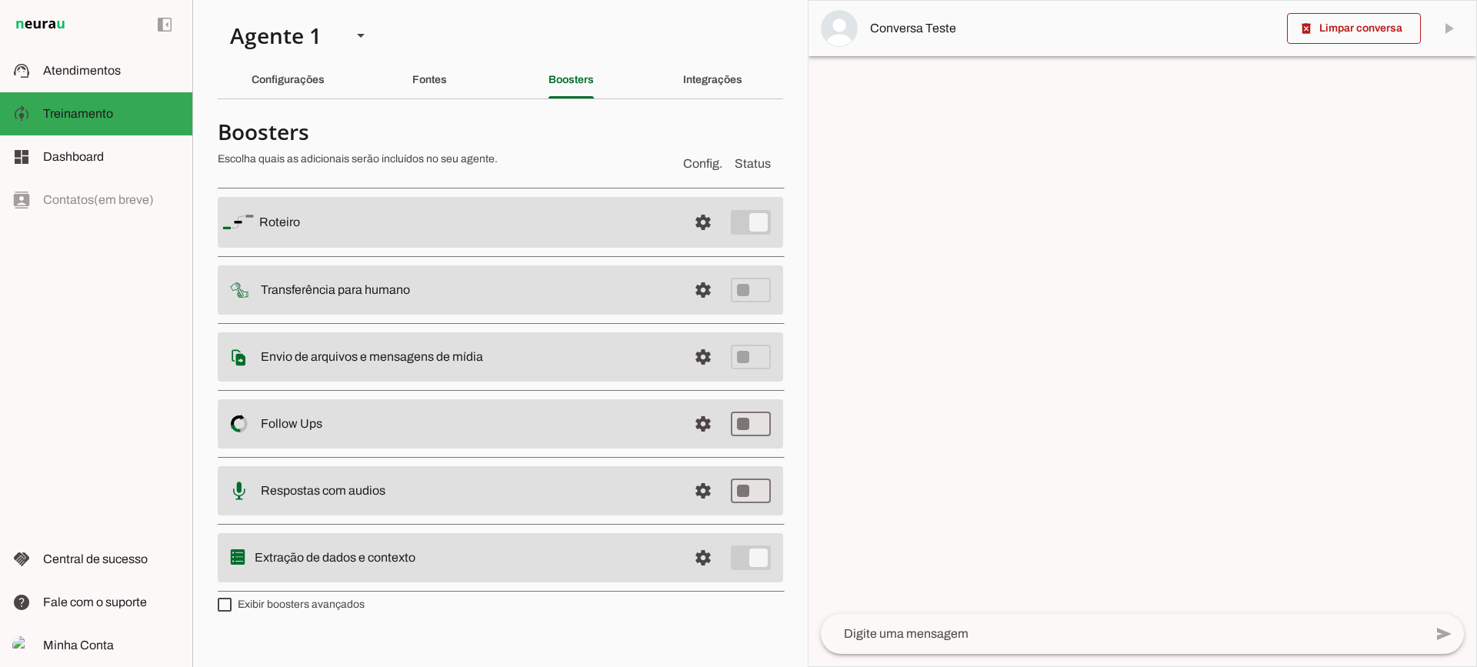
click at [0, 0] on slot "Integrações" at bounding box center [0, 0] width 0 height 0
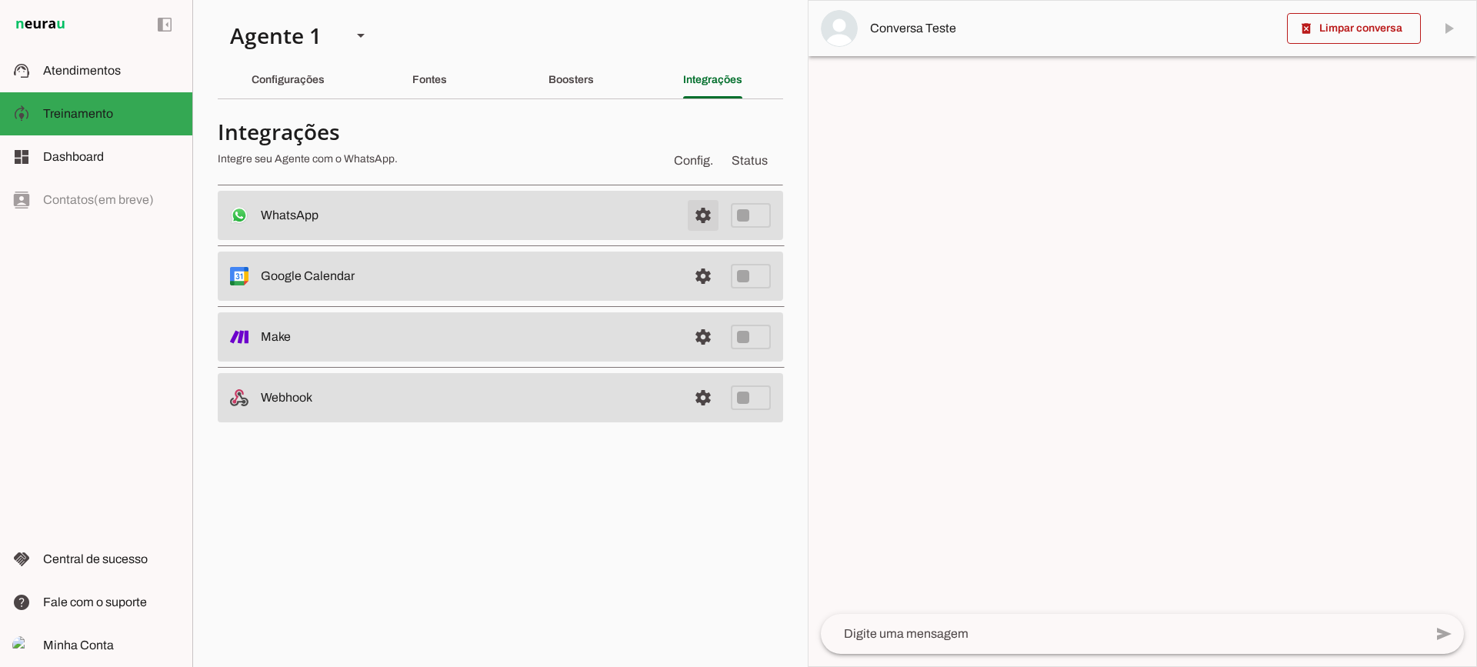
click at [696, 216] on span at bounding box center [703, 215] width 37 height 37
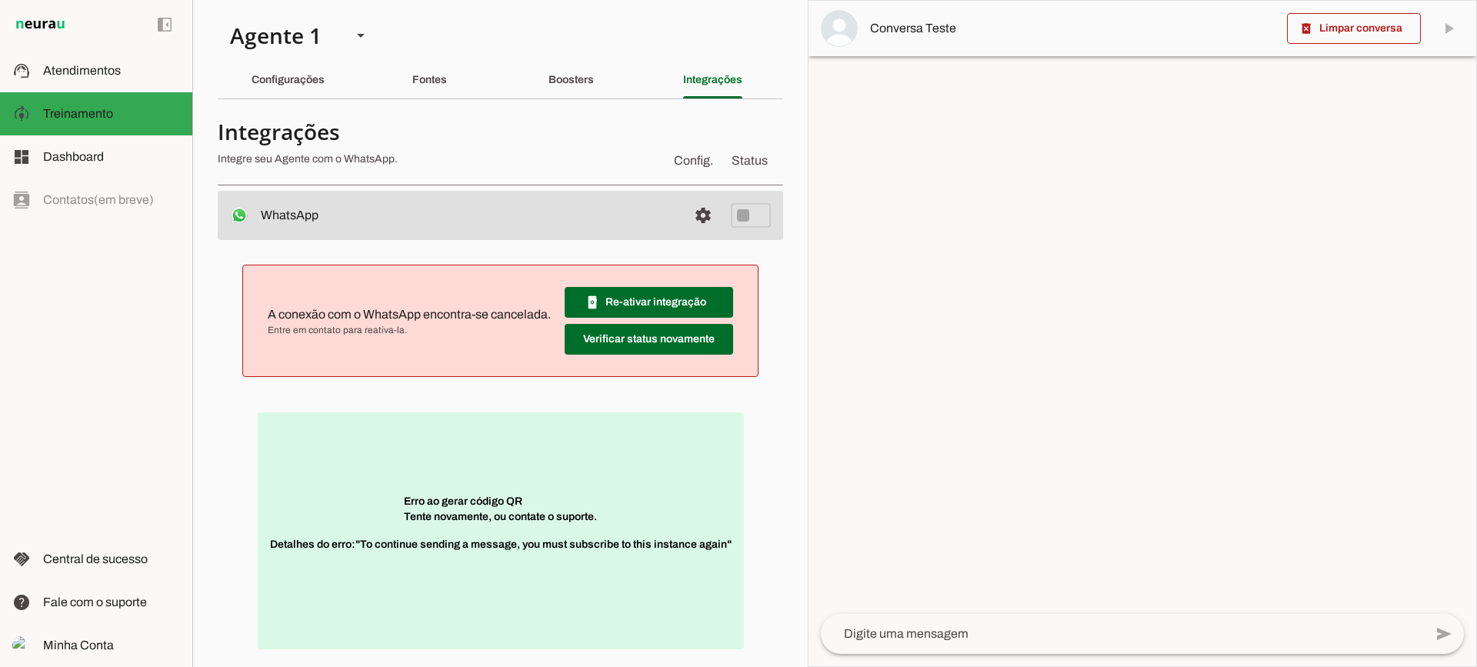
click at [308, 87] on div "Configurações" at bounding box center [288, 80] width 73 height 37
